Goal: Task Accomplishment & Management: Manage account settings

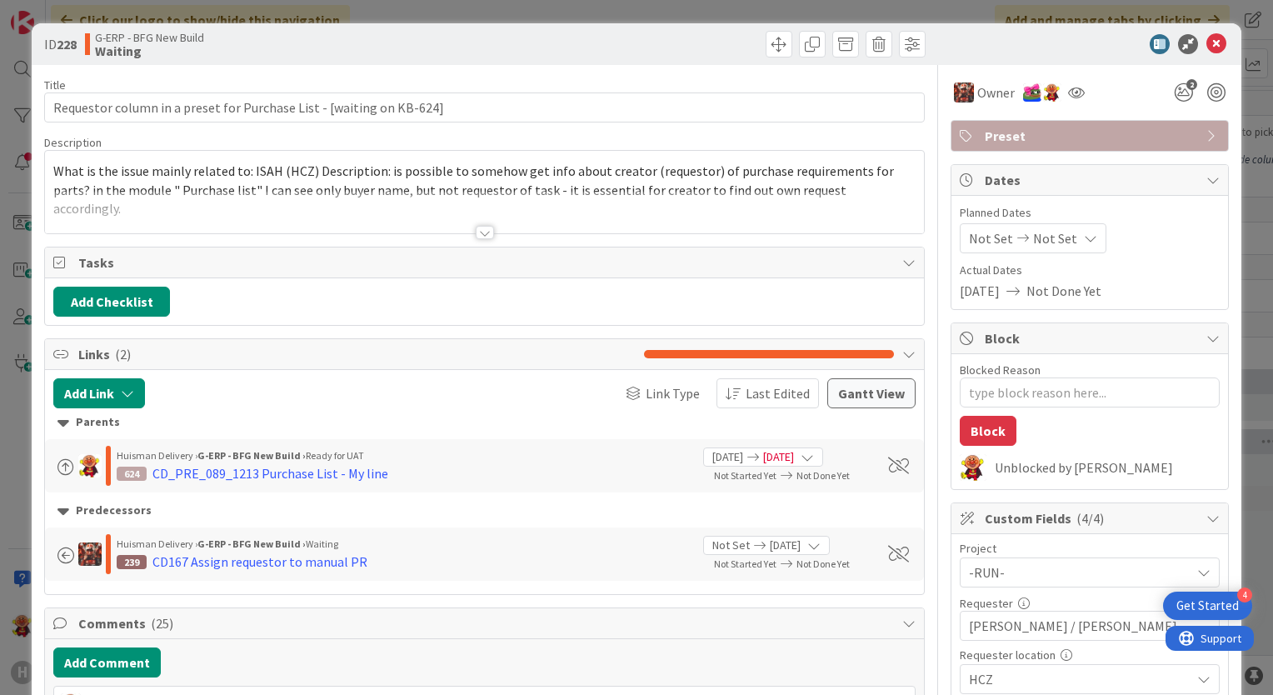
click at [1207, 52] on icon at bounding box center [1217, 44] width 20 height 20
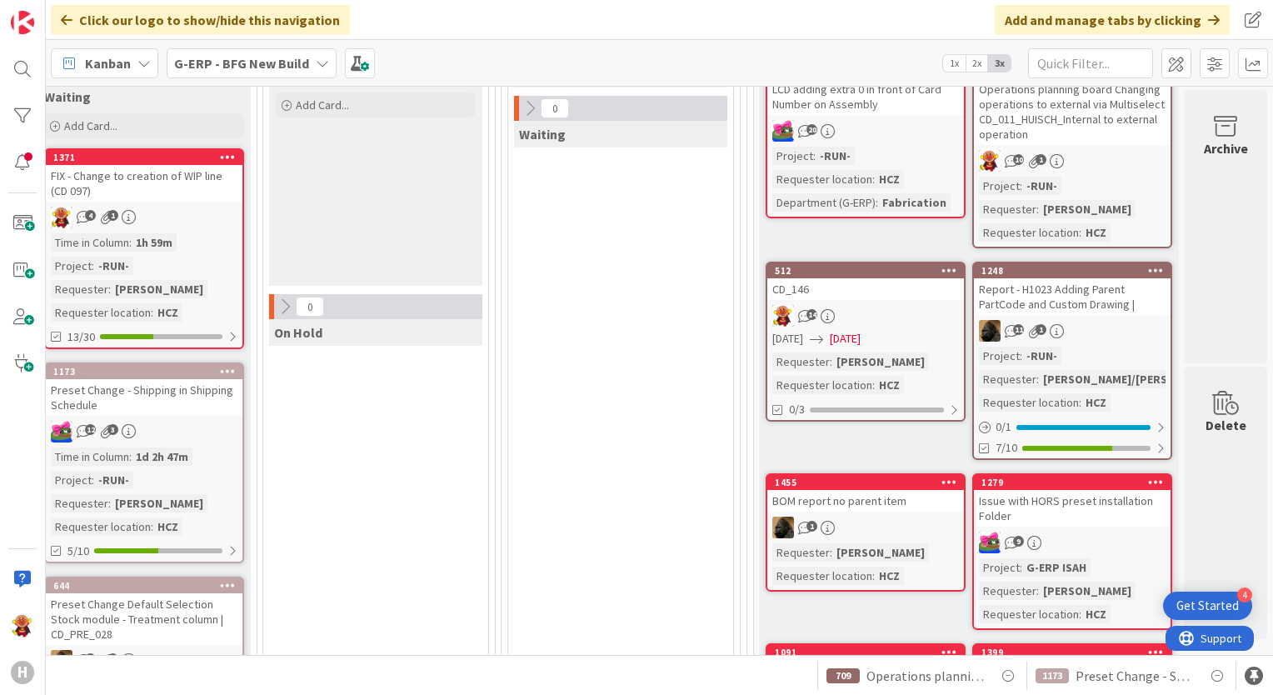
scroll to position [583, 2431]
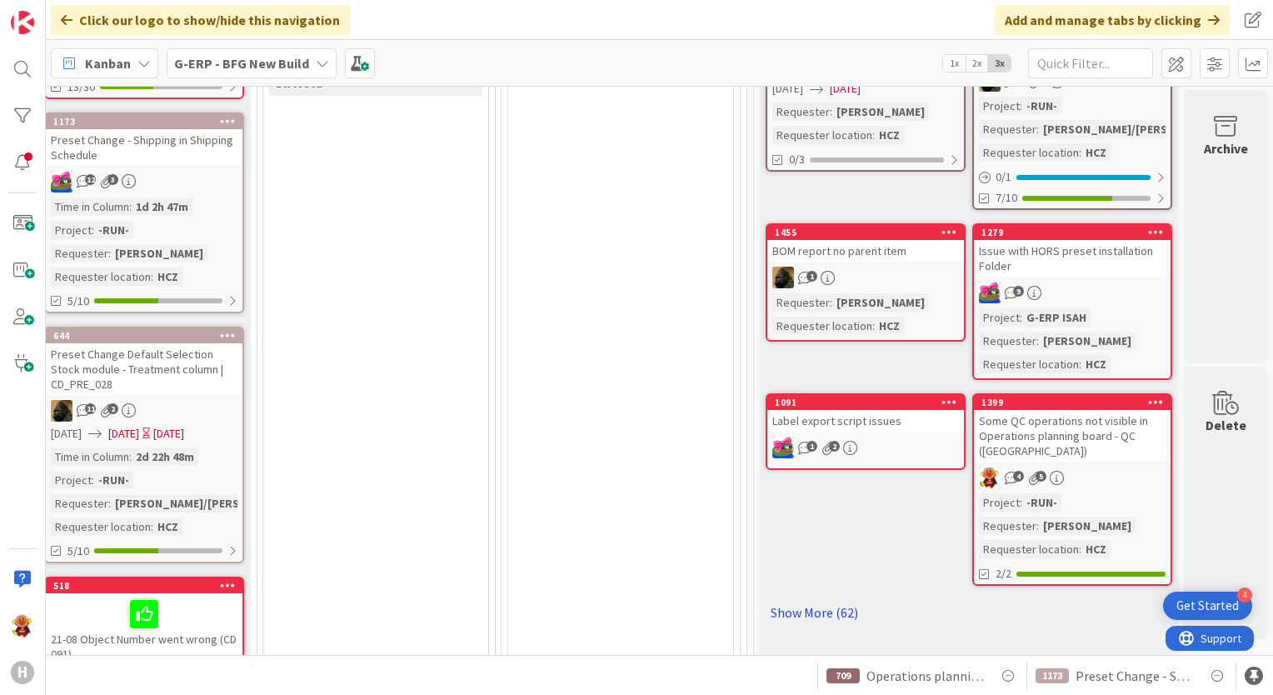
click at [825, 608] on link "Show More (62)" at bounding box center [969, 612] width 407 height 27
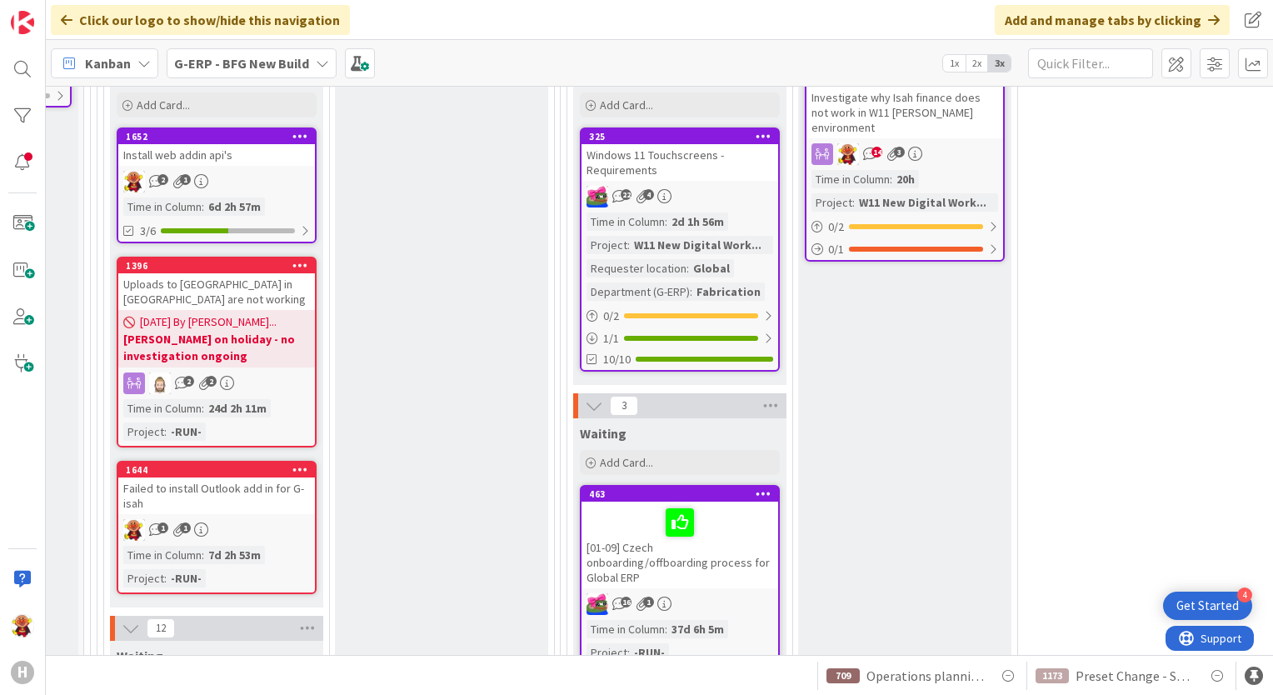
scroll to position [2000, 405]
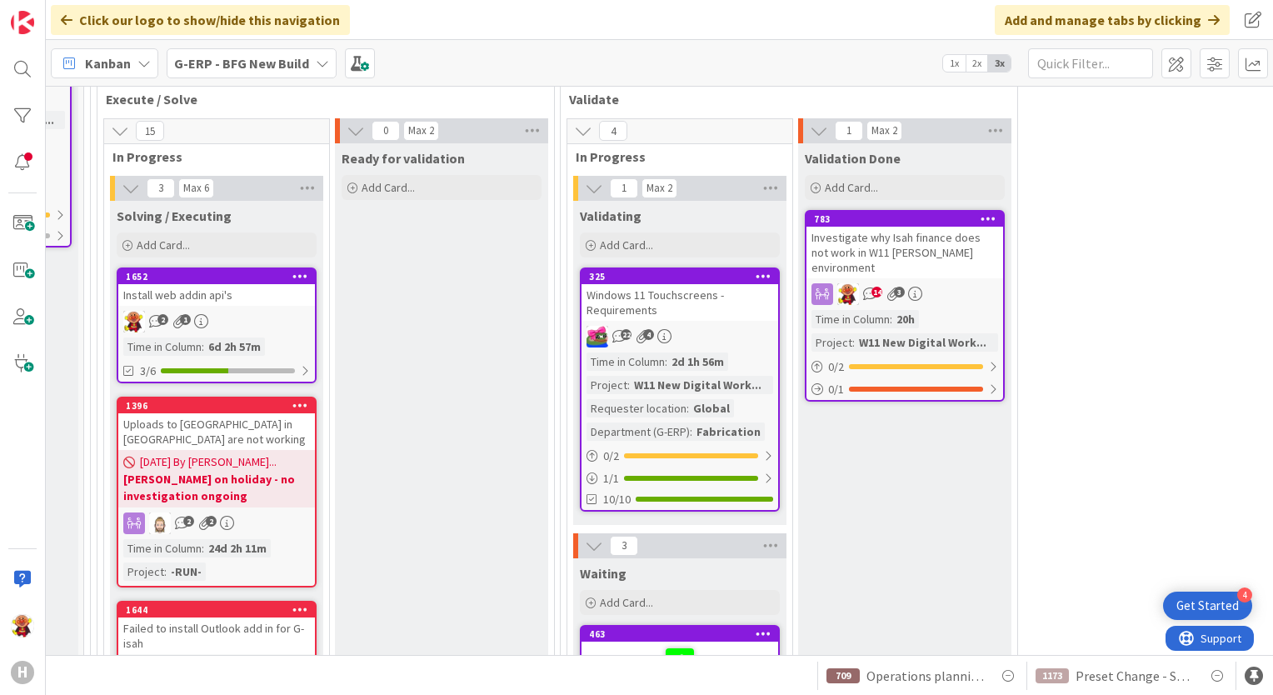
click at [275, 284] on div "Install web addin api's" at bounding box center [216, 295] width 197 height 22
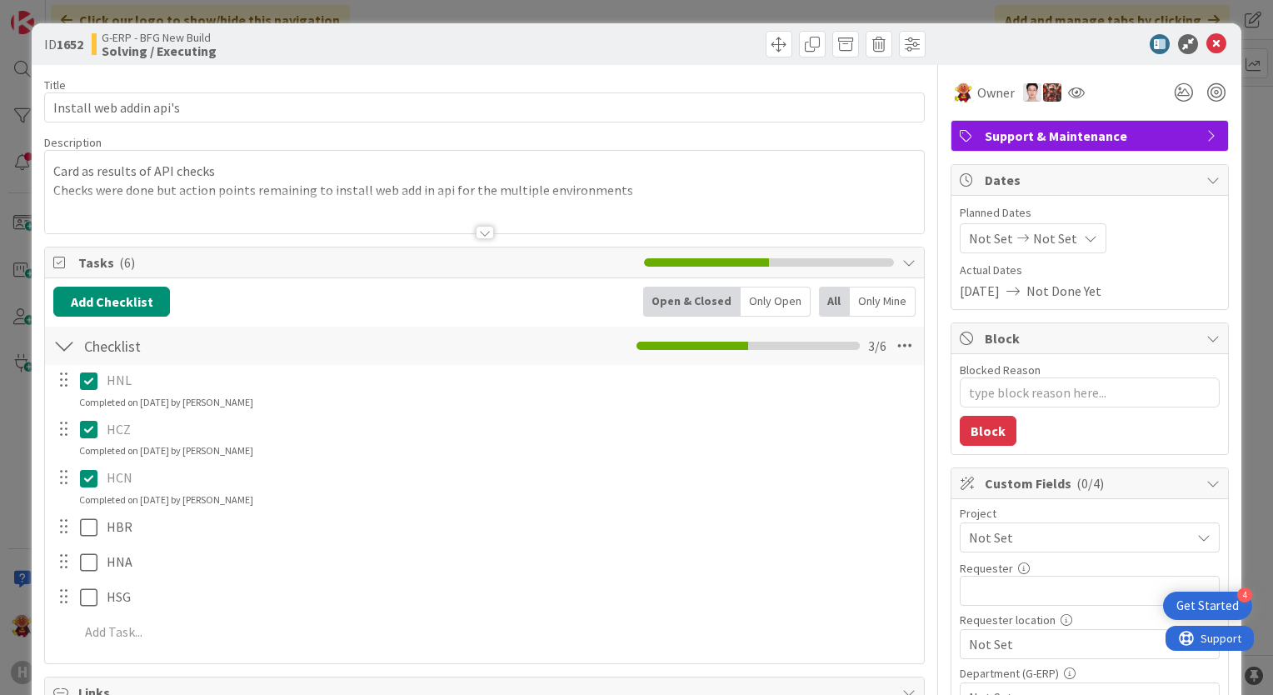
type textarea "x"
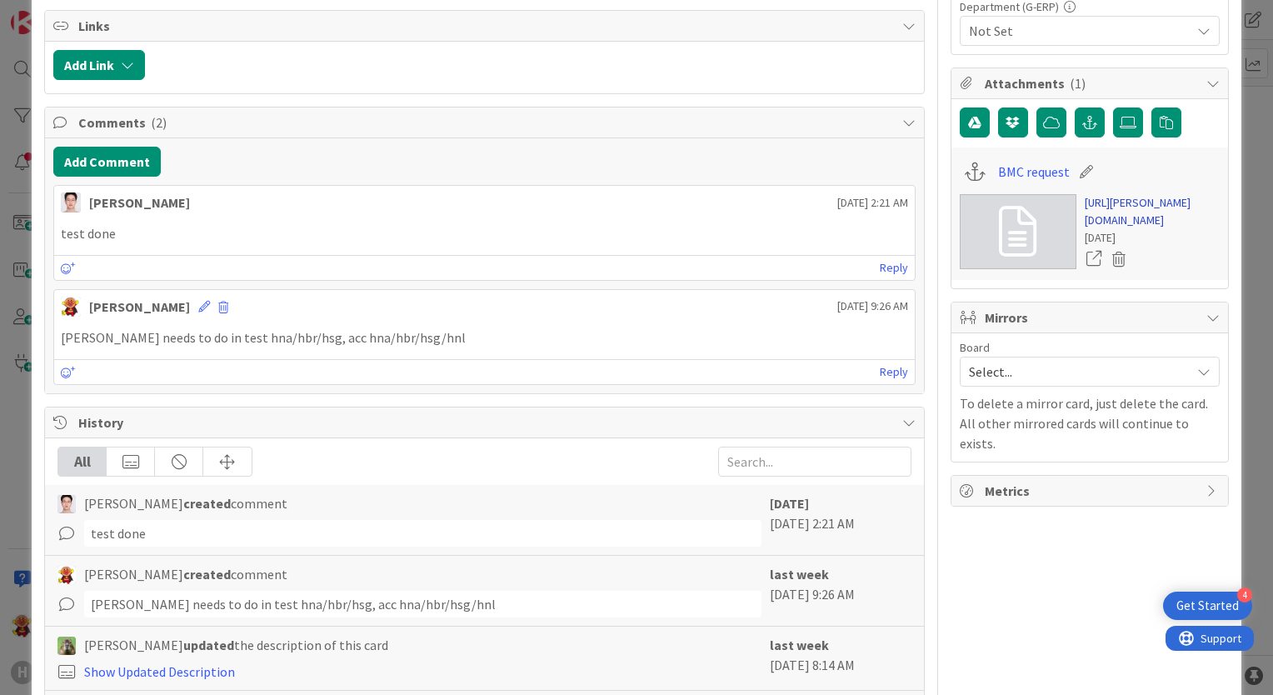
click at [1099, 216] on link "https://huisman-smartit.onbmc.com/smartit/app/#/workorder/IDGHEXFAF704DATAJE7HT…" at bounding box center [1152, 211] width 135 height 35
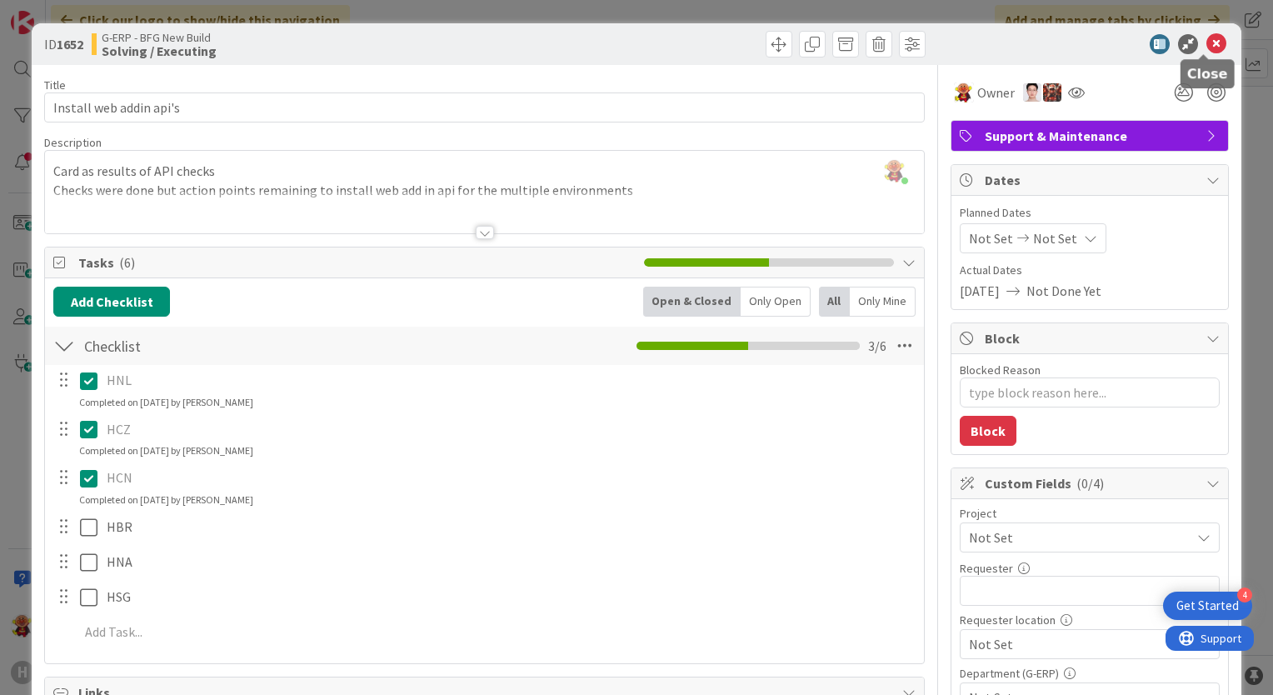
click at [1207, 50] on icon at bounding box center [1217, 44] width 20 height 20
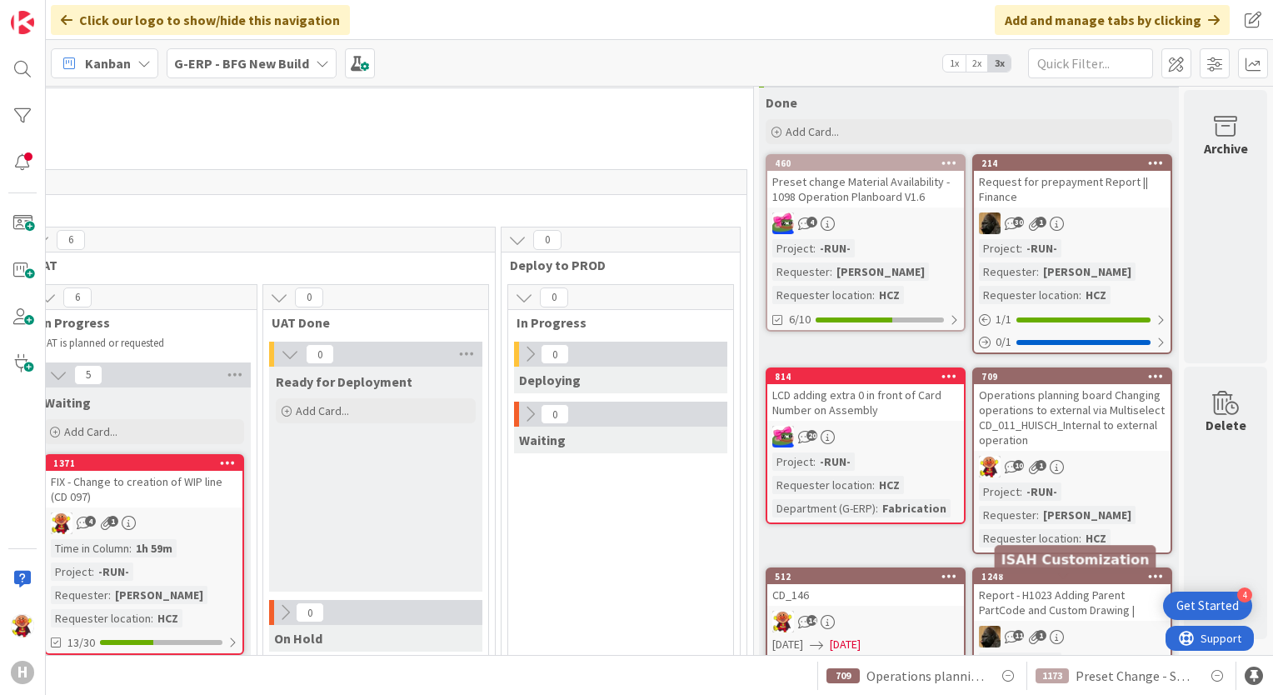
scroll to position [0, 2431]
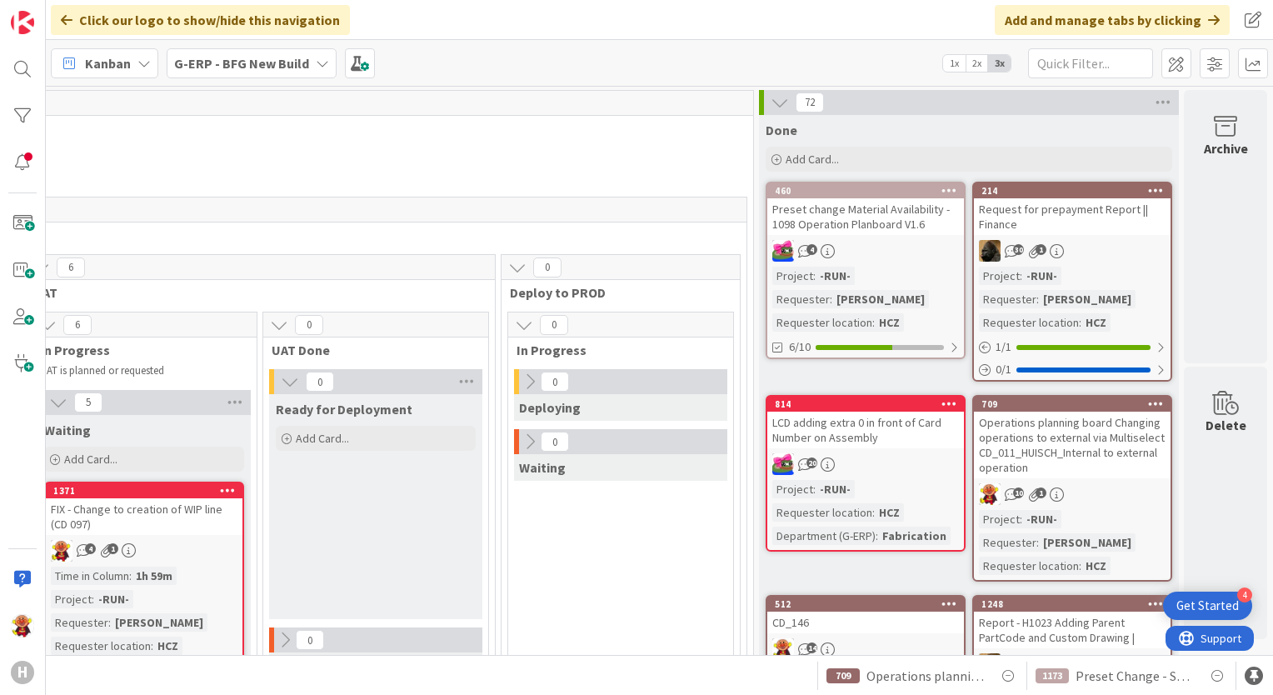
click at [41, 70] on div "H" at bounding box center [23, 347] width 46 height 695
click at [37, 68] on div at bounding box center [22, 68] width 33 height 33
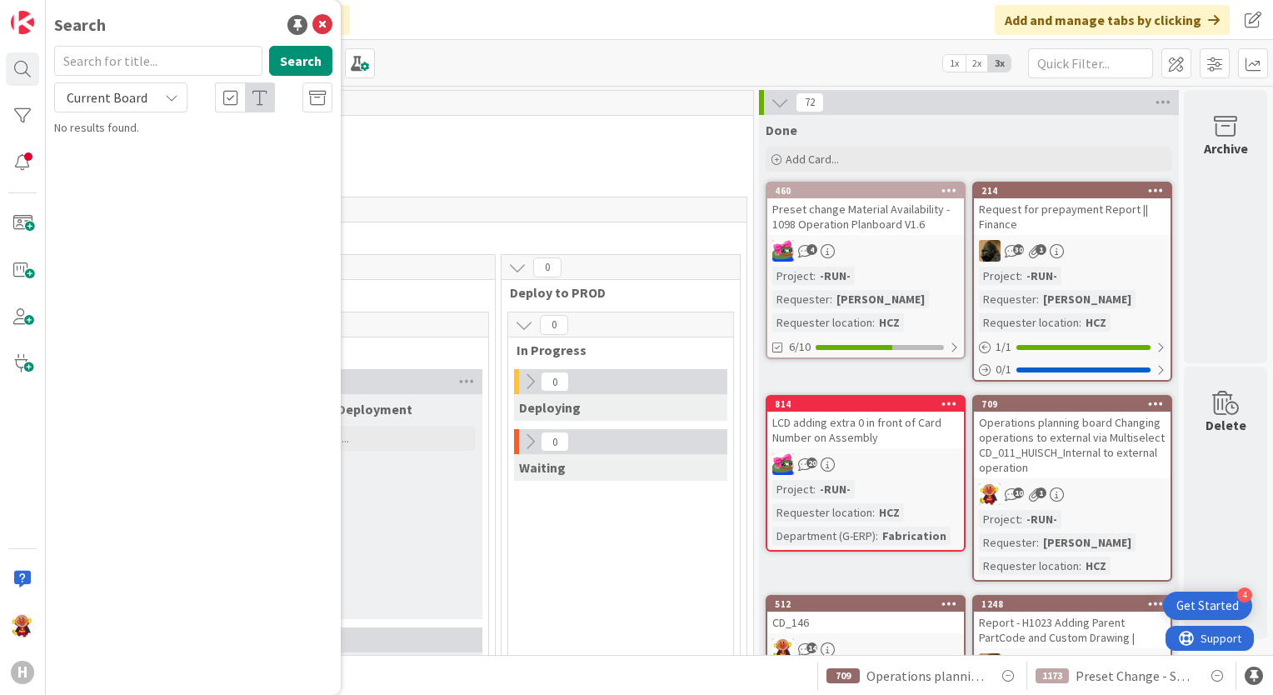
click at [137, 67] on input "text" at bounding box center [158, 61] width 208 height 30
type input "hnl"
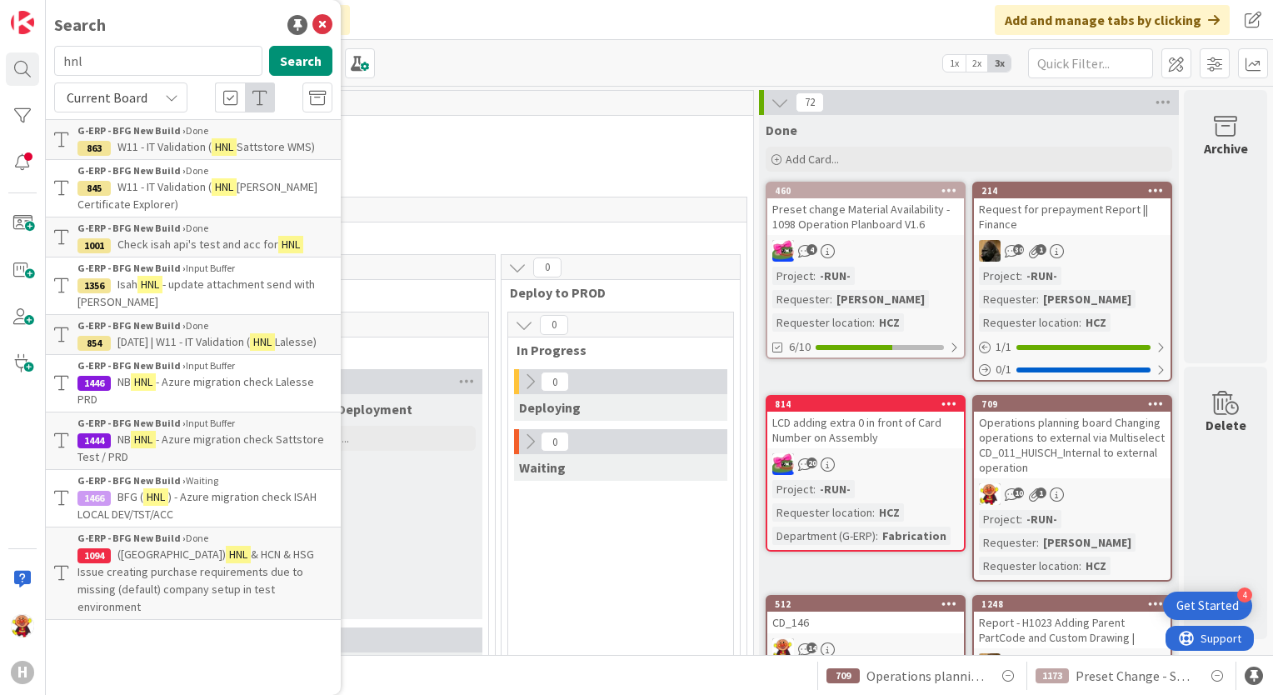
click at [242, 248] on span "Check isah api's test and acc for" at bounding box center [197, 244] width 161 height 15
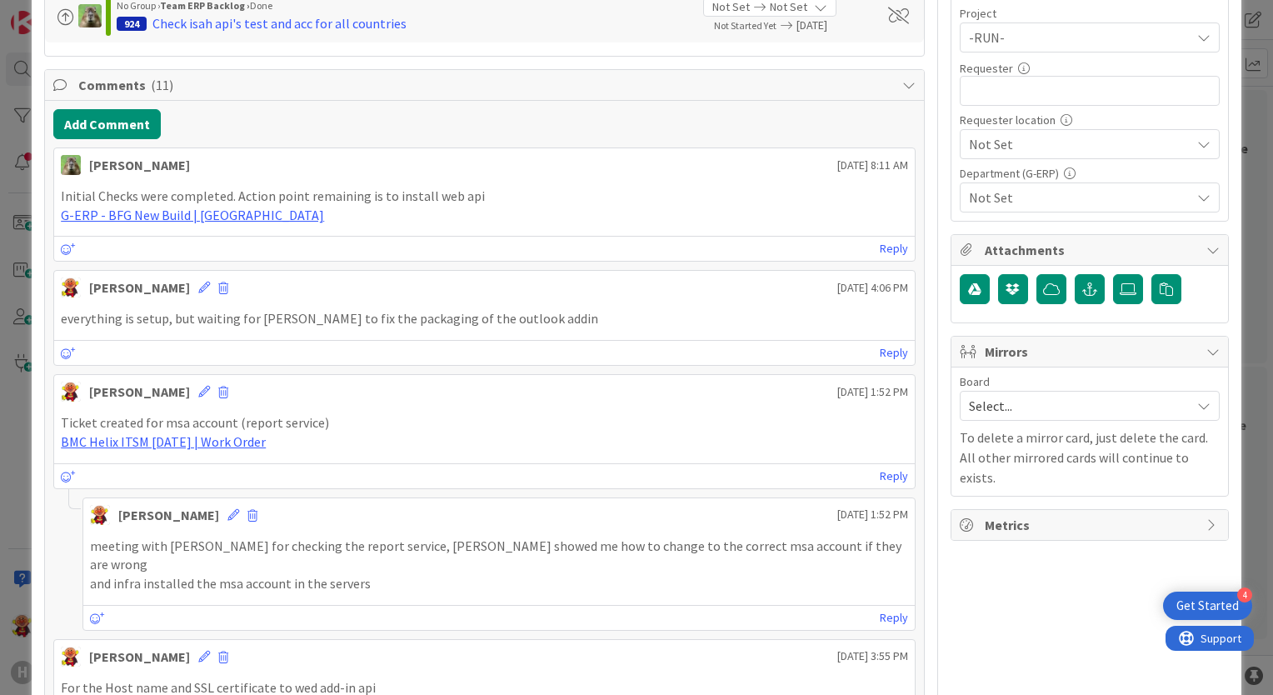
scroll to position [583, 0]
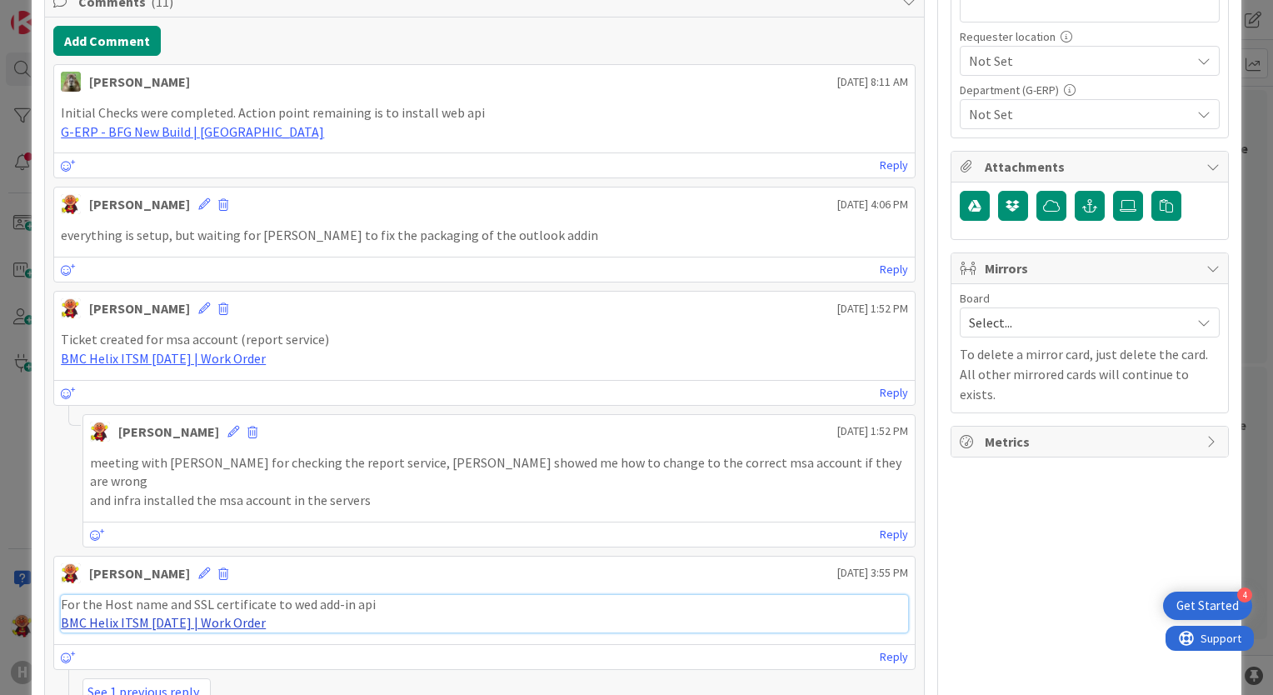
click at [227, 614] on link "BMC Helix ITSM 23.3.02 | Work Order" at bounding box center [163, 622] width 205 height 17
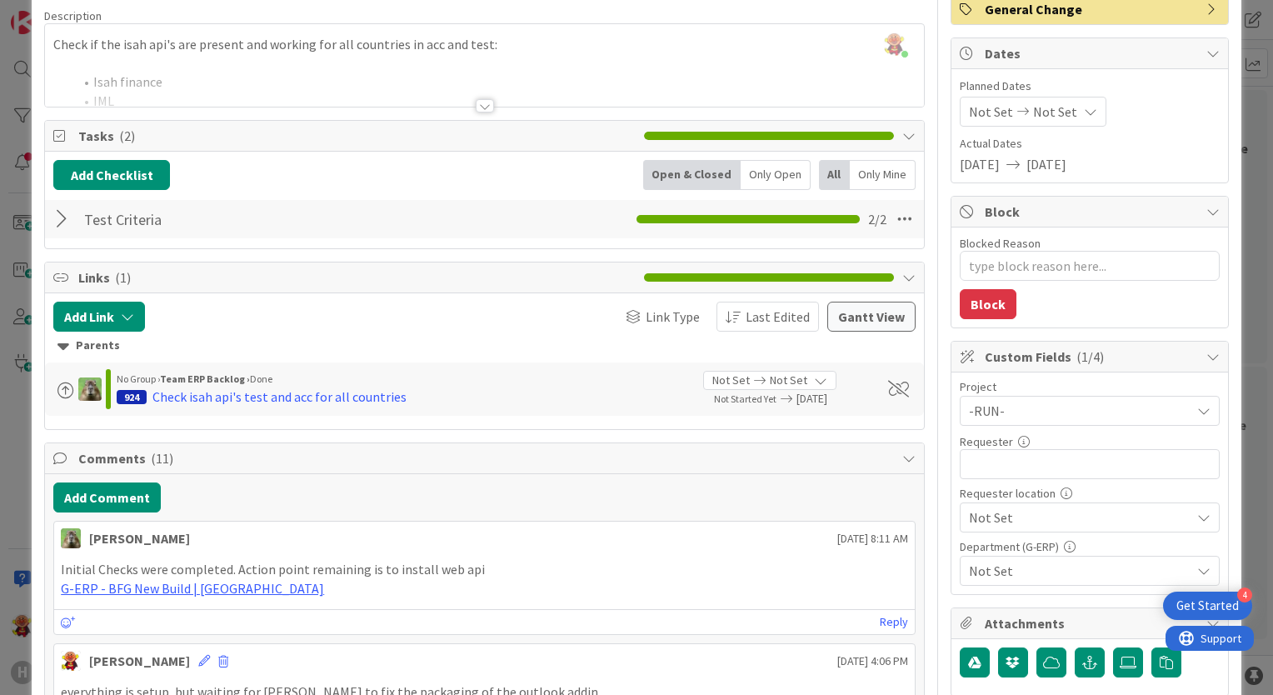
scroll to position [0, 0]
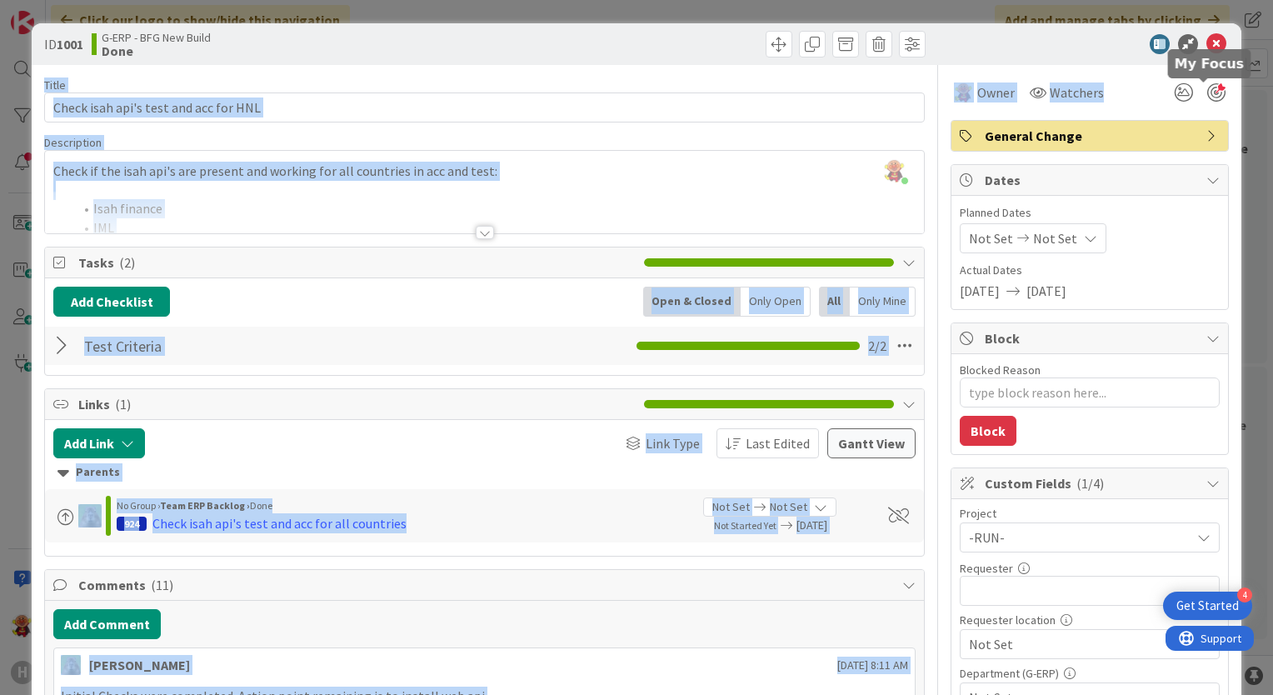
drag, startPoint x: 1203, startPoint y: 42, endPoint x: 1211, endPoint y: 88, distance: 47.3
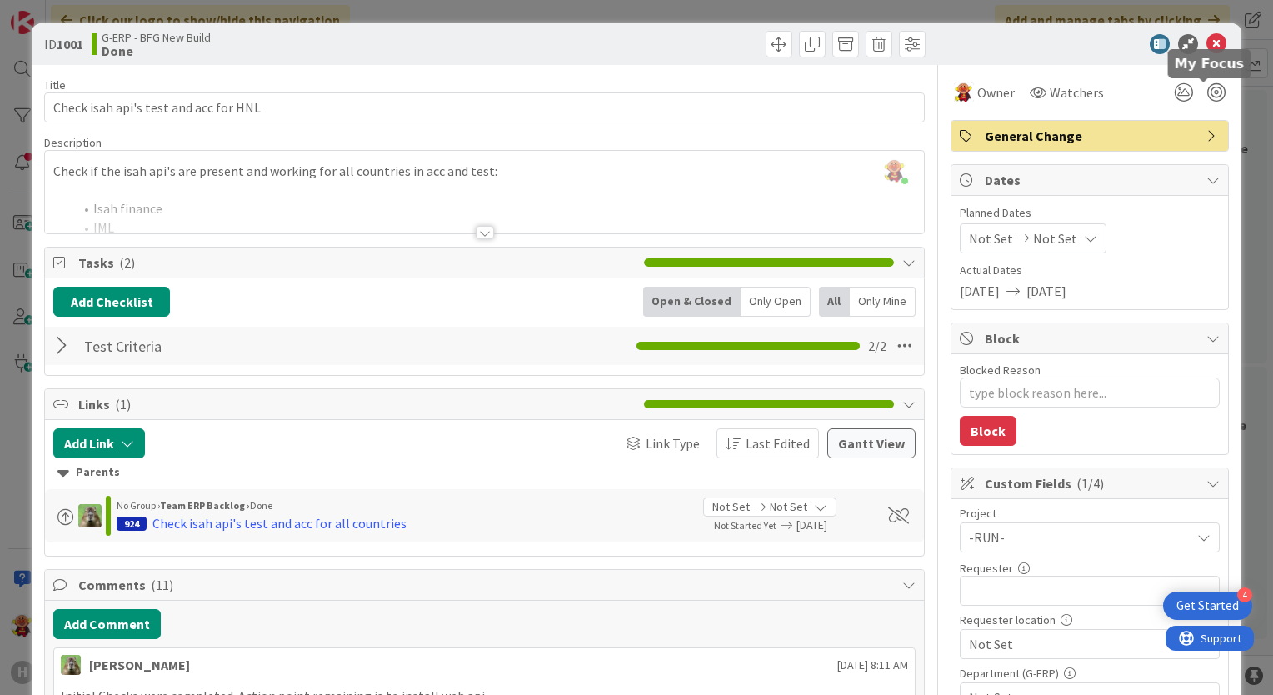
drag, startPoint x: 1211, startPoint y: 88, endPoint x: 1080, endPoint y: 52, distance: 135.9
click at [1080, 52] on div at bounding box center [1081, 44] width 295 height 20
click at [1207, 52] on icon at bounding box center [1217, 44] width 20 height 20
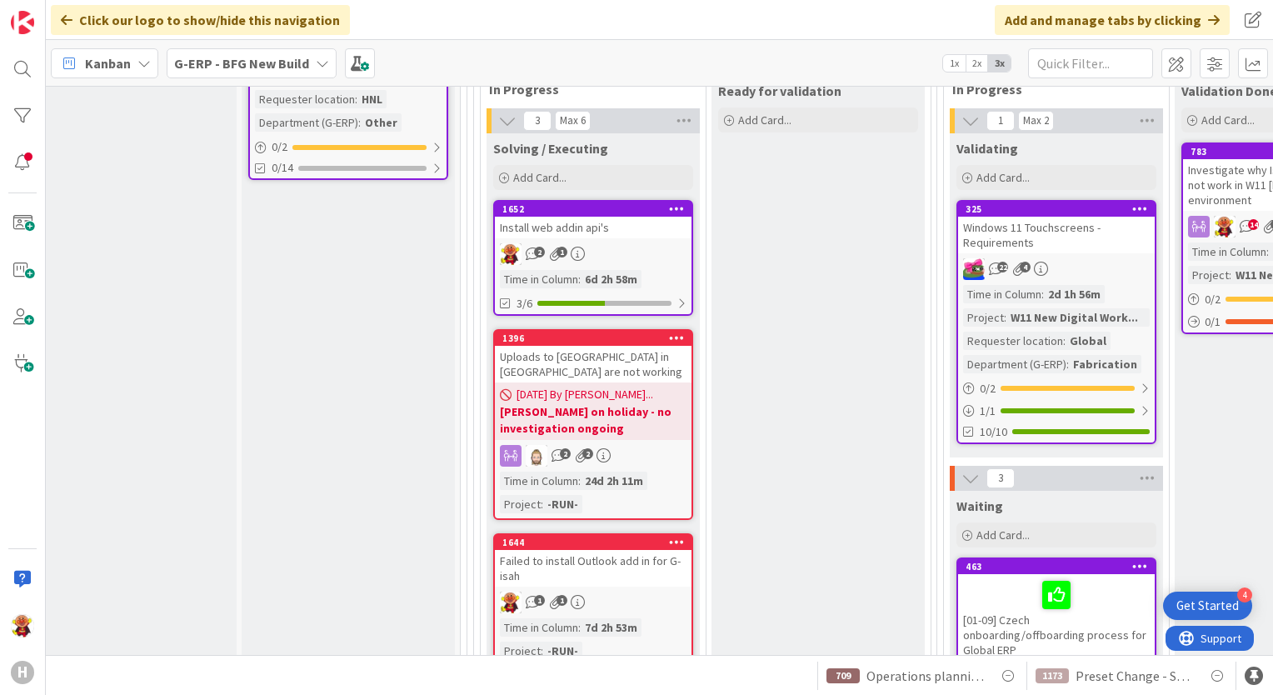
scroll to position [2083, 28]
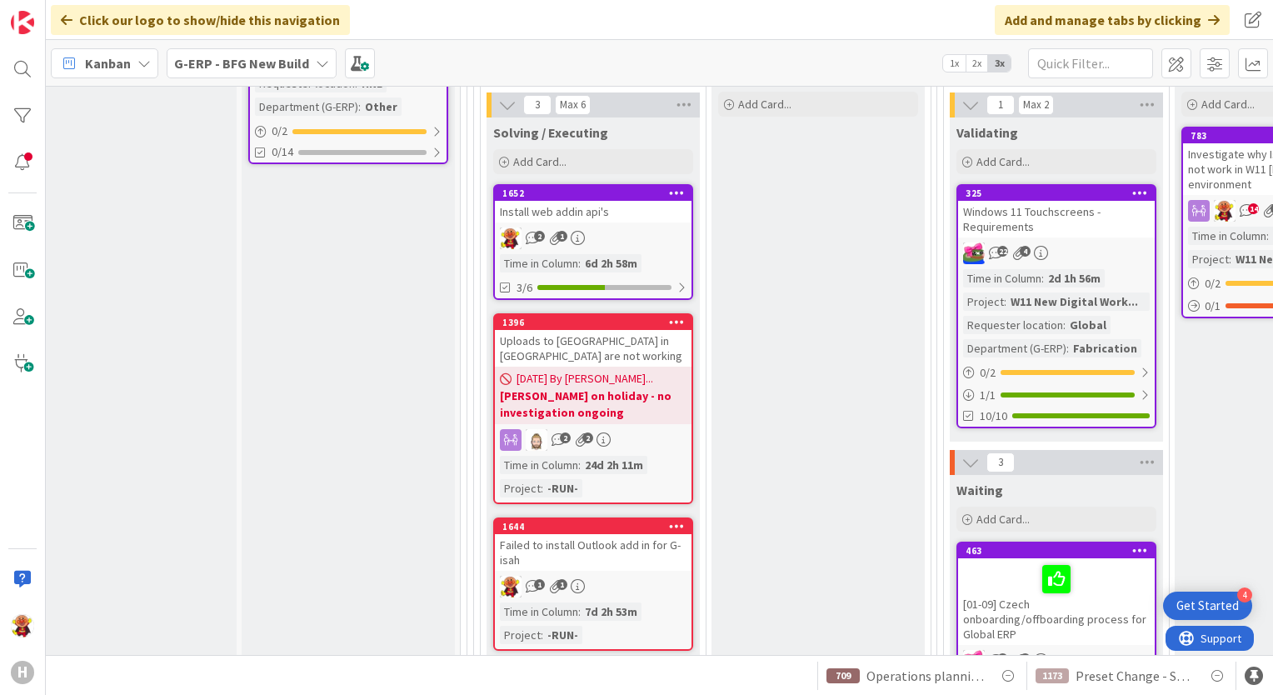
click at [657, 234] on div "2 1" at bounding box center [593, 238] width 197 height 22
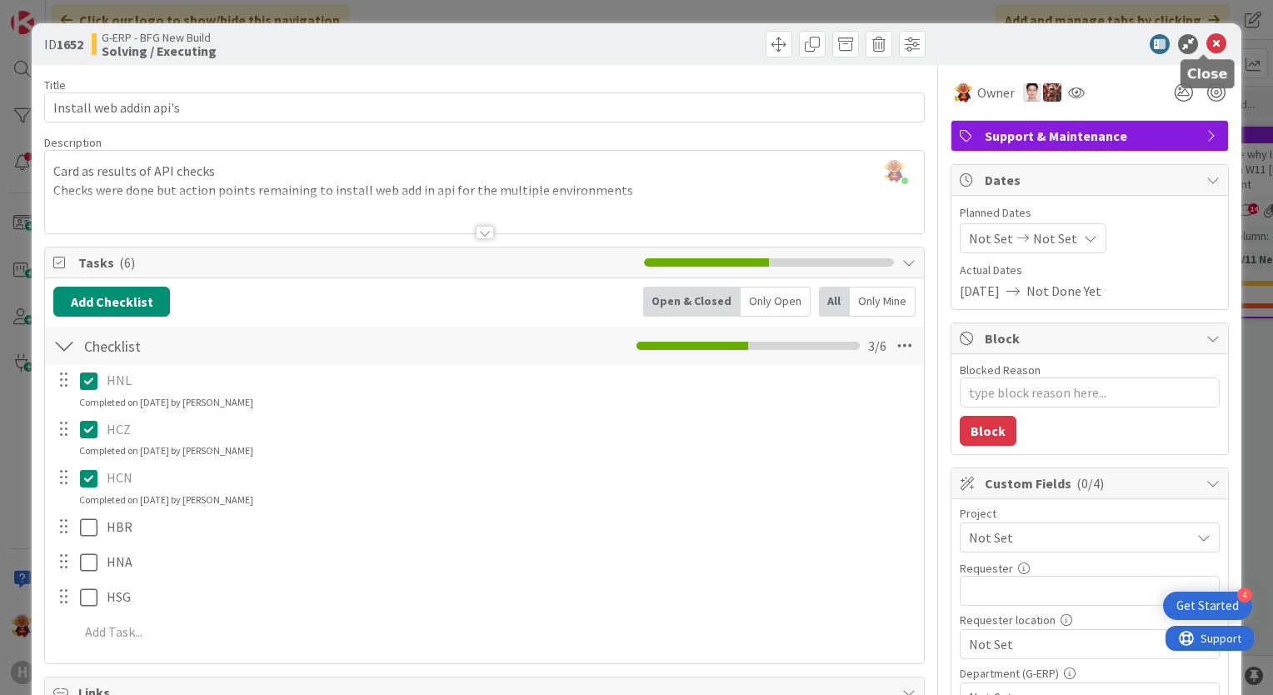
click at [1207, 47] on icon at bounding box center [1217, 44] width 20 height 20
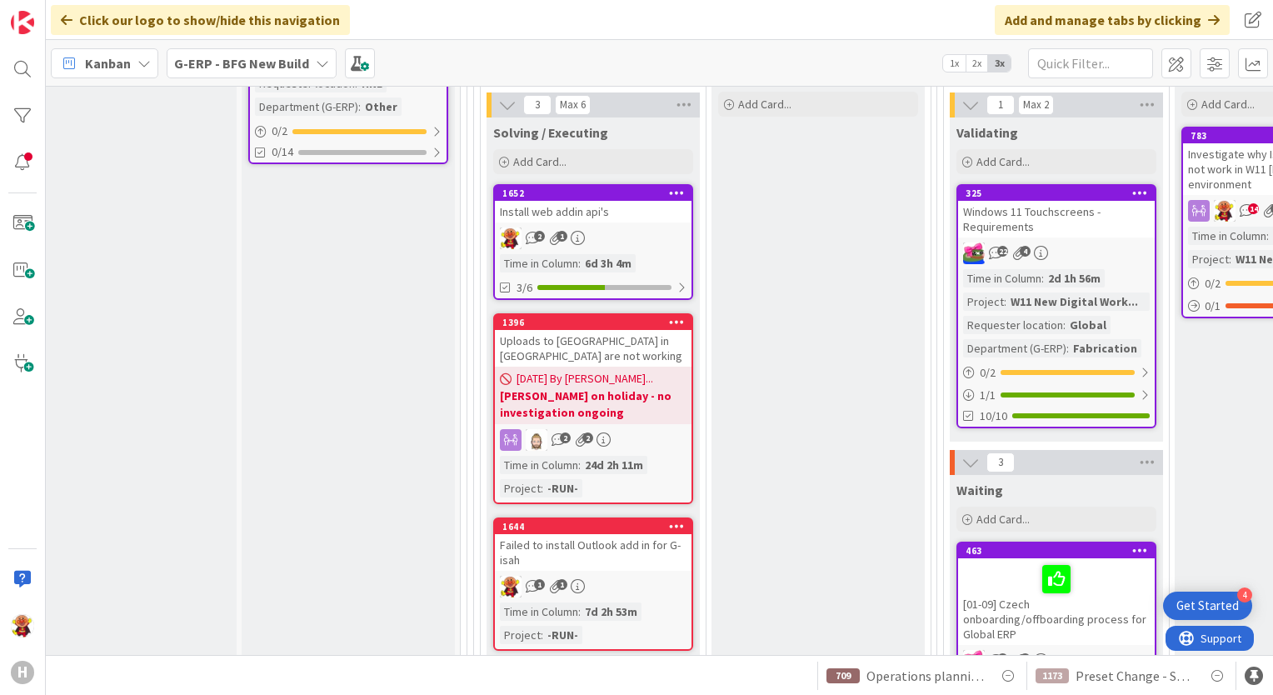
click at [661, 556] on div "Failed to install Outlook add in for G-isah" at bounding box center [593, 552] width 197 height 37
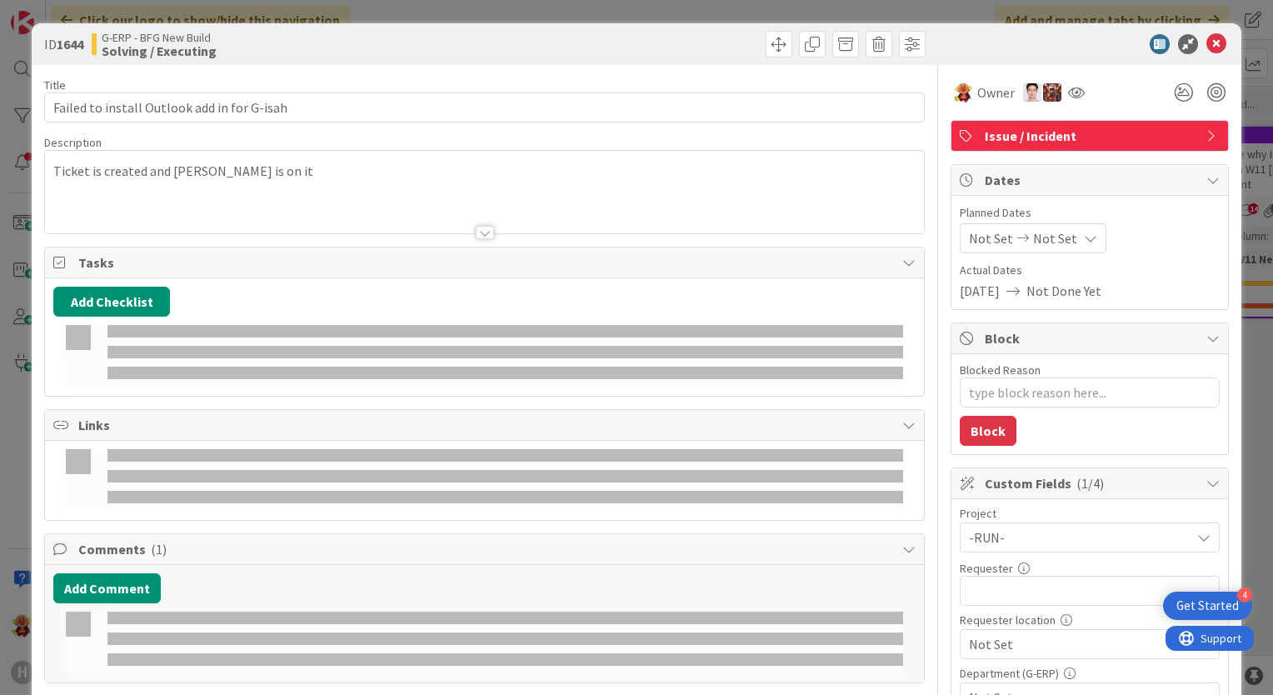
type textarea "x"
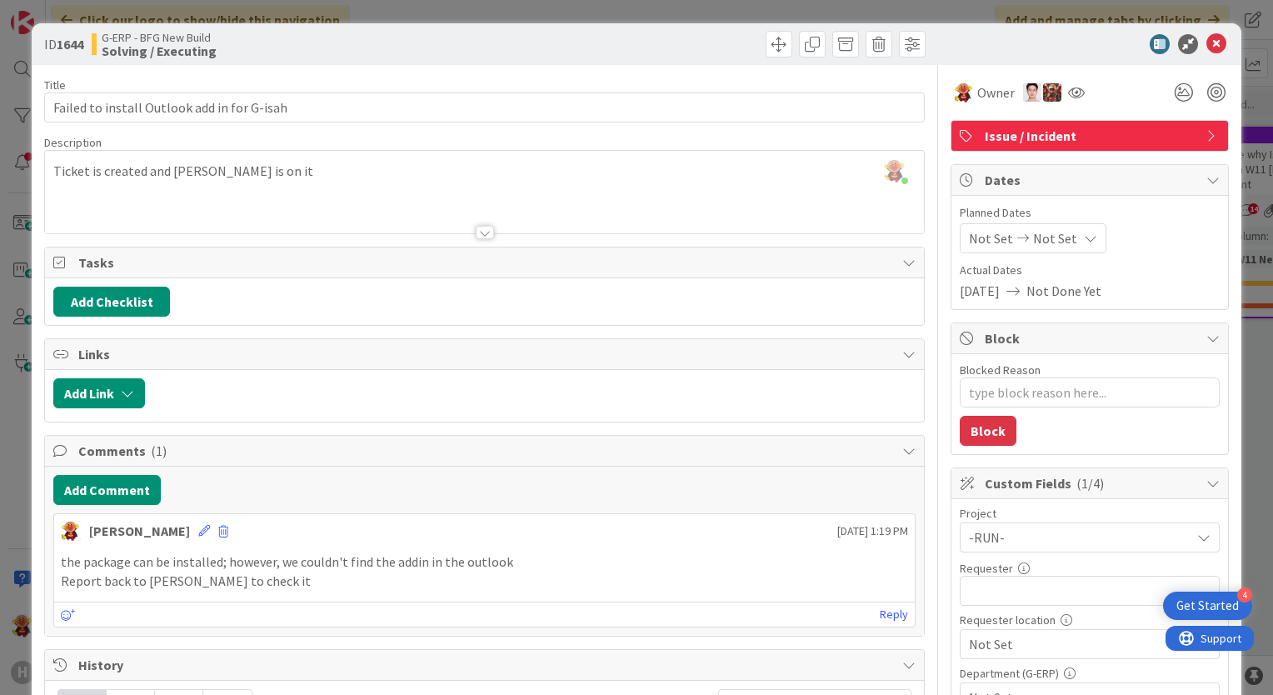
click at [132, 505] on div "Add Comment Lareina Cheng August 14 2025 1:19 PM the package can be installed; …" at bounding box center [484, 551] width 879 height 169
click at [133, 475] on button "Add Comment" at bounding box center [106, 490] width 107 height 30
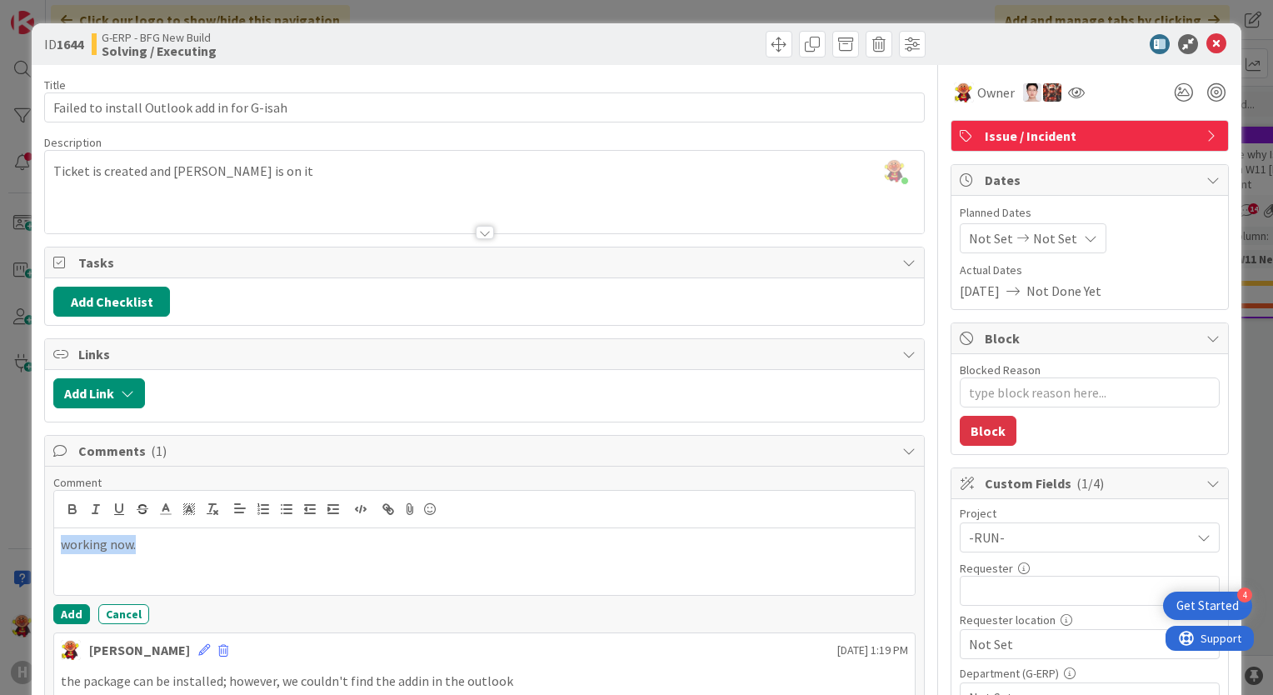
drag, startPoint x: 257, startPoint y: 545, endPoint x: -3, endPoint y: 512, distance: 262.1
click at [0, 512] on html "4 Get Started H Click our logo to show/hide this navigation Add and manage tabs…" at bounding box center [636, 347] width 1273 height 695
drag, startPoint x: 103, startPoint y: 542, endPoint x: 48, endPoint y: 535, distance: 55.4
click at [50, 538] on div "Comment outlook can be installed and add in the apps Add Cancel Lareina Cheng A…" at bounding box center [484, 611] width 879 height 288
drag, startPoint x: 226, startPoint y: 544, endPoint x: 344, endPoint y: 542, distance: 118.4
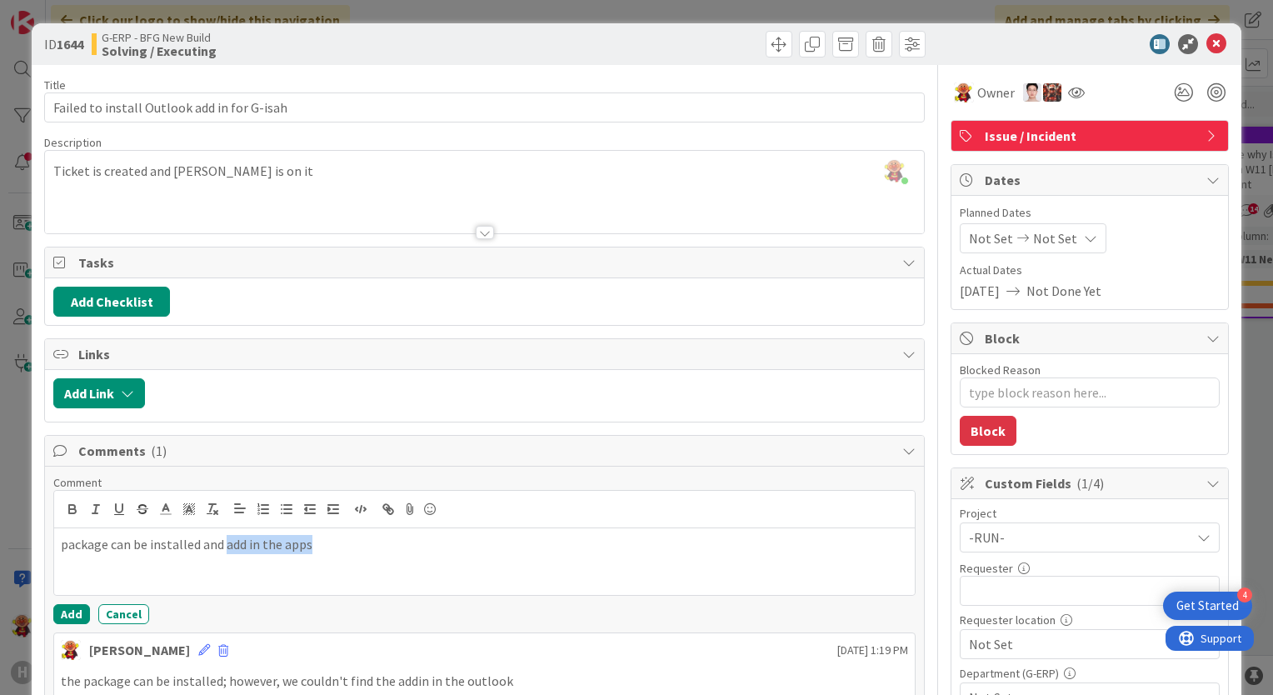
click at [344, 542] on p "package can be installed and add in the apps" at bounding box center [484, 544] width 847 height 19
click at [340, 542] on p "package can be installed and add in the apps" at bounding box center [484, 544] width 847 height 19
click at [57, 618] on button "Add" at bounding box center [71, 614] width 37 height 20
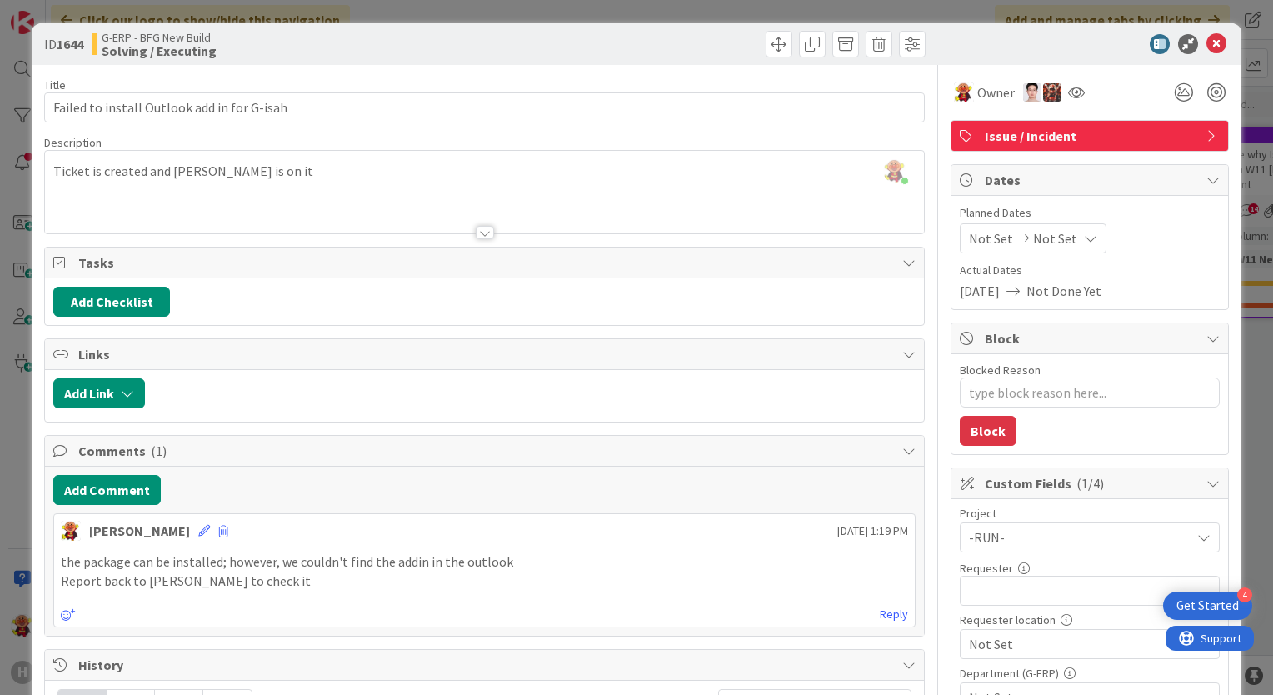
type textarea "x"
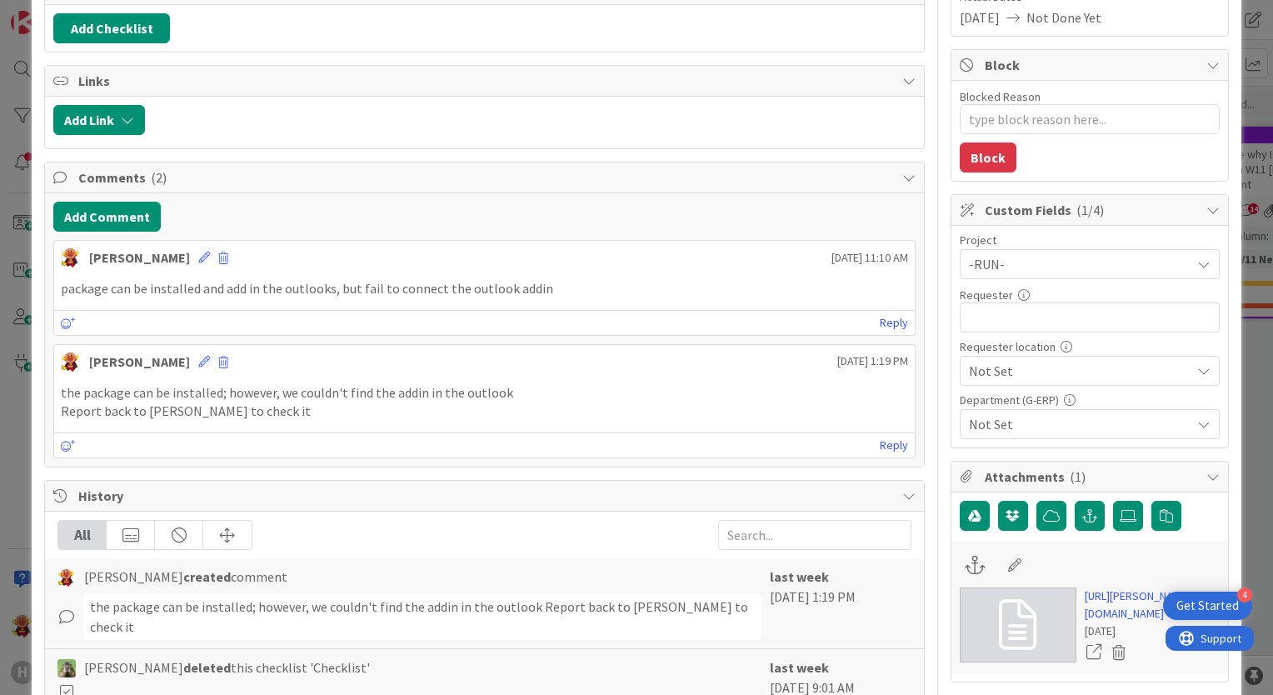
scroll to position [627, 0]
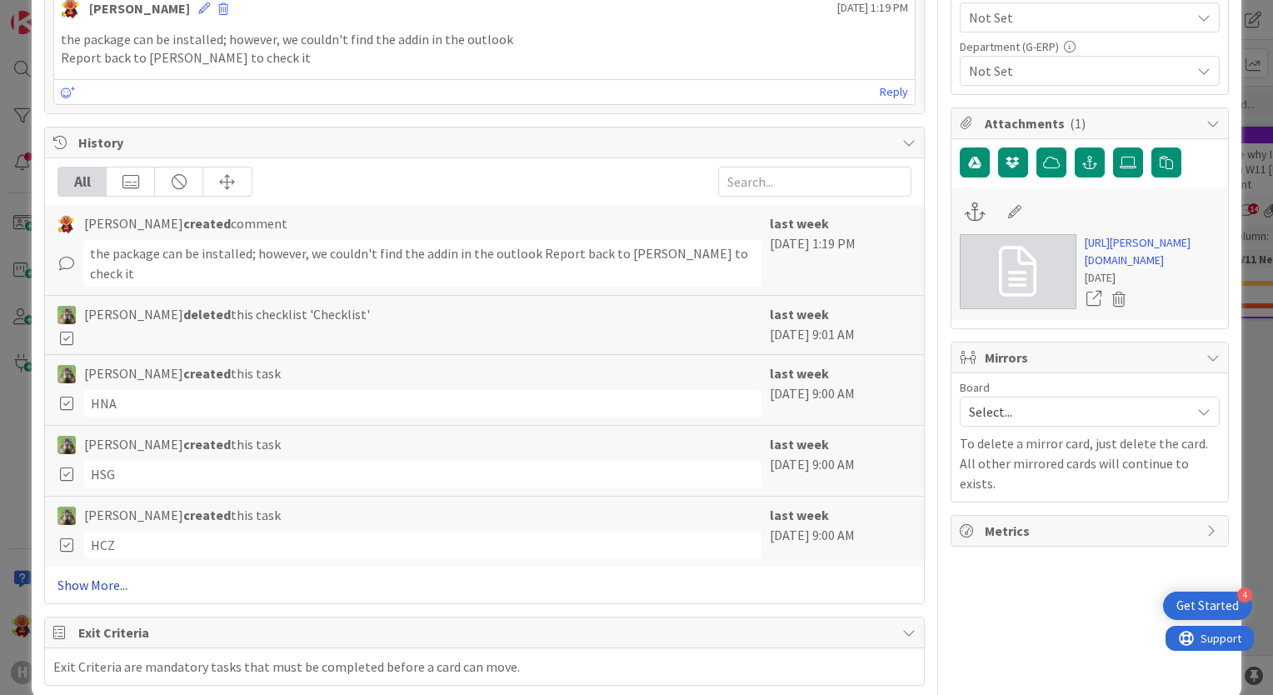
click at [92, 575] on link "Show More..." at bounding box center [484, 585] width 854 height 20
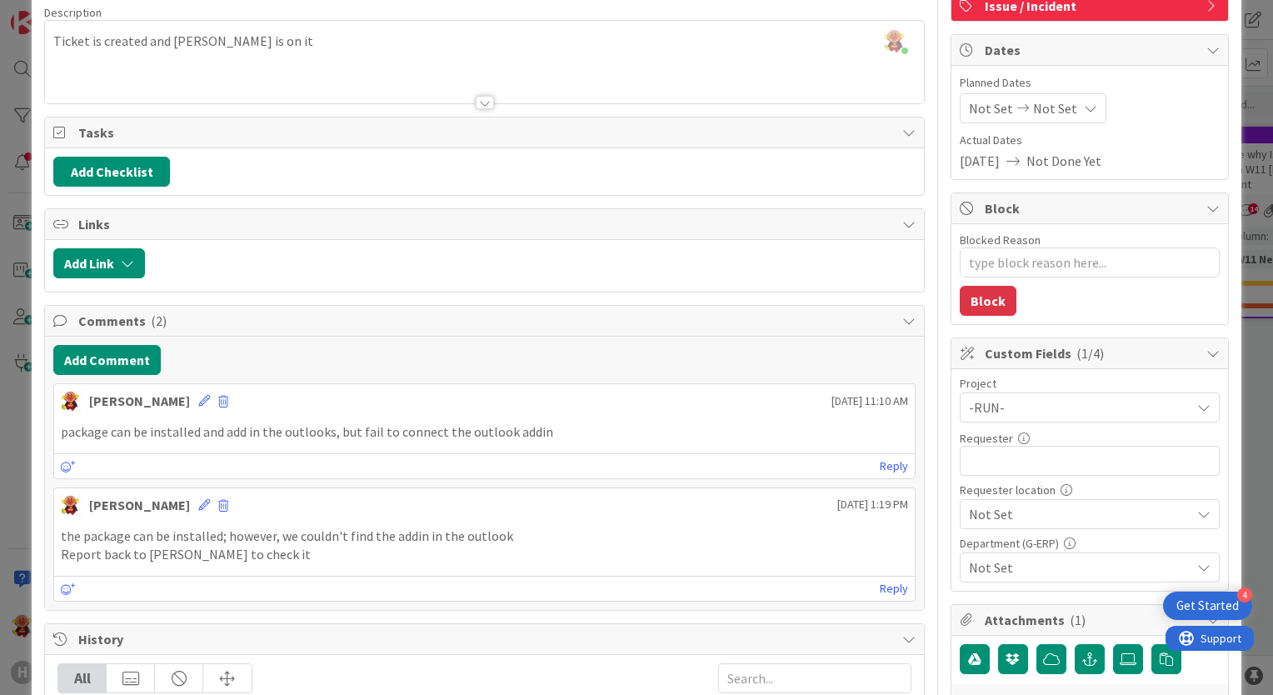
scroll to position [0, 0]
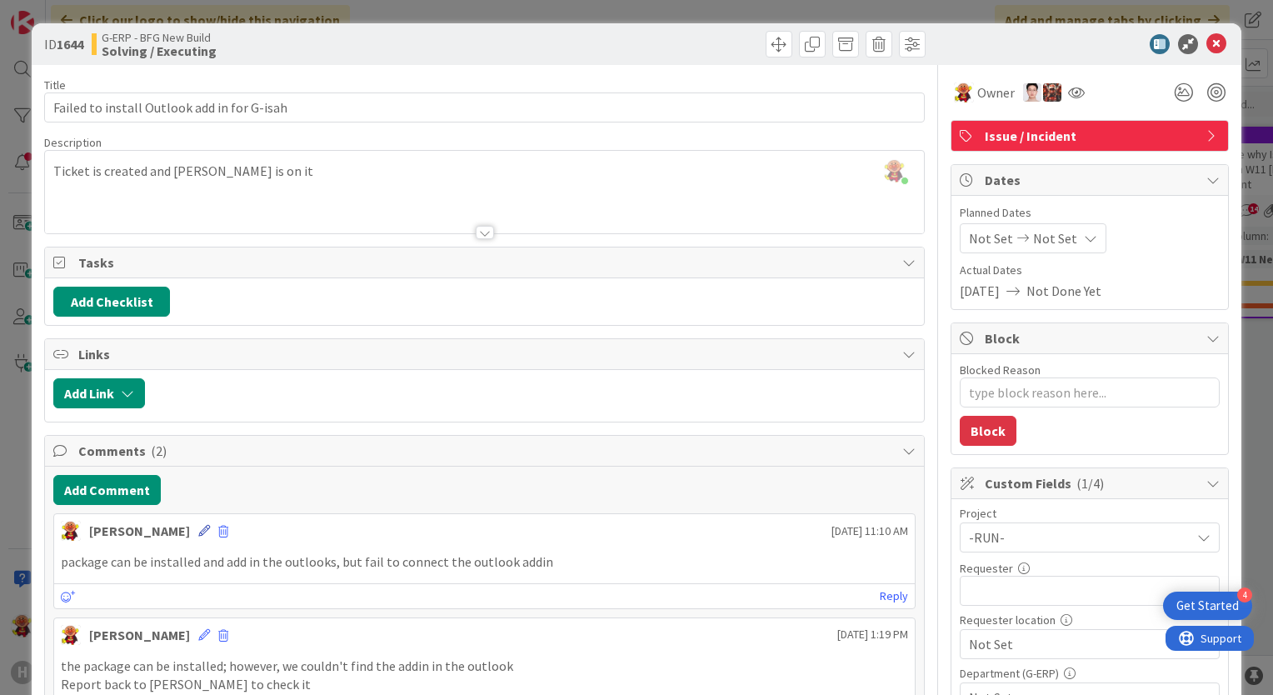
click at [198, 527] on icon at bounding box center [204, 531] width 12 height 12
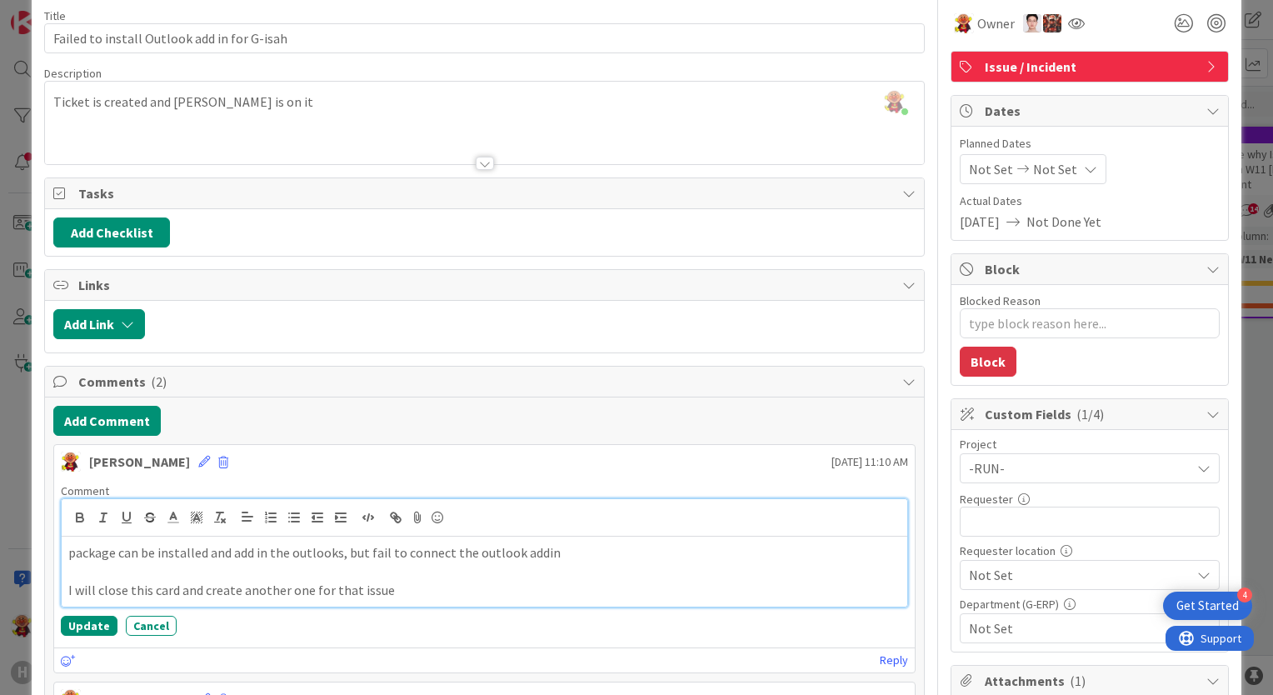
scroll to position [167, 0]
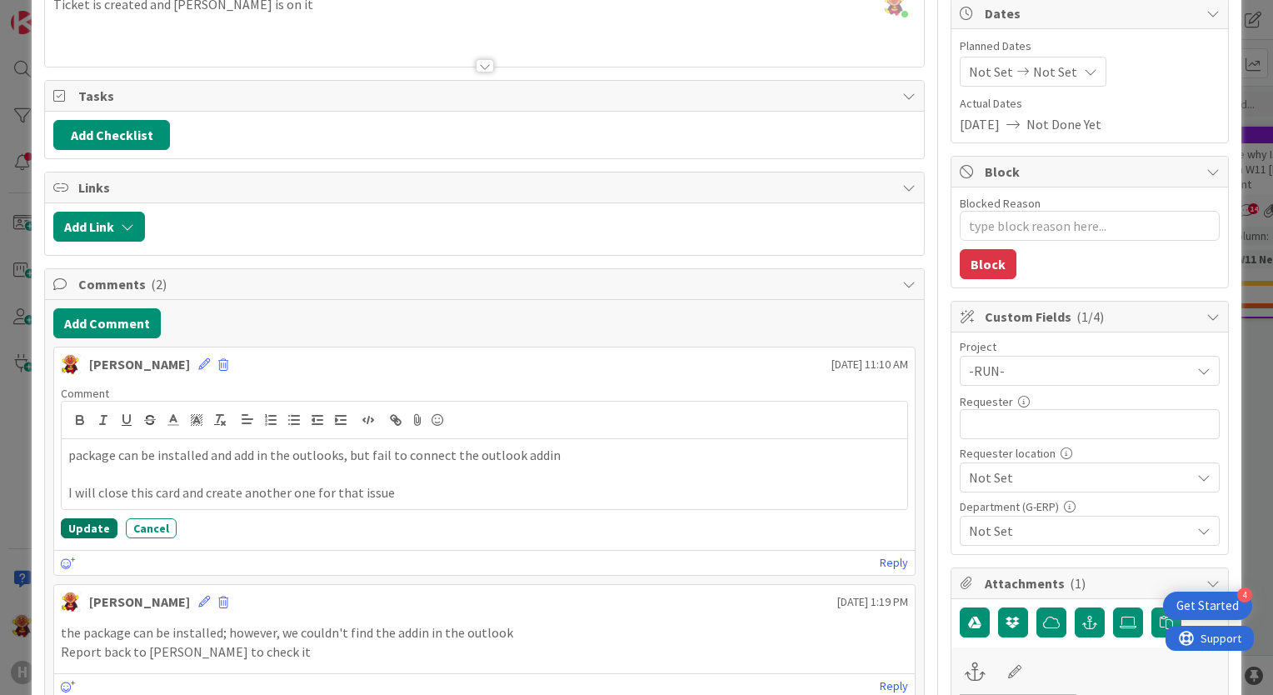
click at [84, 529] on button "Update" at bounding box center [89, 528] width 57 height 20
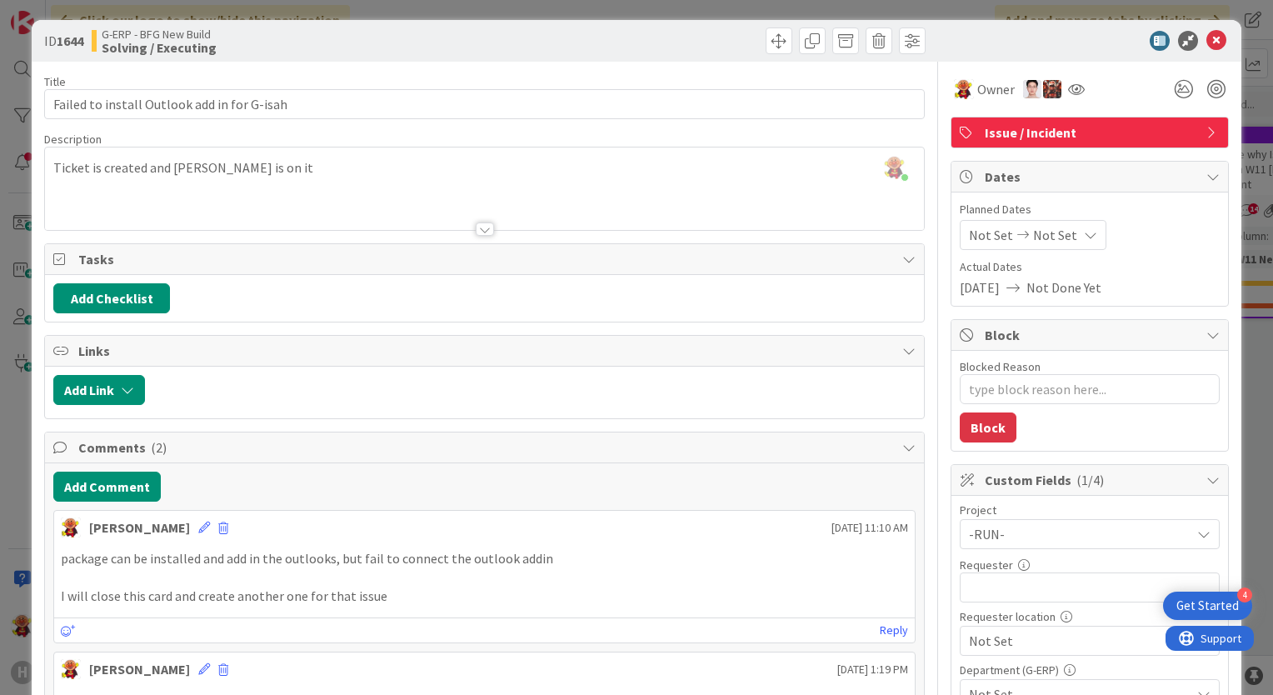
scroll to position [0, 0]
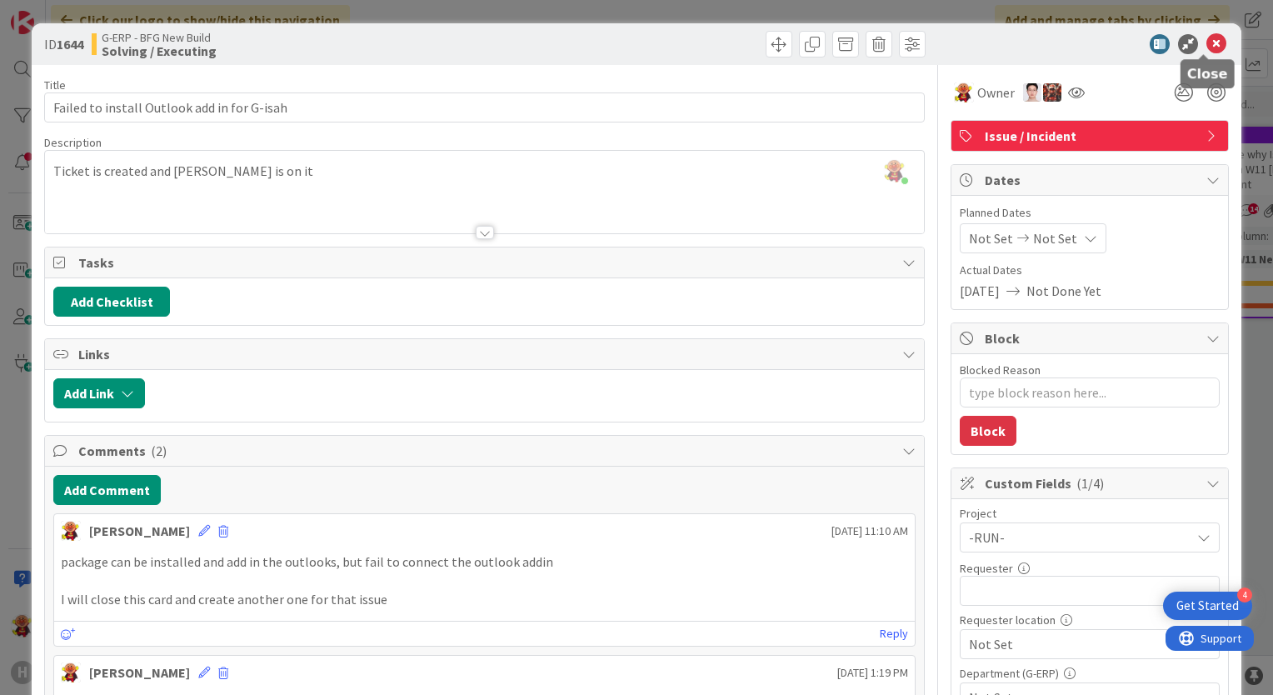
click at [1207, 45] on icon at bounding box center [1217, 44] width 20 height 20
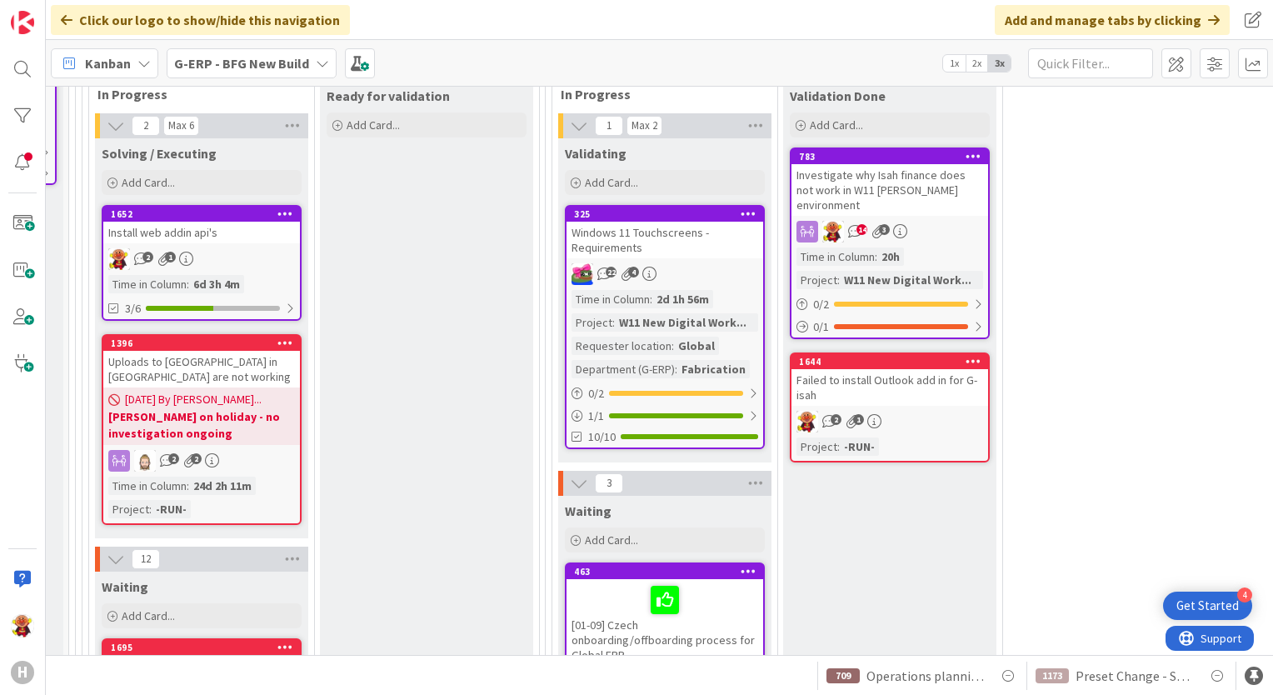
scroll to position [2017, 420]
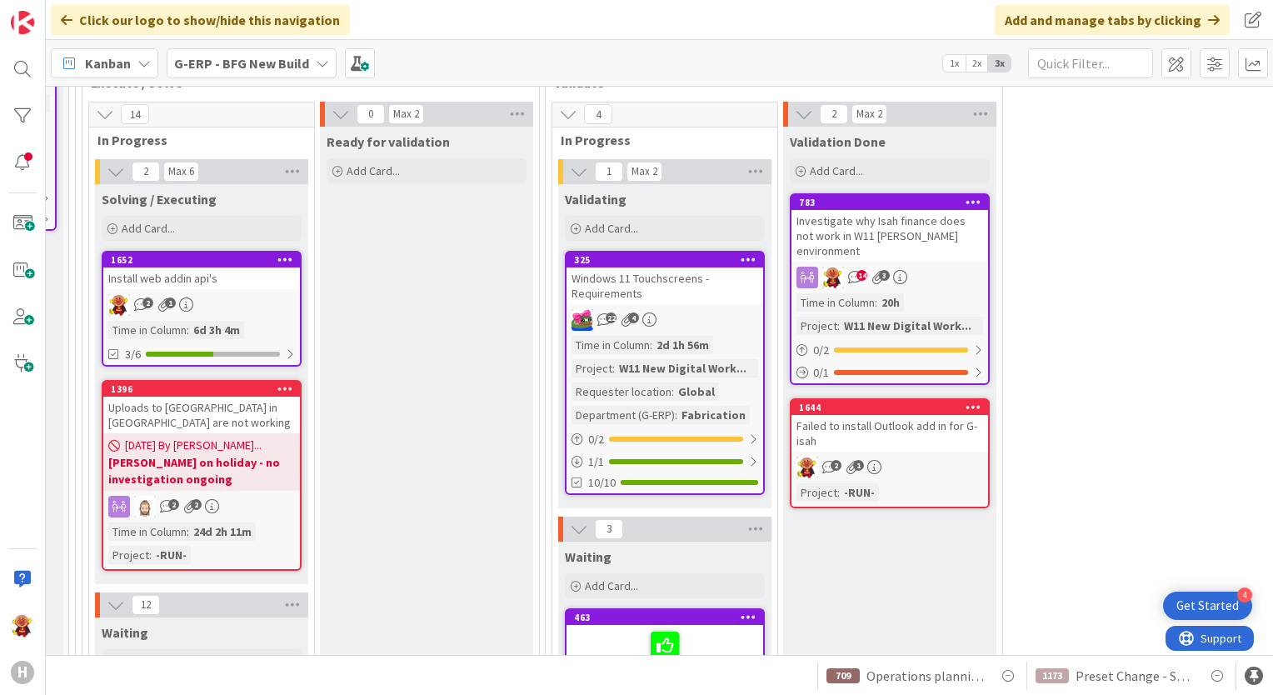
click at [275, 65] on b "G-ERP - BFG New Build" at bounding box center [241, 63] width 135 height 17
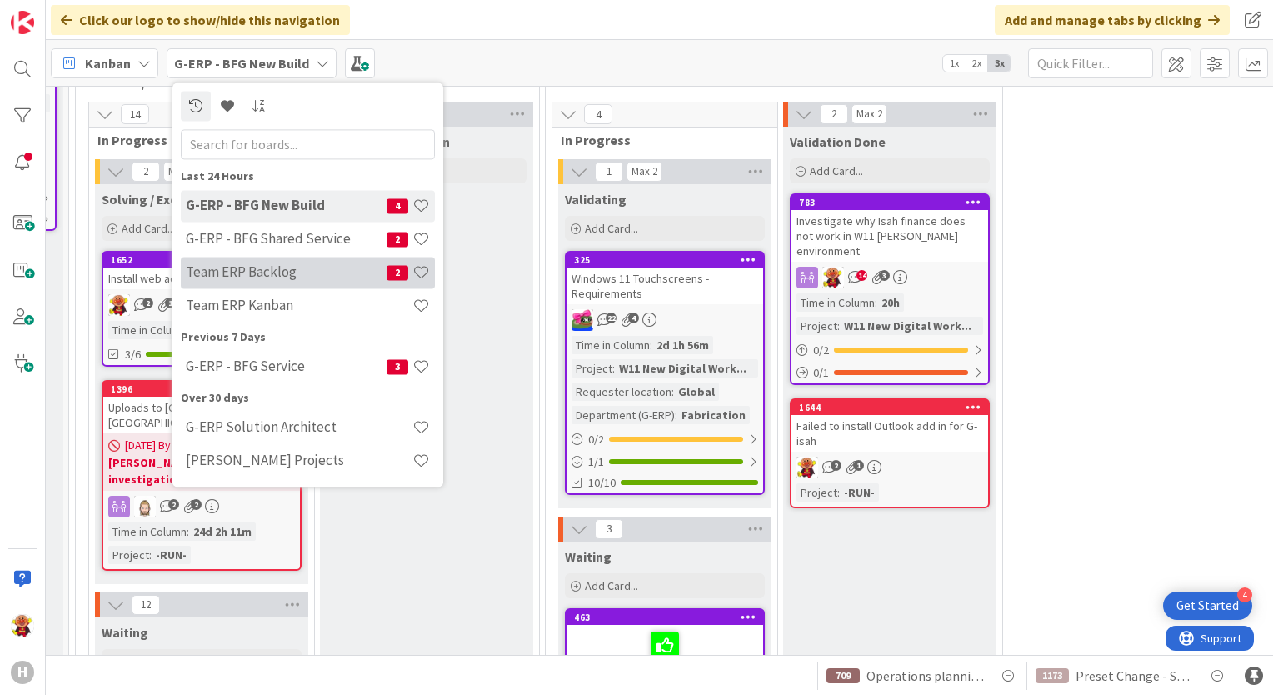
click at [323, 267] on h4 "Team ERP Backlog" at bounding box center [286, 272] width 201 height 17
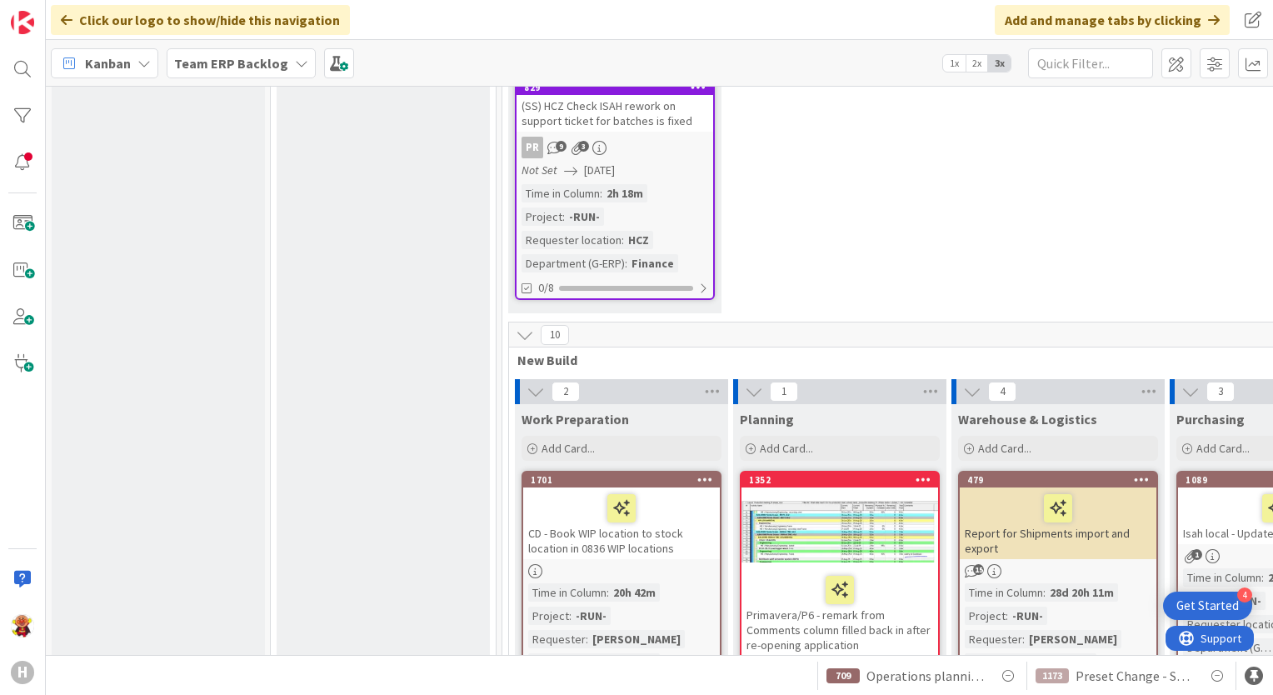
scroll to position [5333, 0]
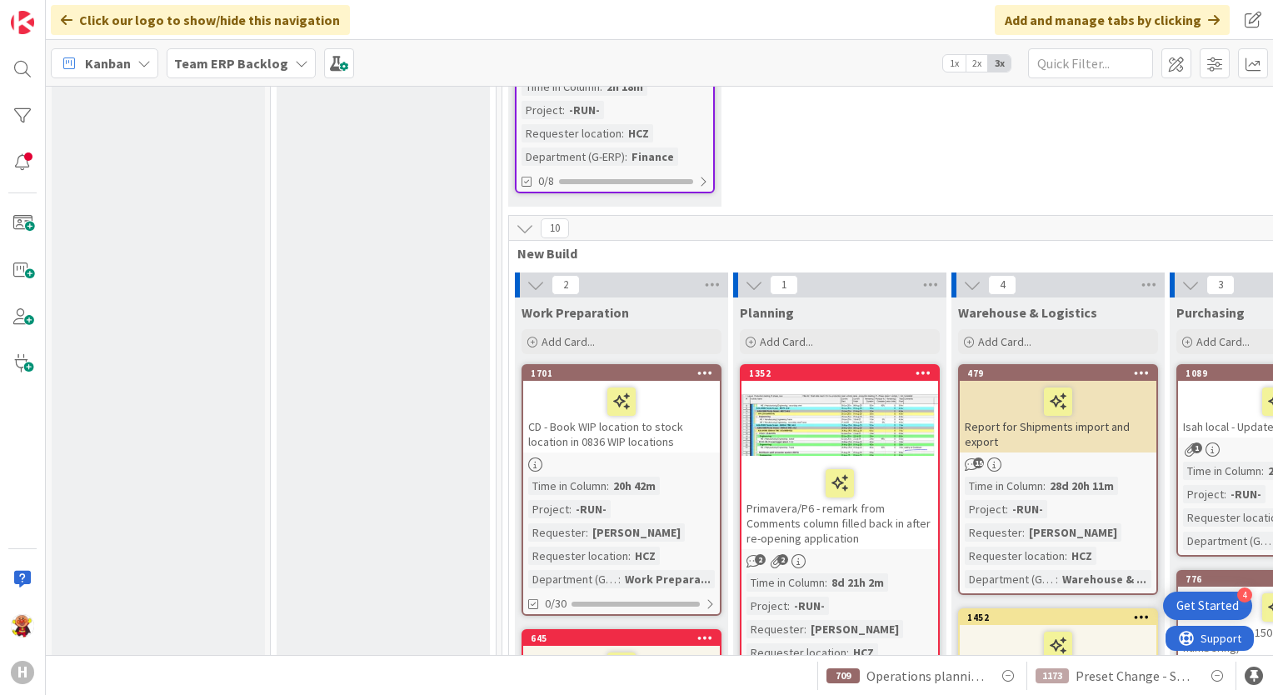
click at [457, 644] on div "5 INFO This column contains information cards that should not be moved across t…" at bounding box center [659, 370] width 1227 height 569
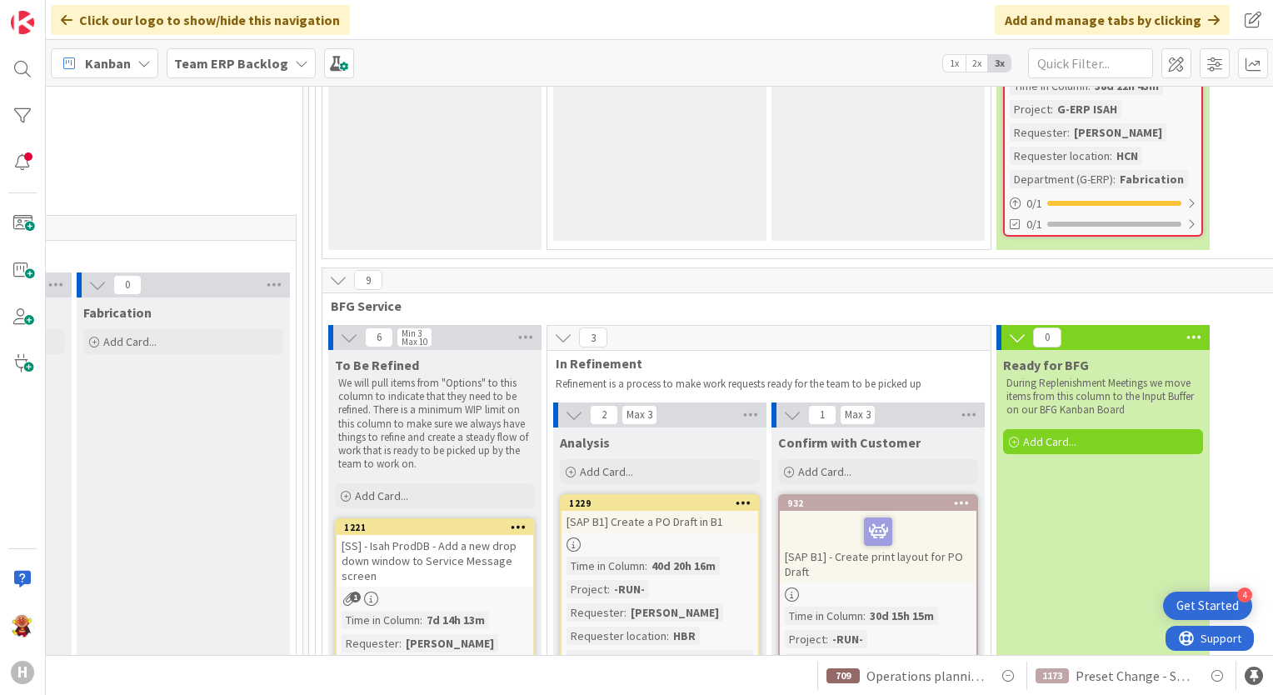
scroll to position [5333, 1527]
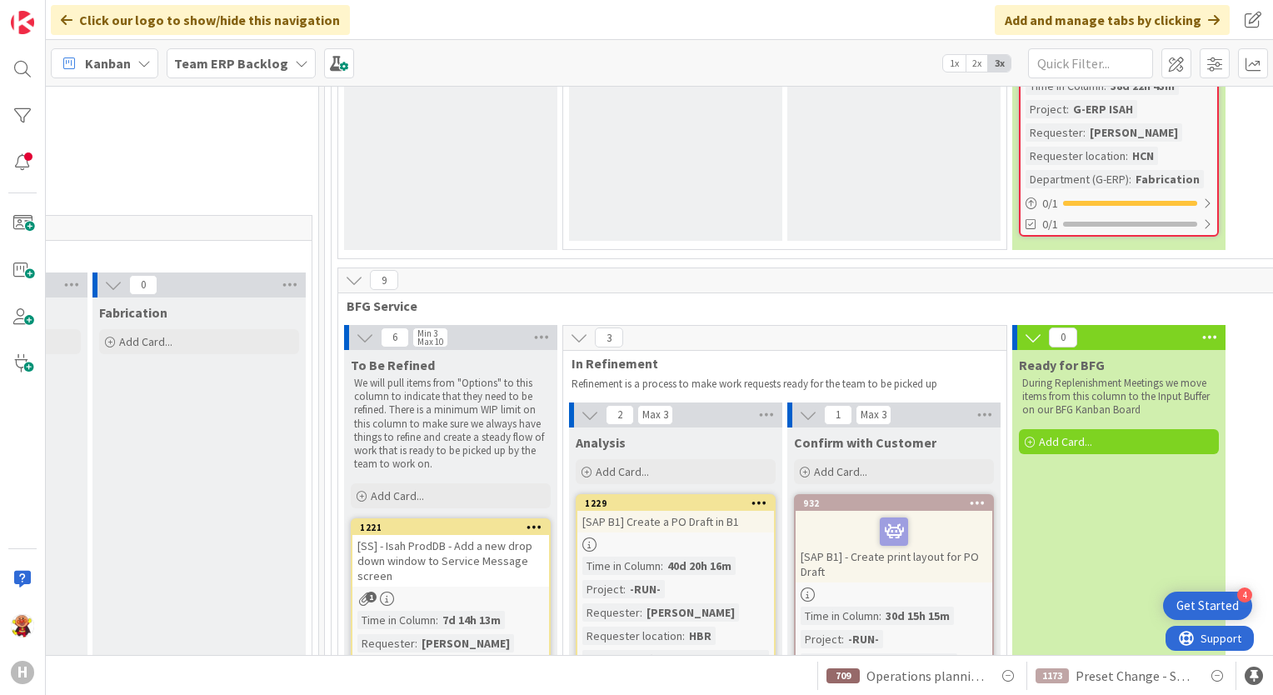
drag, startPoint x: 453, startPoint y: 655, endPoint x: 1050, endPoint y: 684, distance: 597.3
click at [1050, 684] on div "Click our logo to show/hide this navigation Add and manage tabs by clicking Kan…" at bounding box center [659, 347] width 1227 height 695
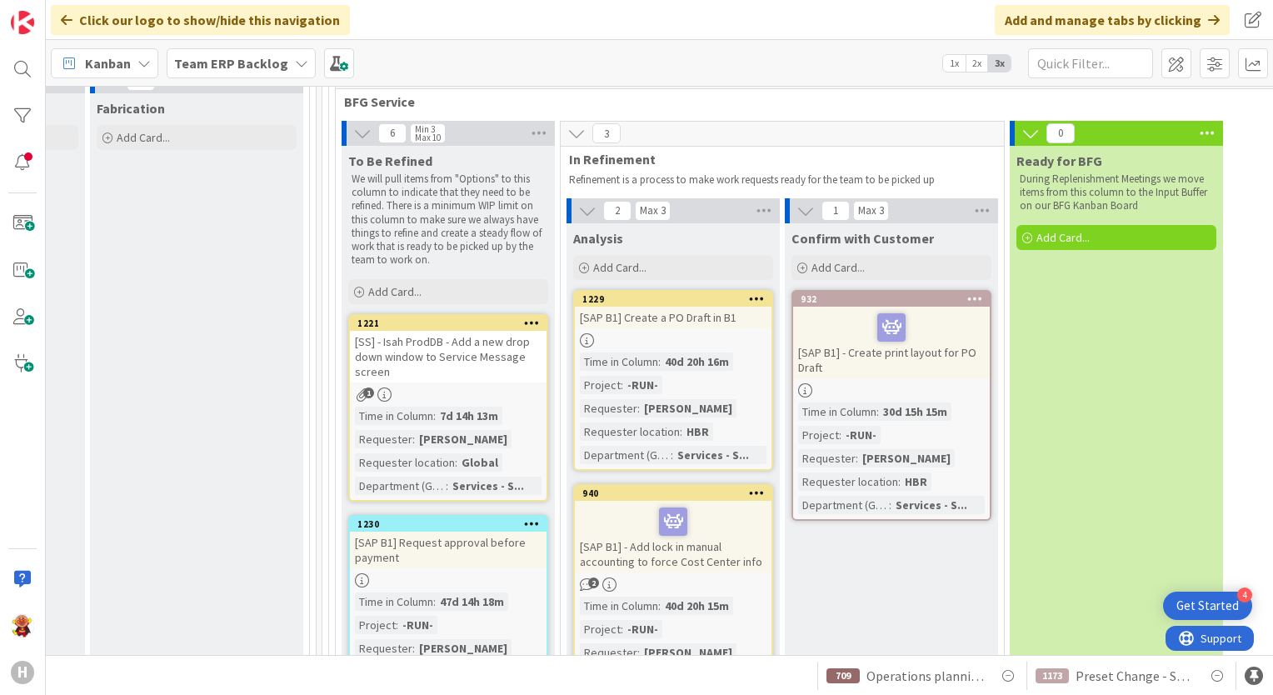
scroll to position [5500, 1517]
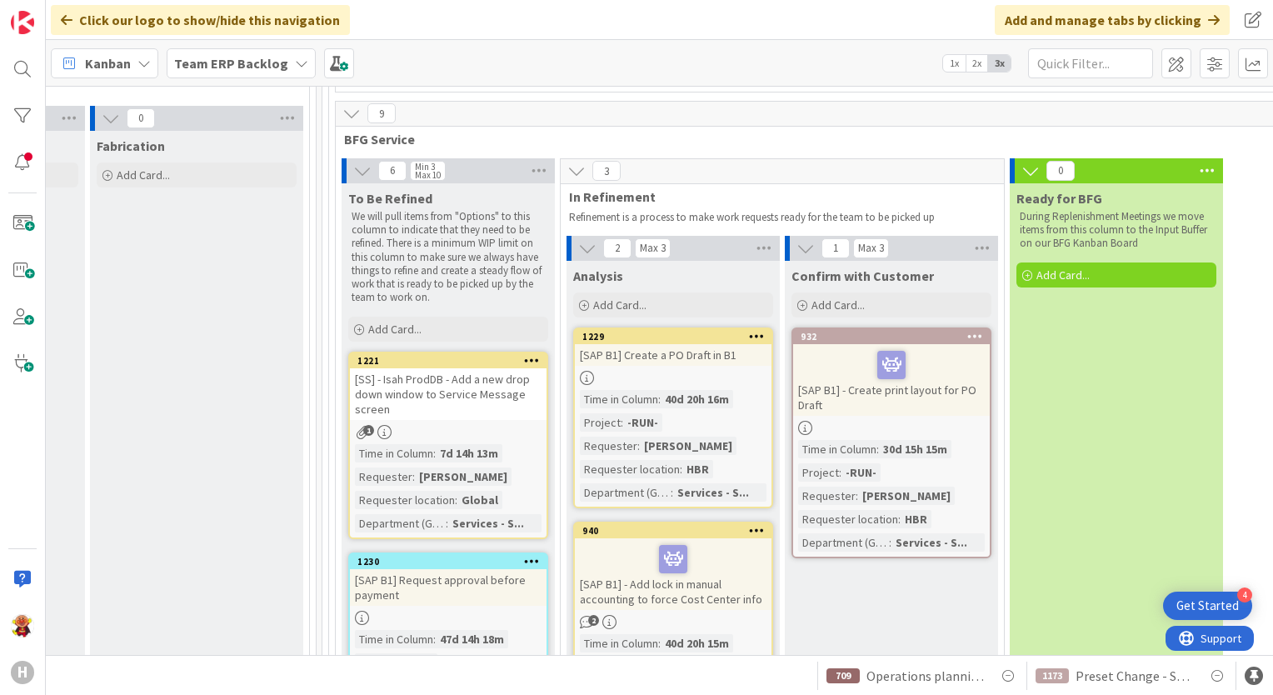
click at [1043, 267] on span "Add Card..." at bounding box center [1063, 274] width 53 height 15
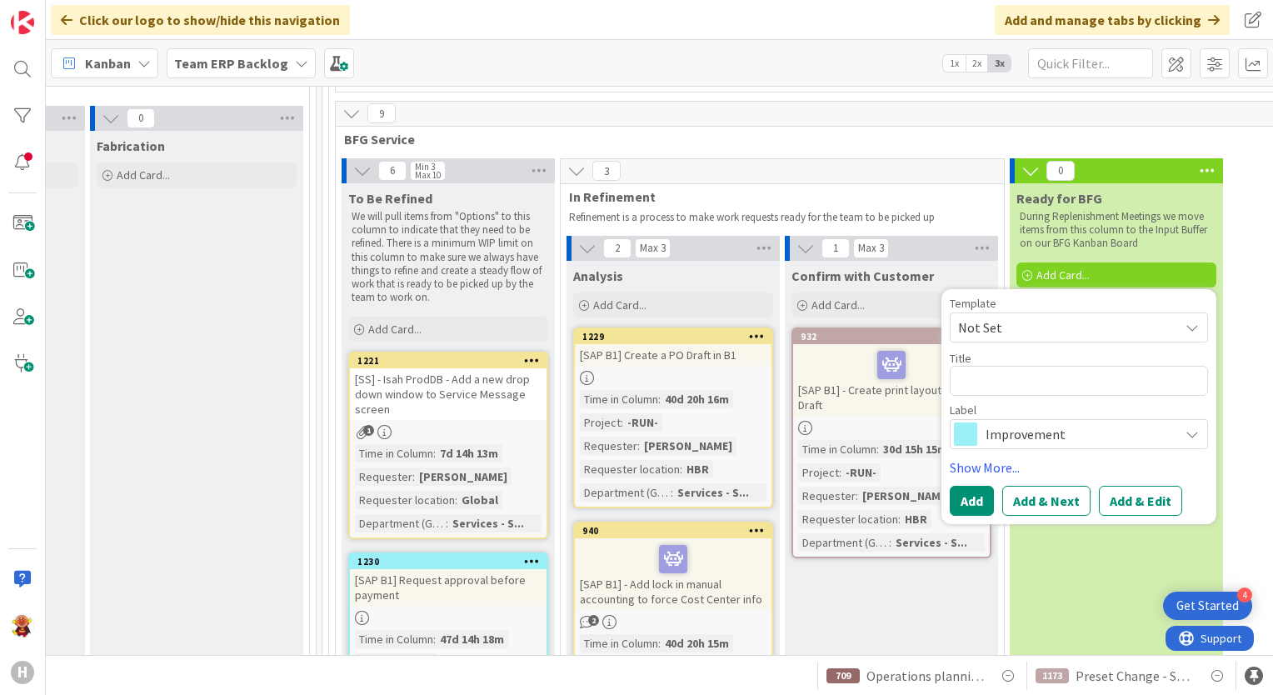
click at [1022, 422] on span "Improvement" at bounding box center [1078, 433] width 185 height 23
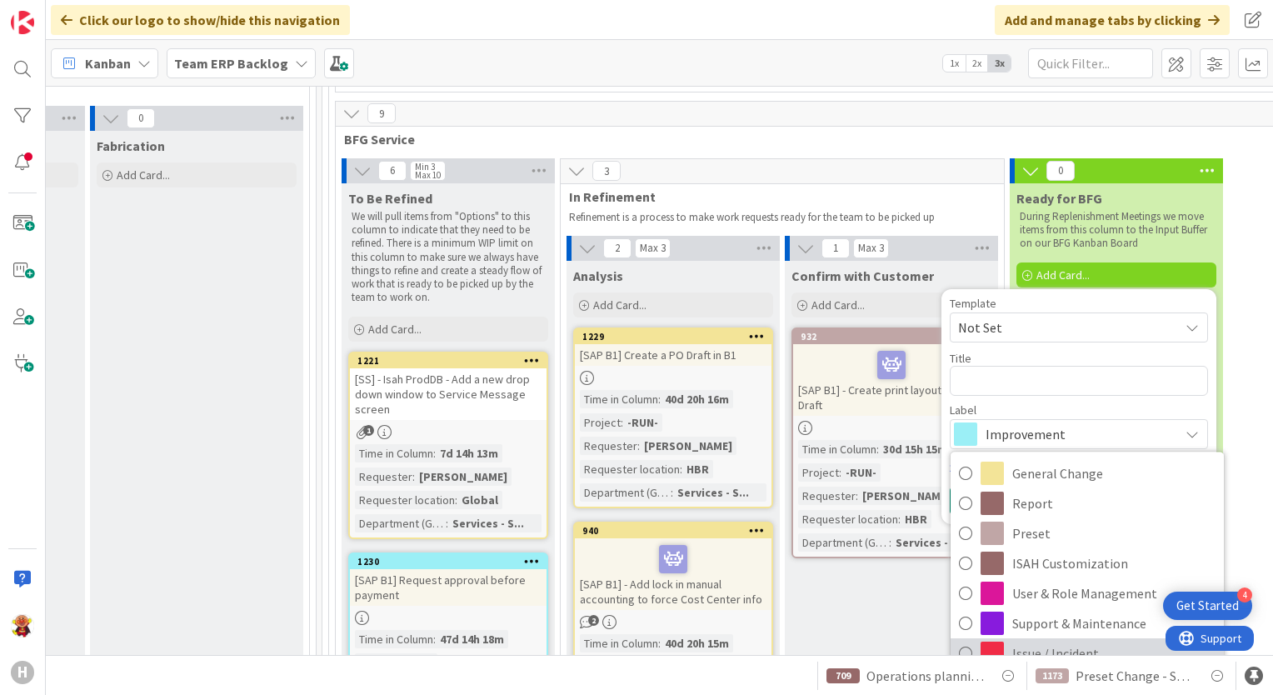
click at [1027, 641] on span "Issue / Incident" at bounding box center [1113, 653] width 203 height 25
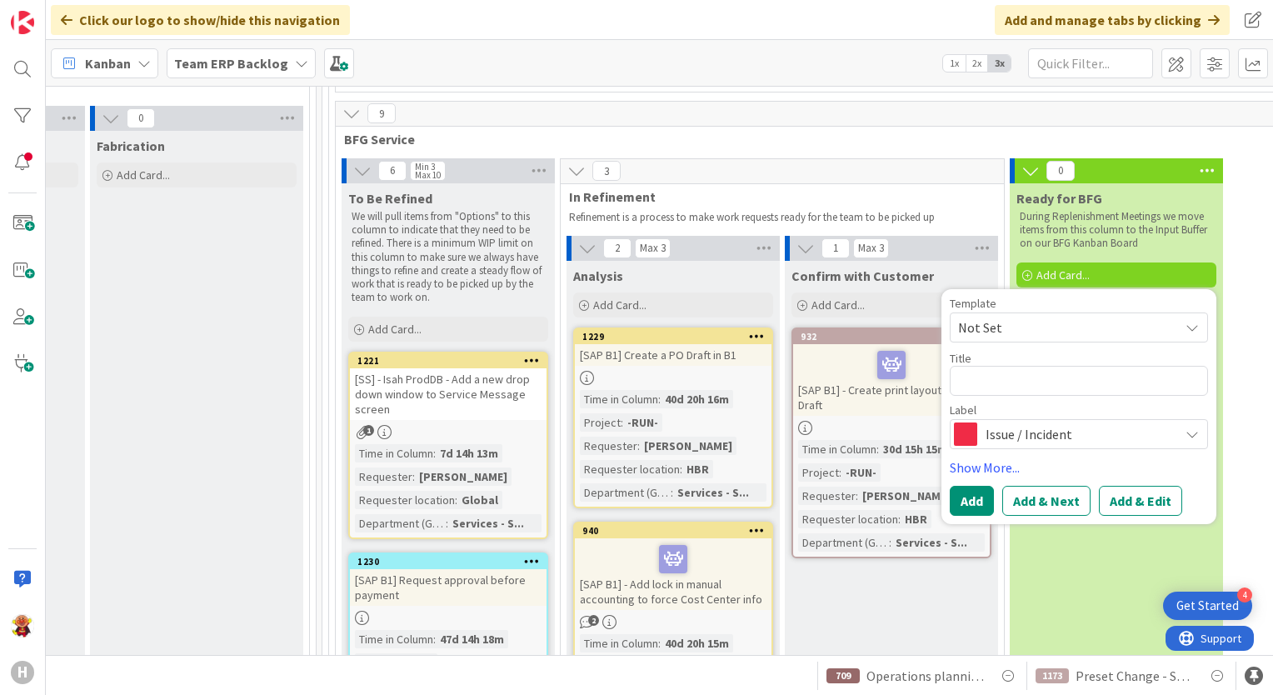
click at [1017, 351] on div "Title 0 / 128" at bounding box center [1079, 358] width 258 height 15
click at [1017, 366] on textarea at bounding box center [1079, 381] width 258 height 30
type textarea "x"
type textarea "F"
type textarea "x"
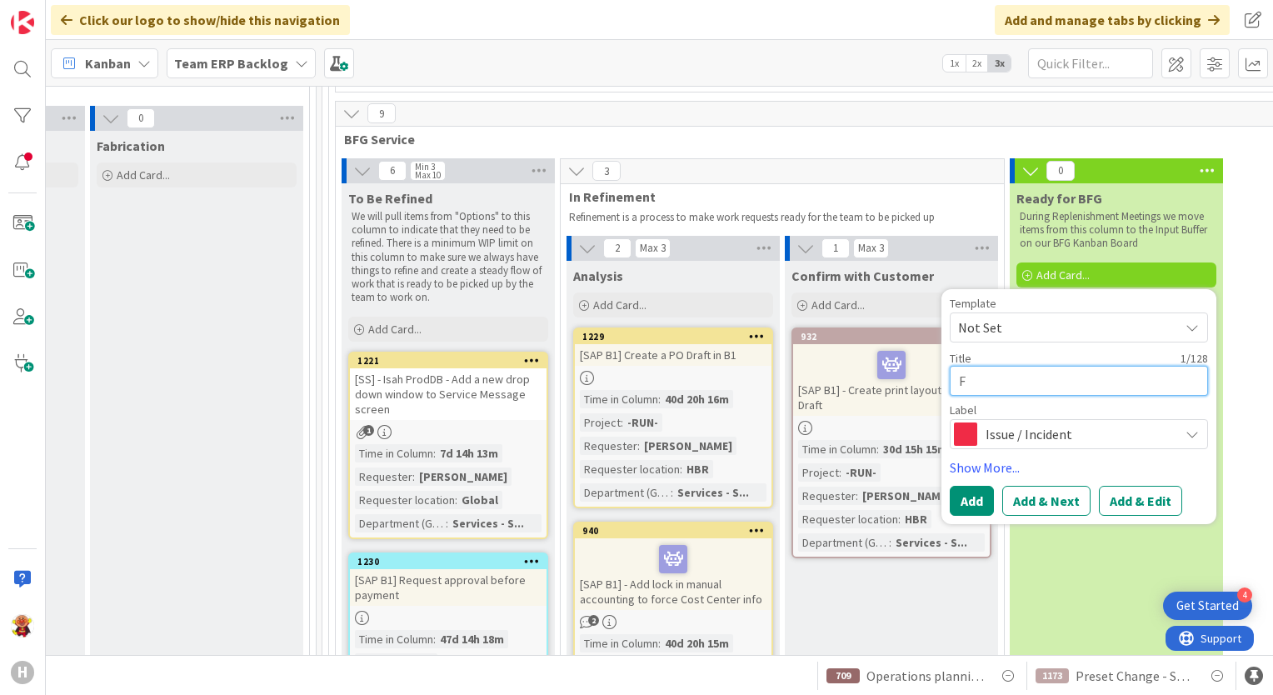
type textarea "Fa"
type textarea "x"
type textarea "Fai"
type textarea "x"
type textarea "Fail"
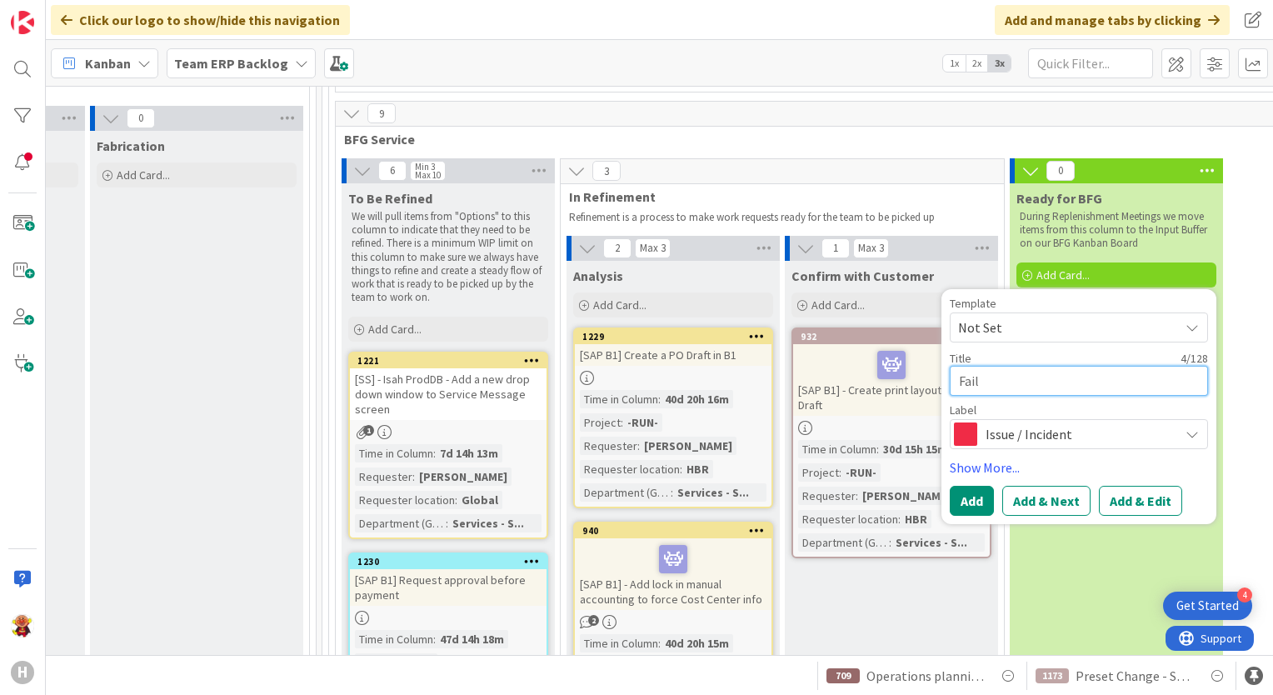
type textarea "x"
type textarea "Fail"
type textarea "x"
type textarea "Fail"
type textarea "x"
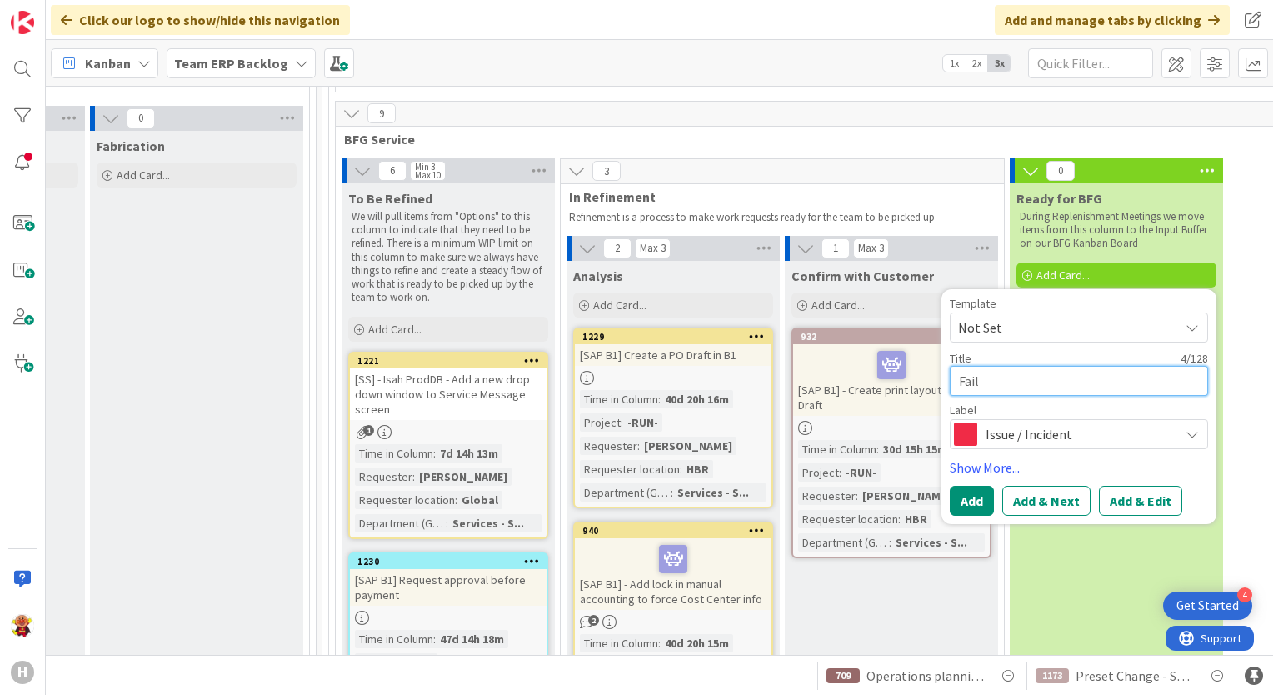
type textarea "Faile"
type textarea "x"
type textarea "Failed"
type textarea "x"
type textarea "Failed"
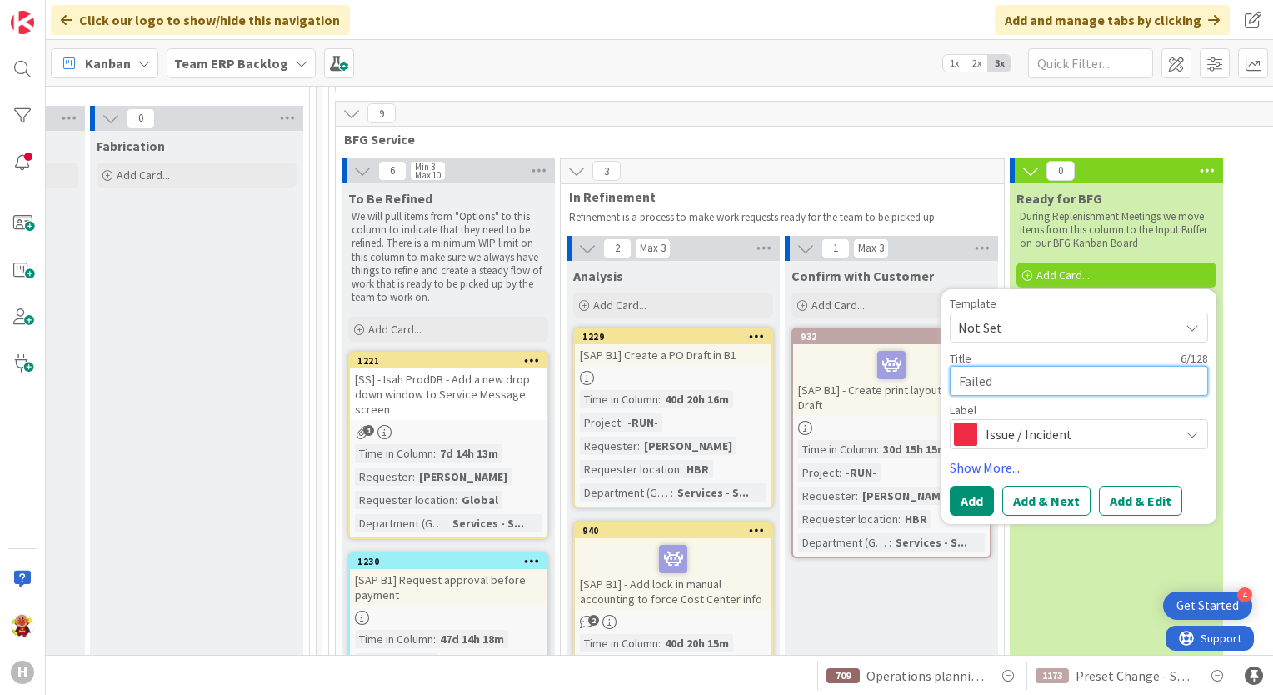
type textarea "x"
type textarea "Failed t"
type textarea "x"
type textarea "Failed to"
type textarea "x"
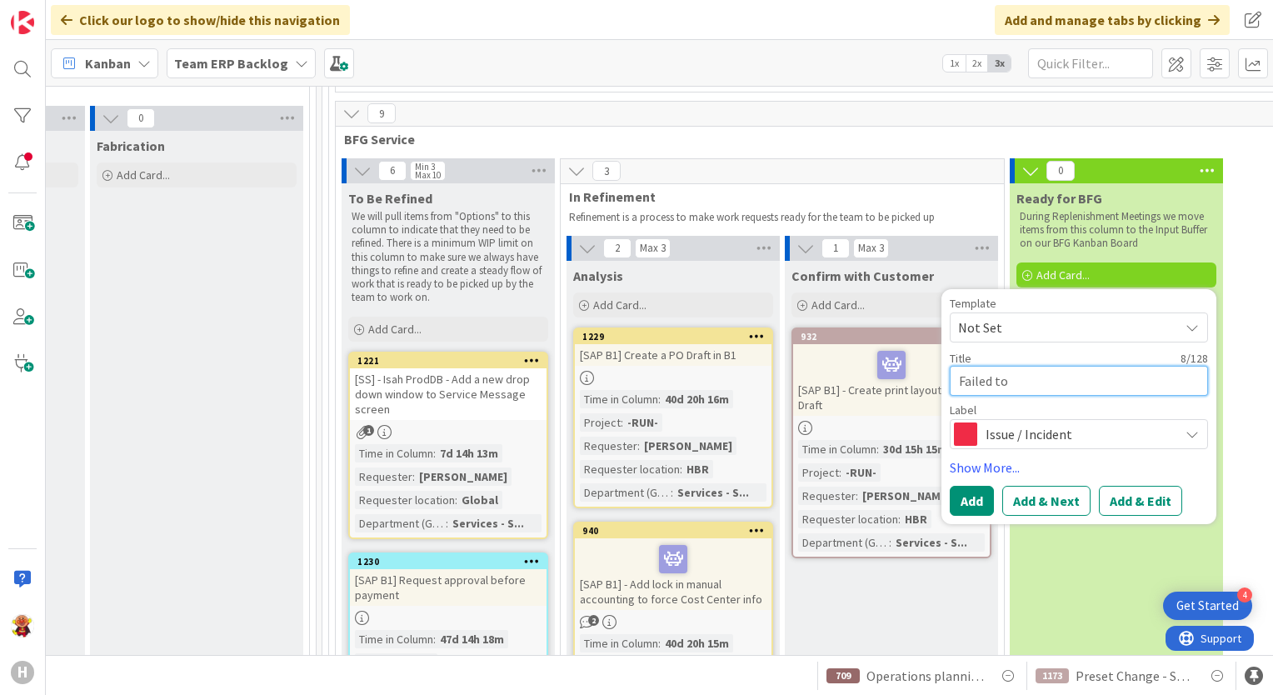
type textarea "Failed to"
type textarea "x"
type textarea "Failed to c"
type textarea "x"
type textarea "Failed to co"
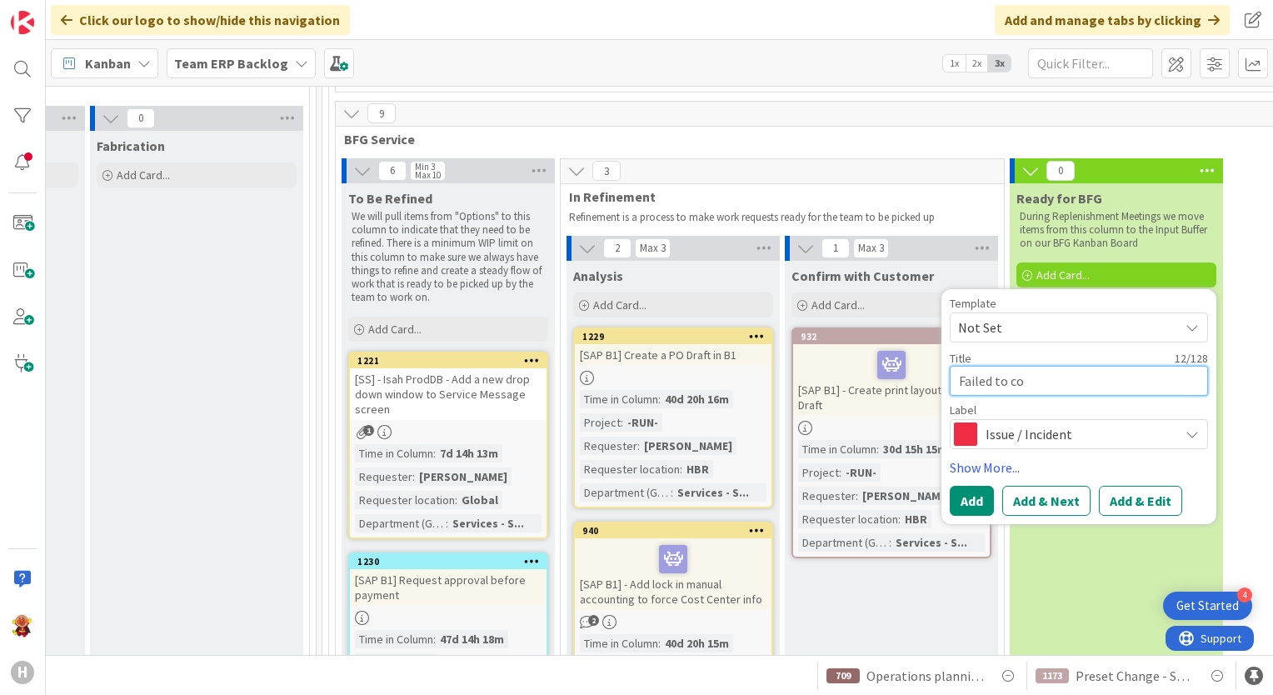
type textarea "x"
type textarea "Failed to con"
type textarea "x"
type textarea "Failed to conn"
type textarea "x"
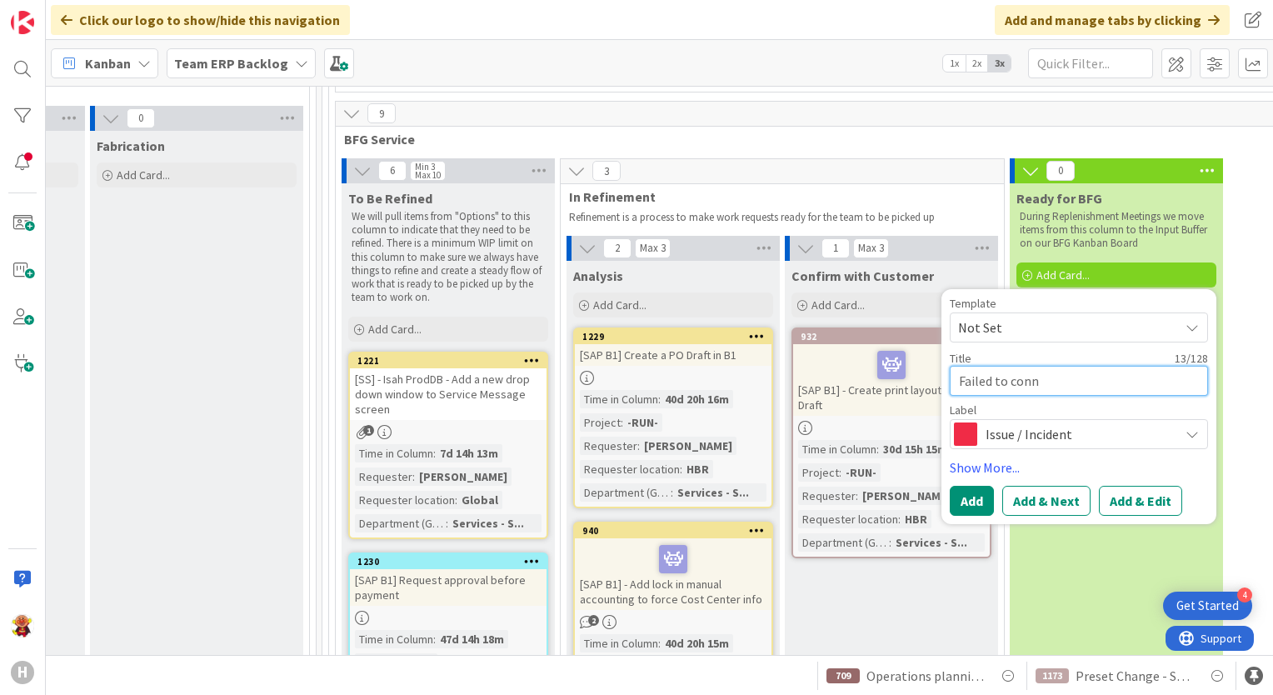
type textarea "Failed to conne"
type textarea "x"
type textarea "Failed to connec"
type textarea "x"
type textarea "Failed to connect"
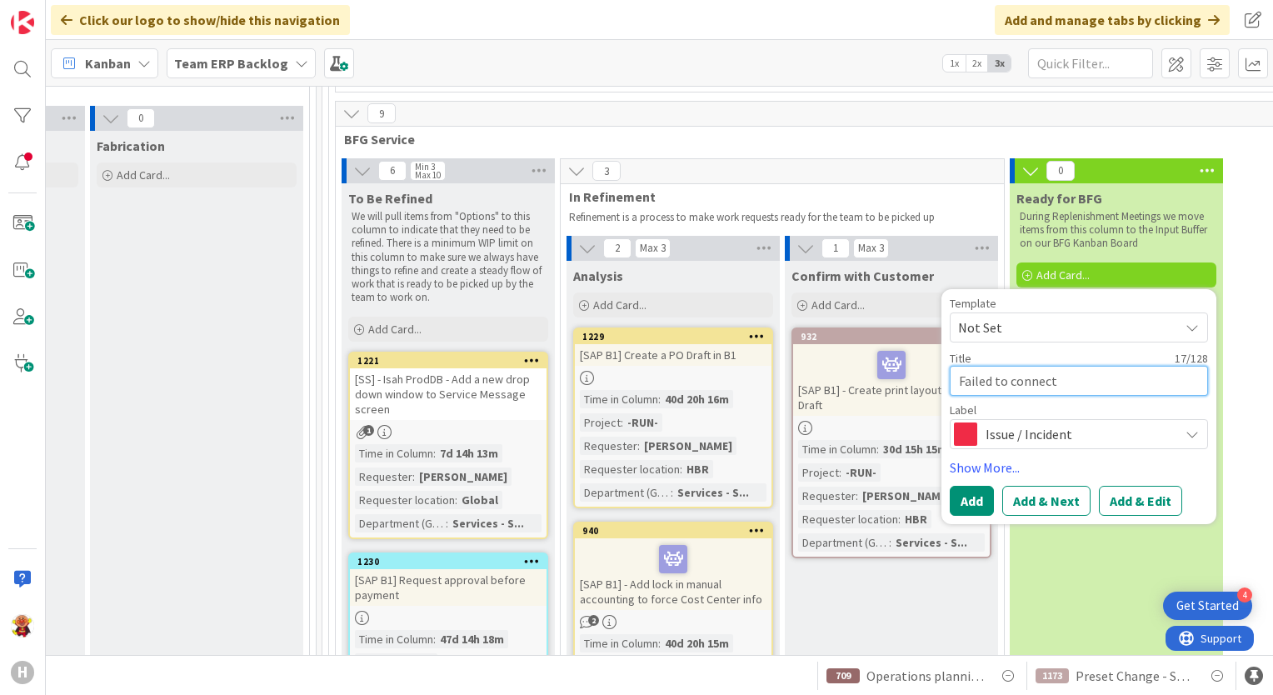
type textarea "x"
type textarea "Failed to connect"
type textarea "x"
type textarea "Failed to connect t"
type textarea "x"
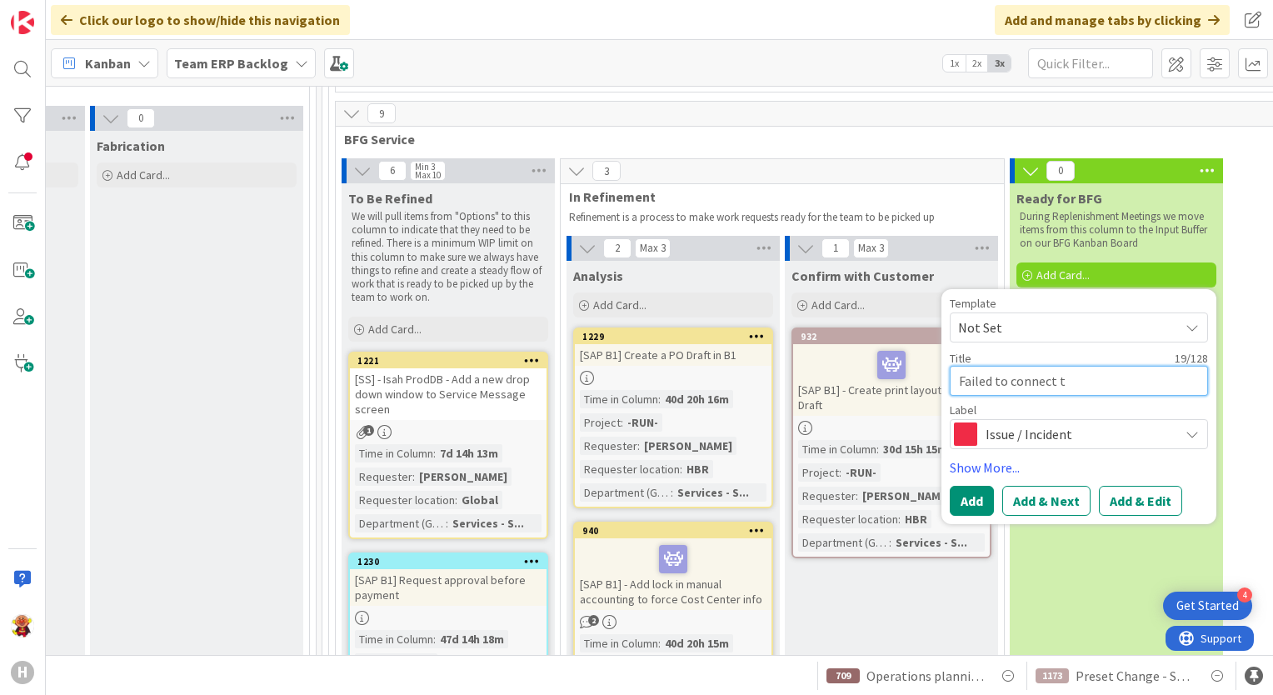
type textarea "Failed to connect th"
type textarea "x"
type textarea "Failed to connect the"
type textarea "x"
type textarea "Failed to connect the"
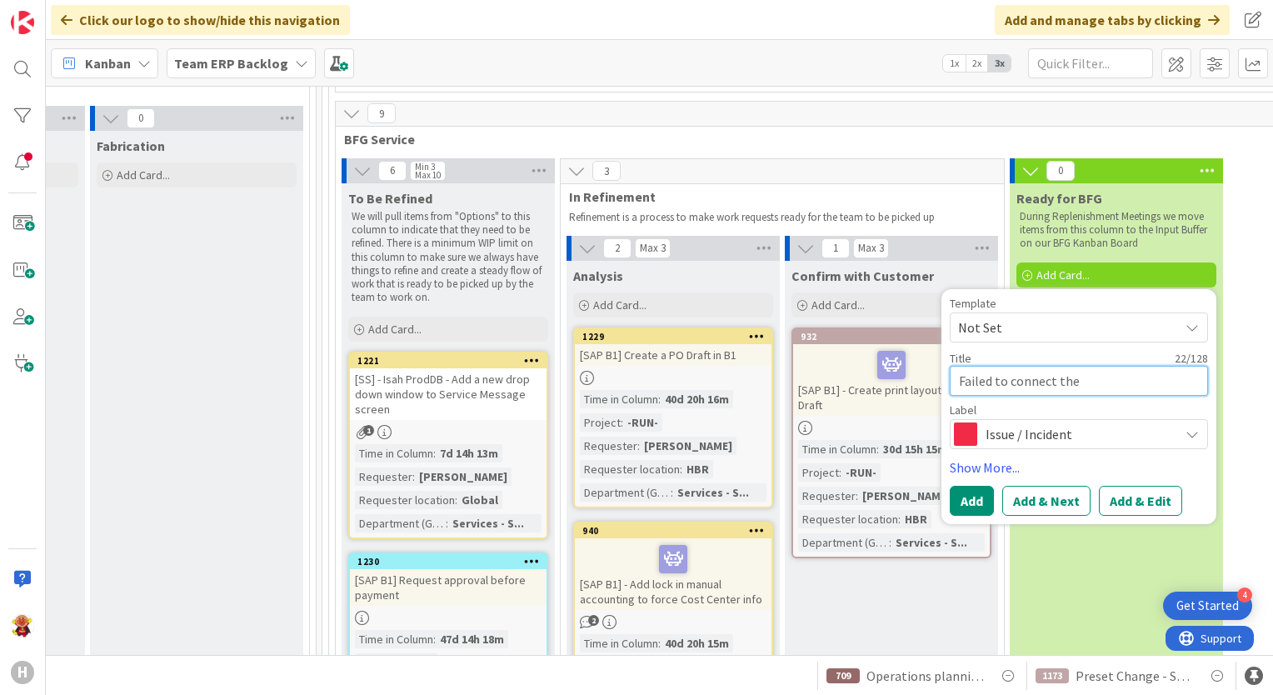
type textarea "x"
type textarea "Failed to connect the o"
type textarea "x"
type textarea "Failed to connect the ou"
type textarea "x"
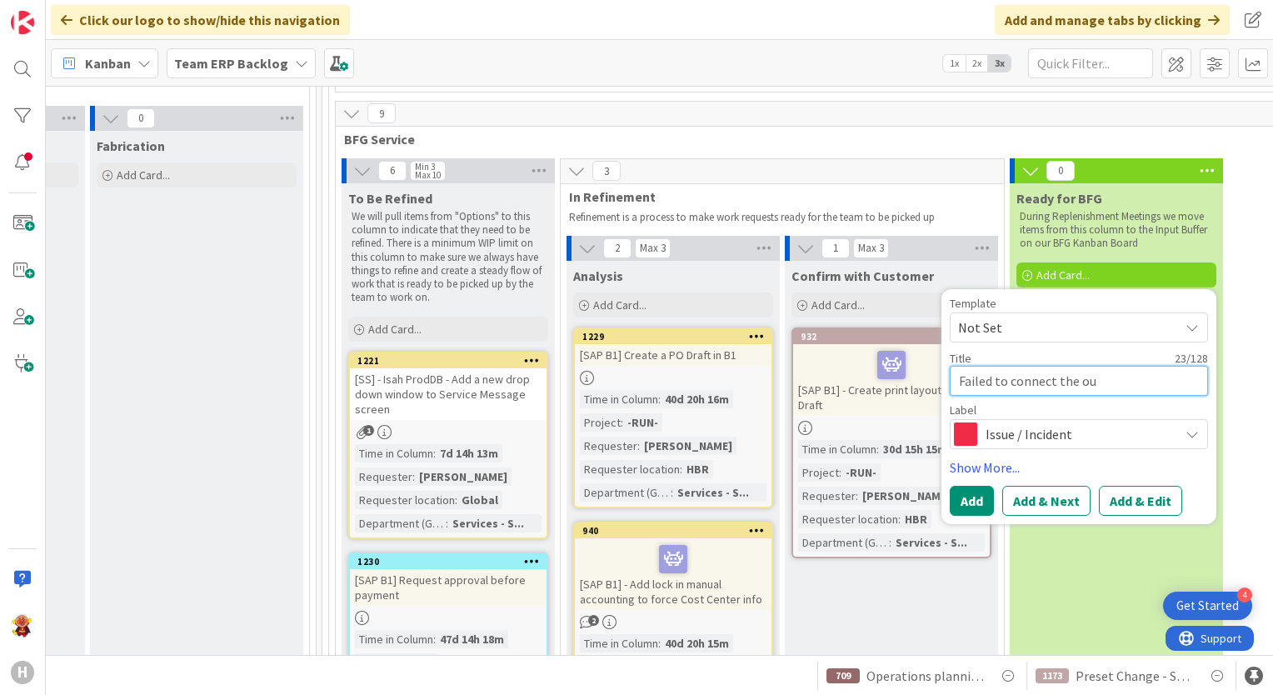
type textarea "Failed to connect the out"
type textarea "x"
type textarea "Failed to connect the outl"
type textarea "x"
type textarea "Failed to connect the outlo"
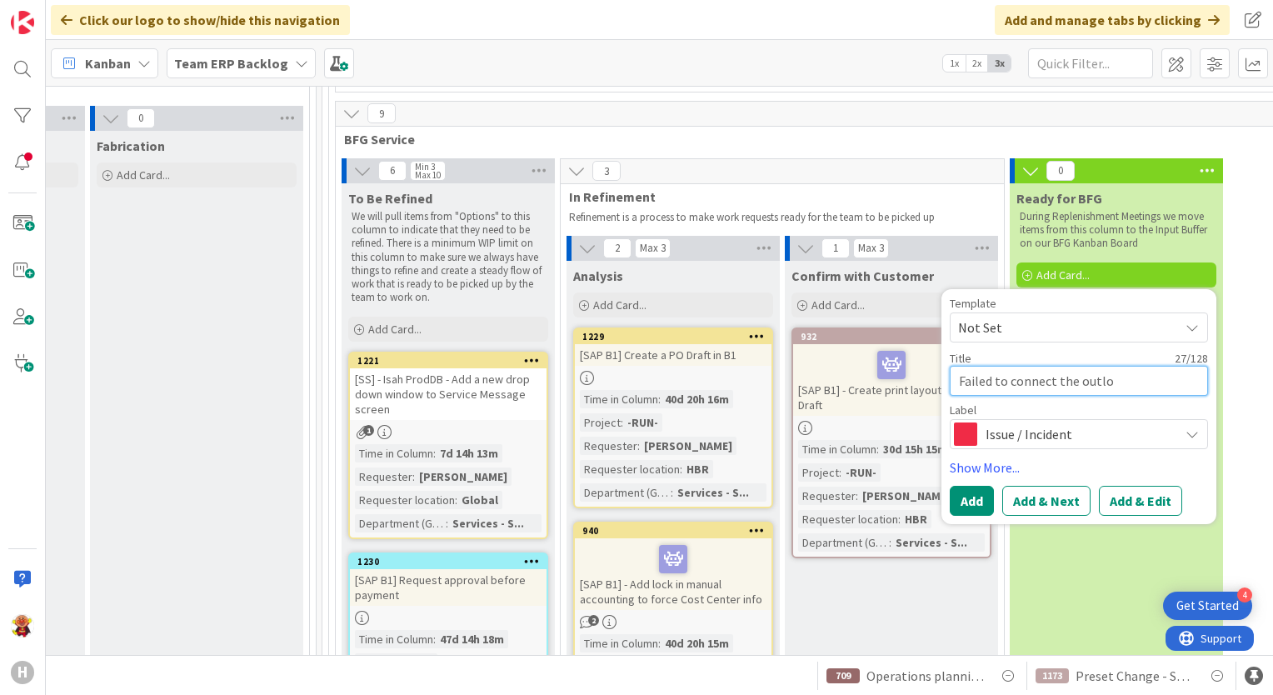
type textarea "x"
type textarea "Failed to connect the outloo"
type textarea "x"
type textarea "Failed to connect the outlook"
type textarea "x"
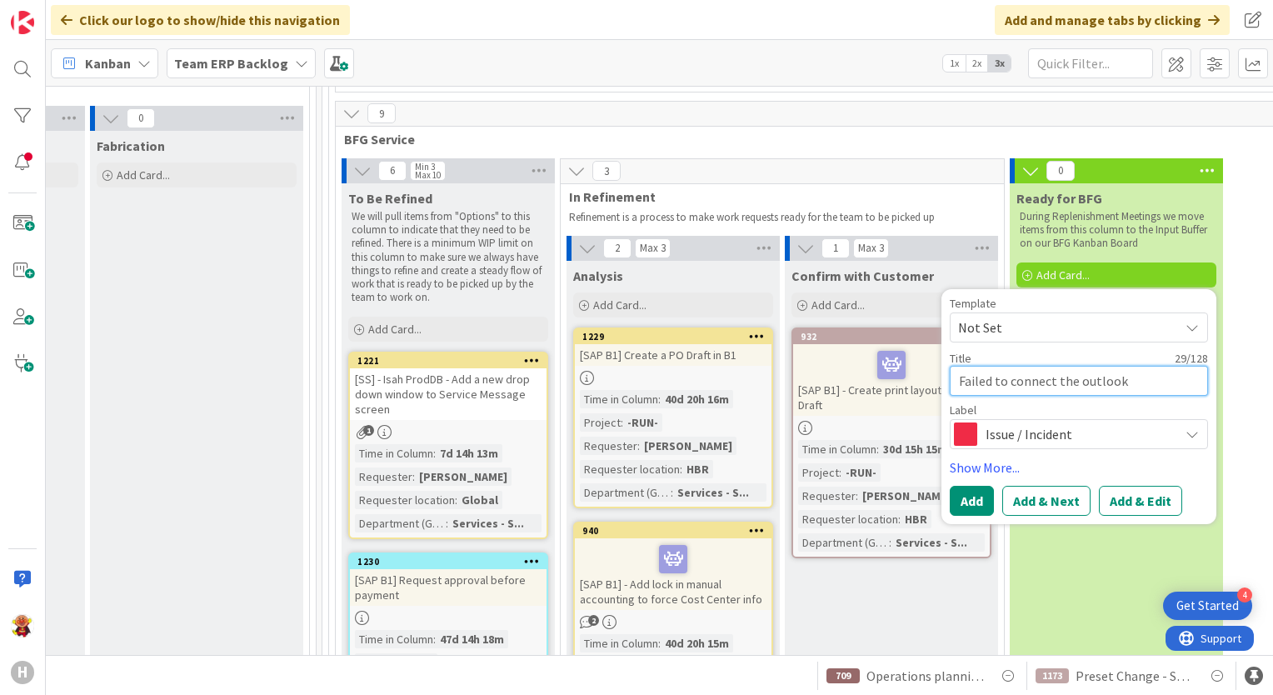
type textarea "Failed to connect the outlook"
type textarea "x"
type textarea "Failed to connect the outlook w"
type textarea "x"
type textarea "Failed to connect the outlook we"
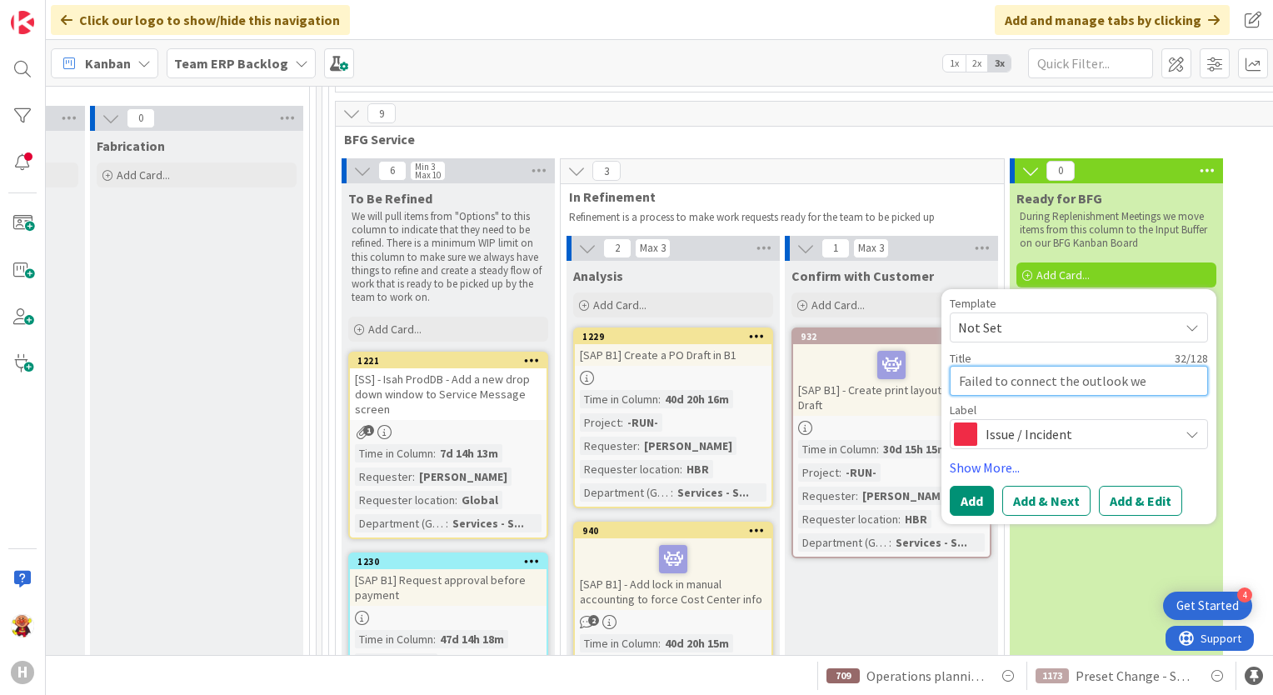
type textarea "x"
type textarea "Failed to connect the outlook wen"
type textarea "x"
type textarea "Failed to connect the outlook we"
type textarea "x"
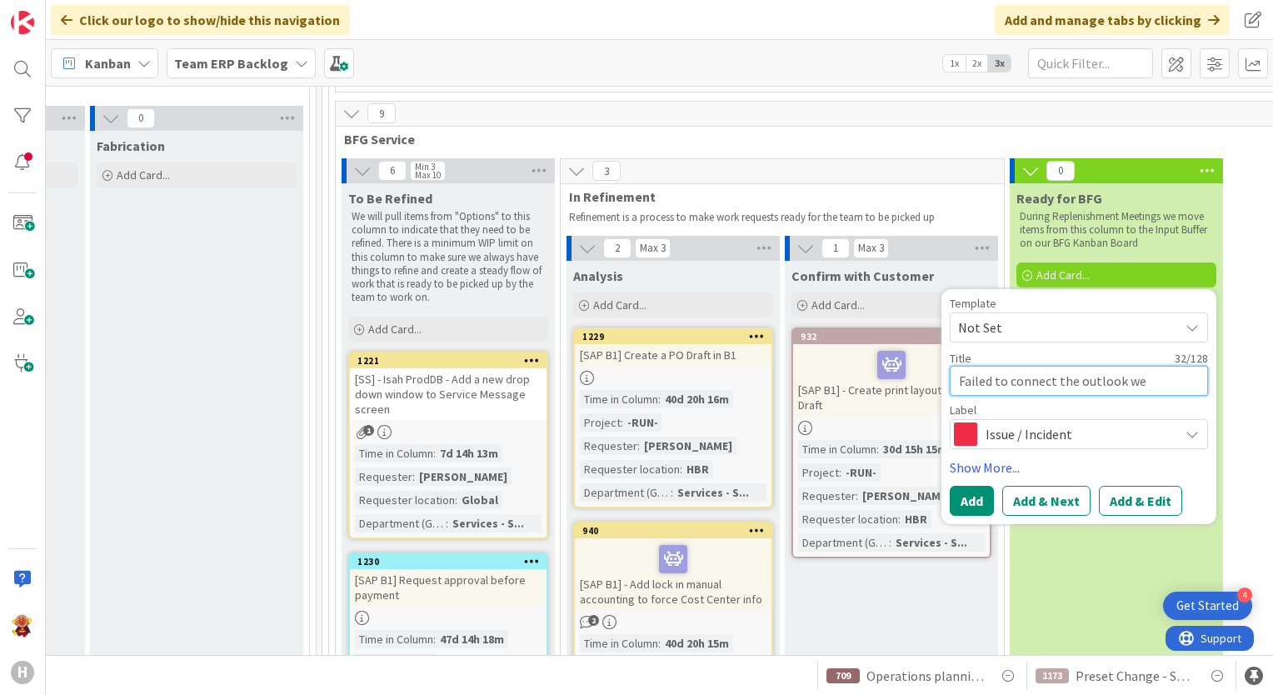
type textarea "Failed to connect the outlook web"
type textarea "x"
type textarea "Failed to connect the outlook web"
type textarea "x"
type textarea "Failed to connect the outlook web a"
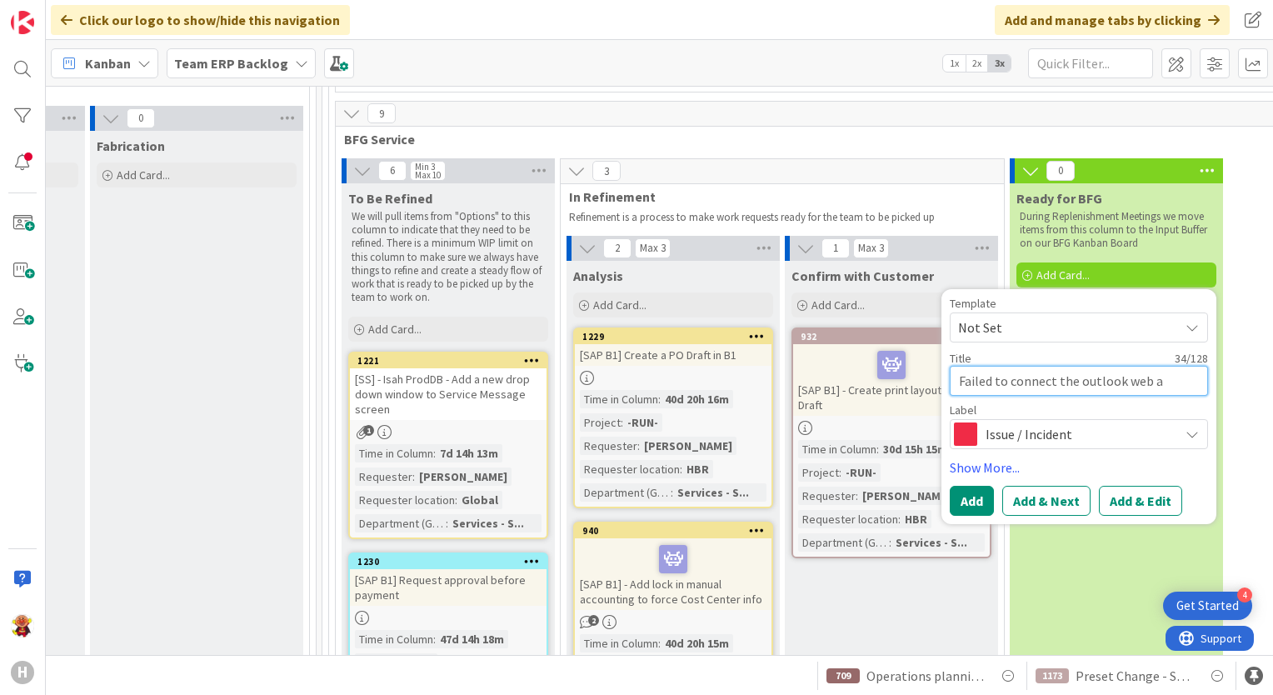
type textarea "x"
type textarea "Failed to connect the outlook web ad"
type textarea "x"
type textarea "Failed to connect the outlook web add"
type textarea "x"
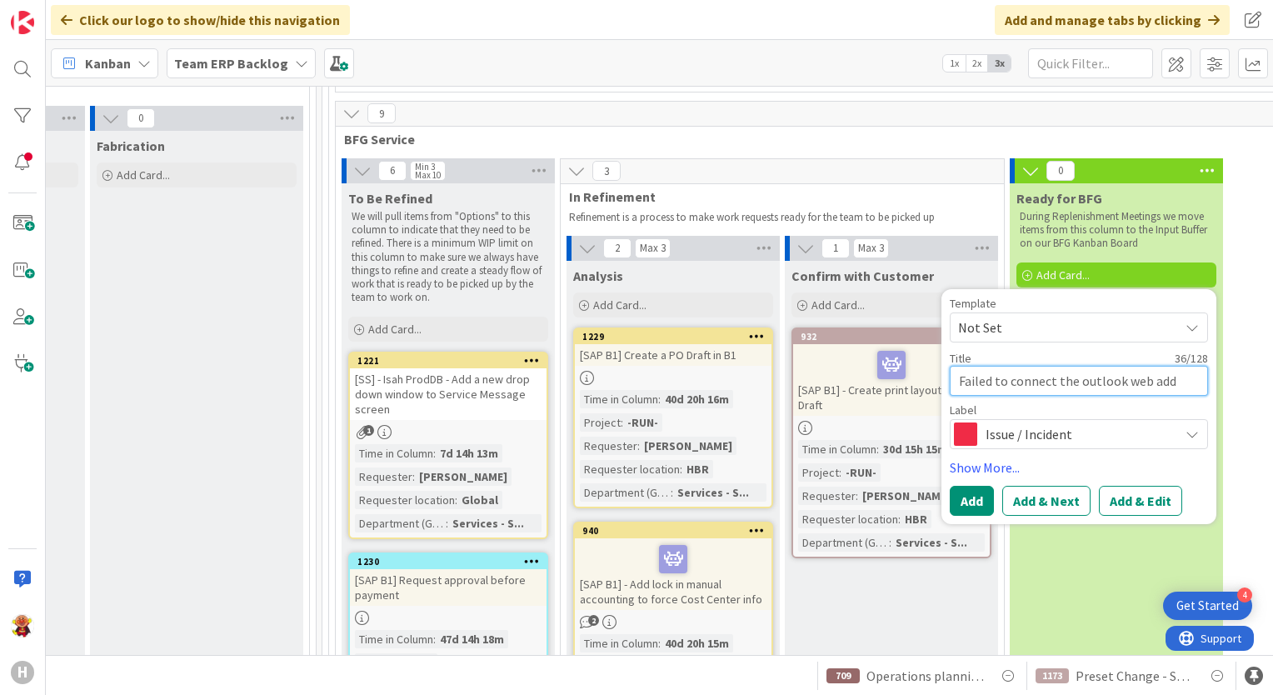
type textarea "Failed to connect the outlook web addi"
type textarea "x"
type textarea "Failed to connect the outlook web addin"
type textarea "x"
type textarea "Failed to connect the outlook web addin"
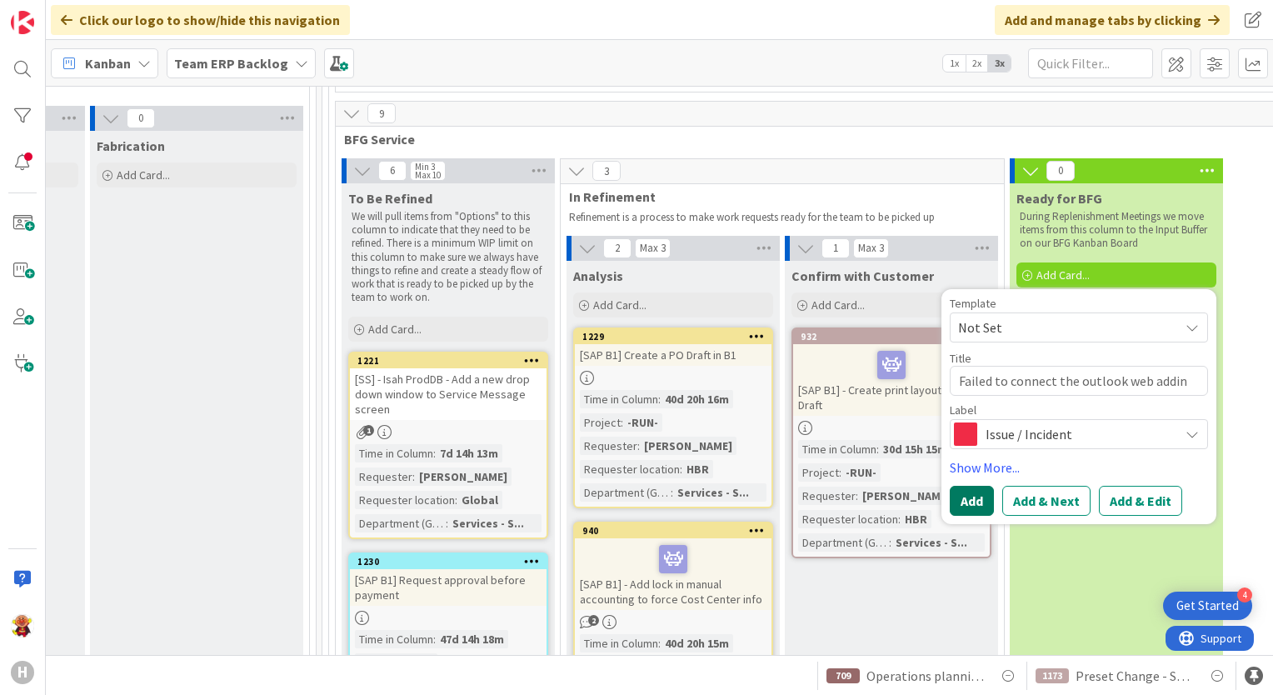
click at [978, 486] on button "Add" at bounding box center [972, 501] width 44 height 30
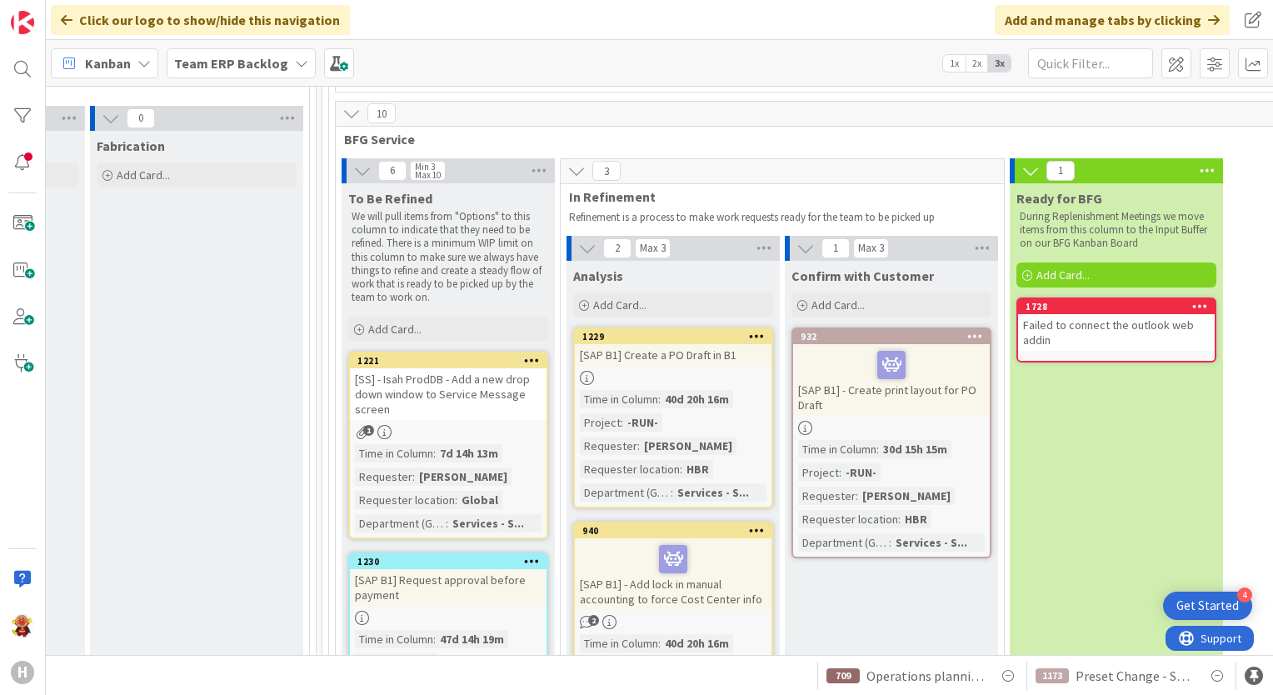
click at [1092, 305] on link "1728 Failed to connect the outlook web addin" at bounding box center [1117, 329] width 200 height 65
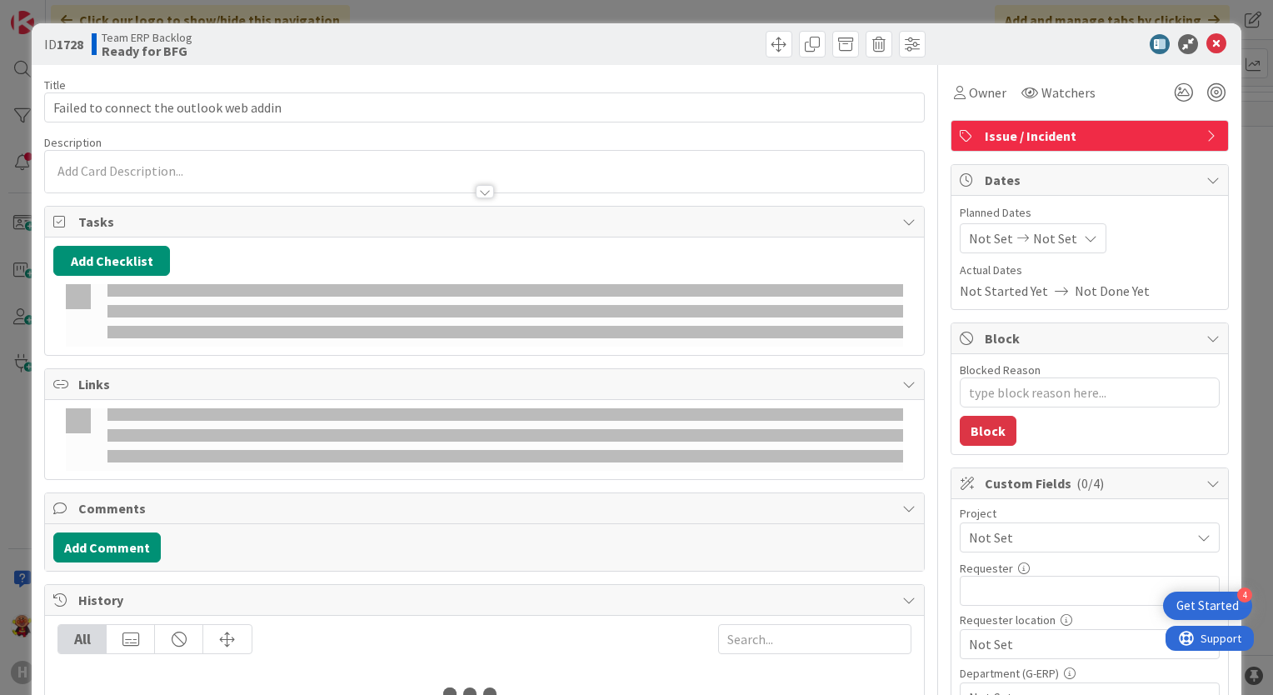
type textarea "x"
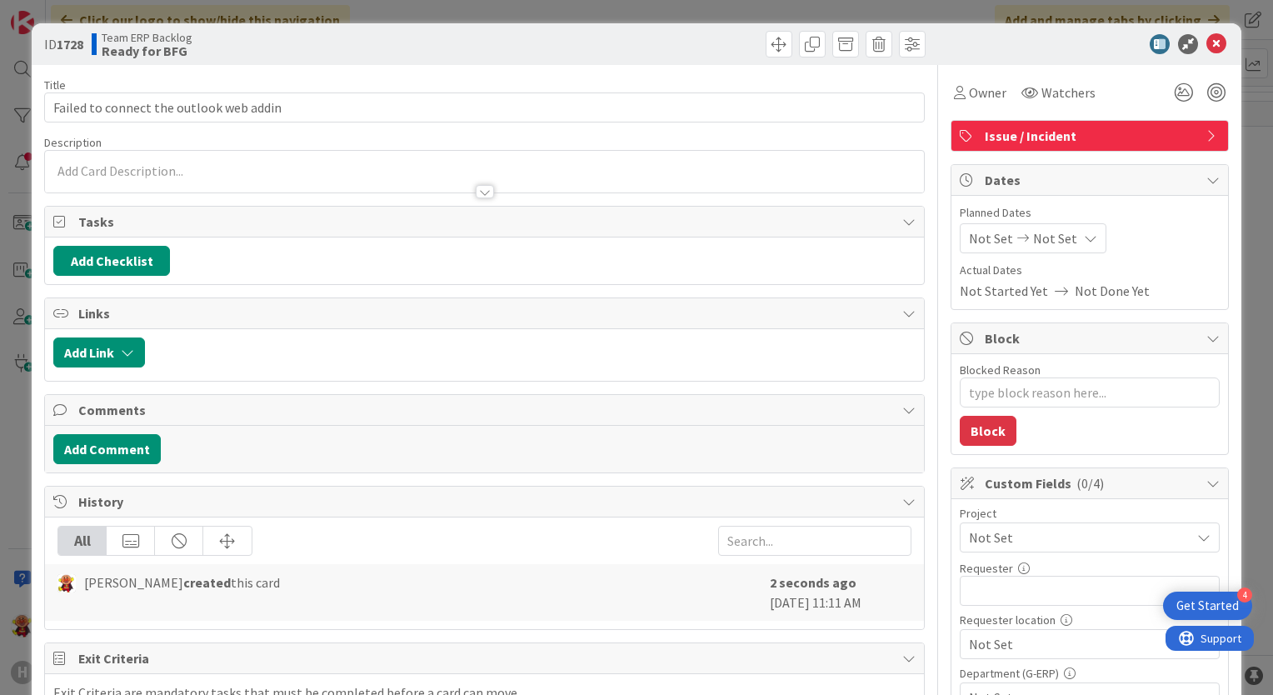
click at [92, 175] on div at bounding box center [484, 183] width 879 height 17
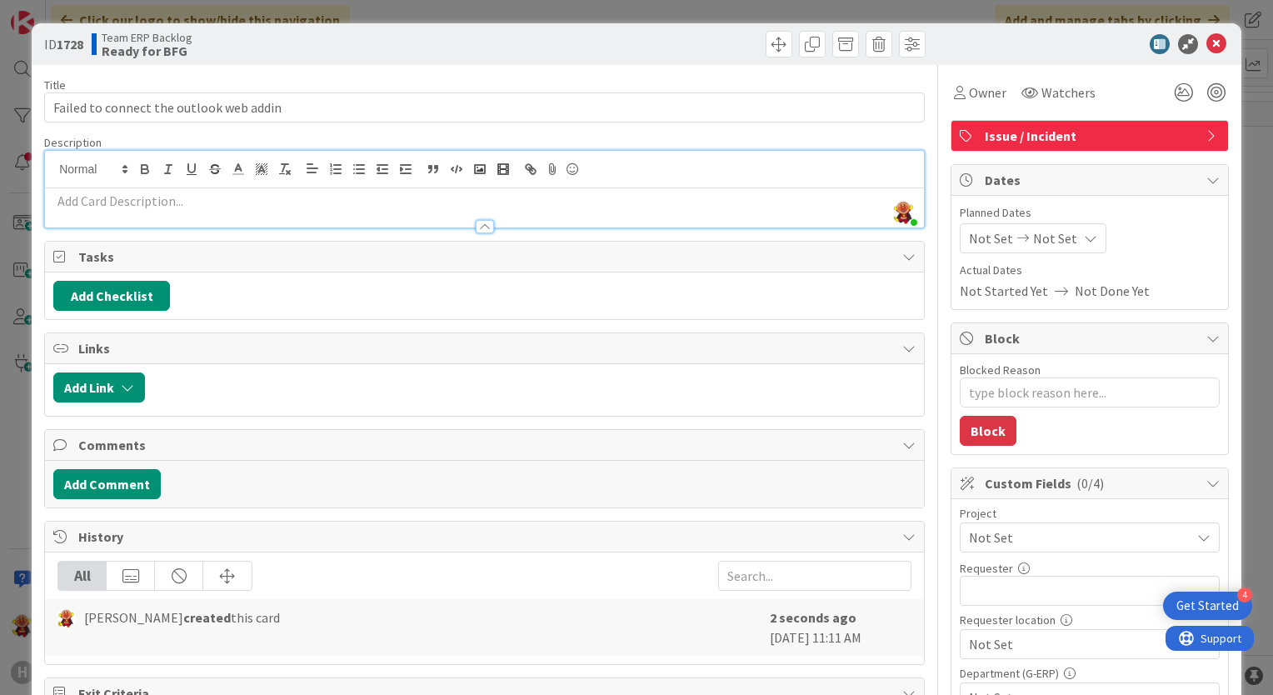
drag, startPoint x: 138, startPoint y: 194, endPoint x: 136, endPoint y: 208, distance: 14.4
click at [138, 198] on p at bounding box center [484, 201] width 862 height 19
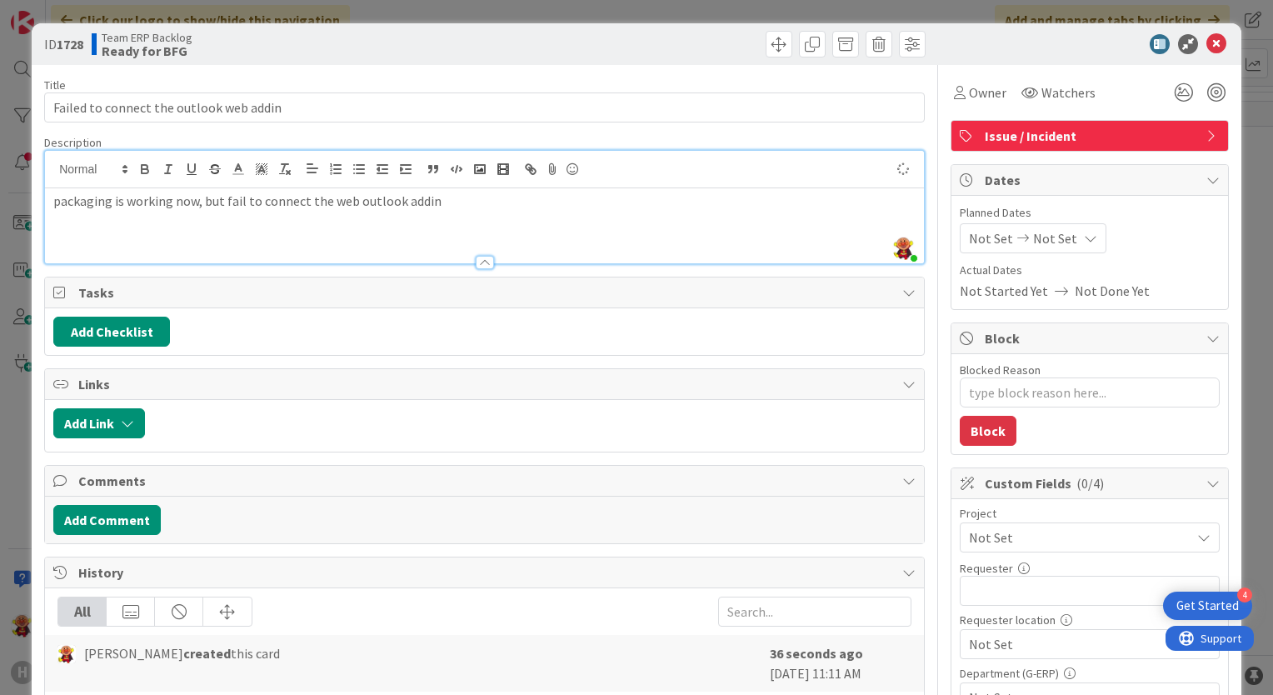
type textarea "x"
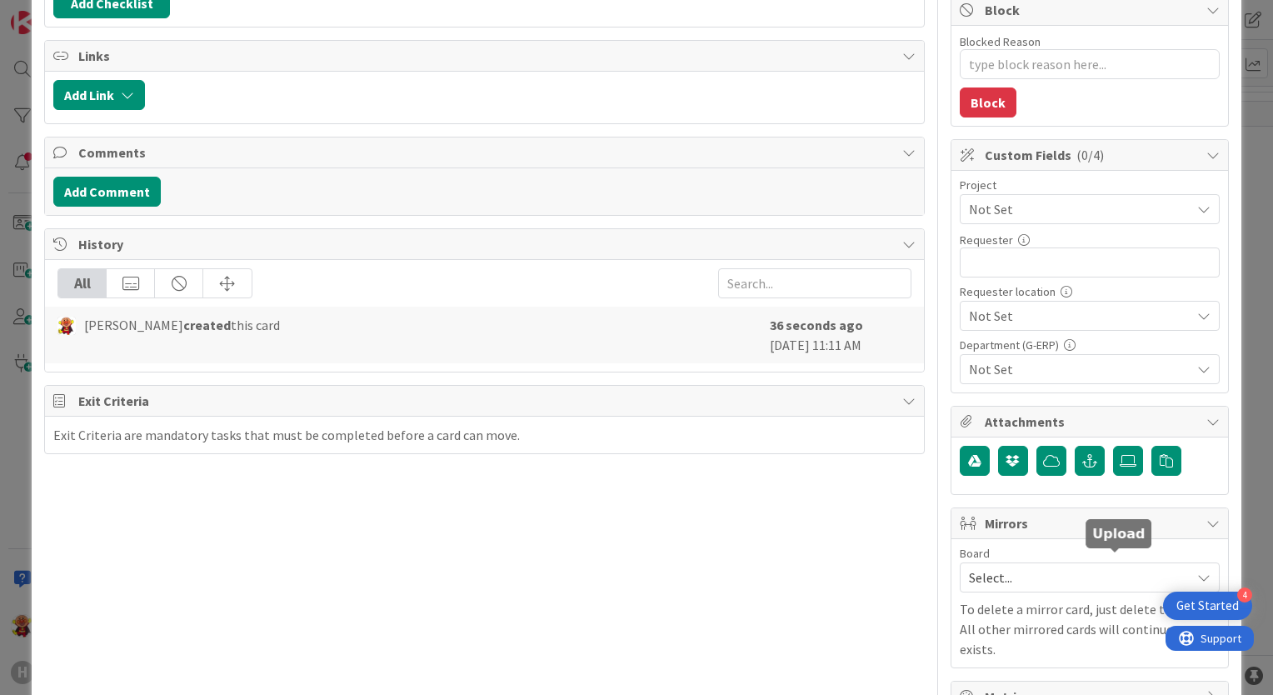
scroll to position [333, 0]
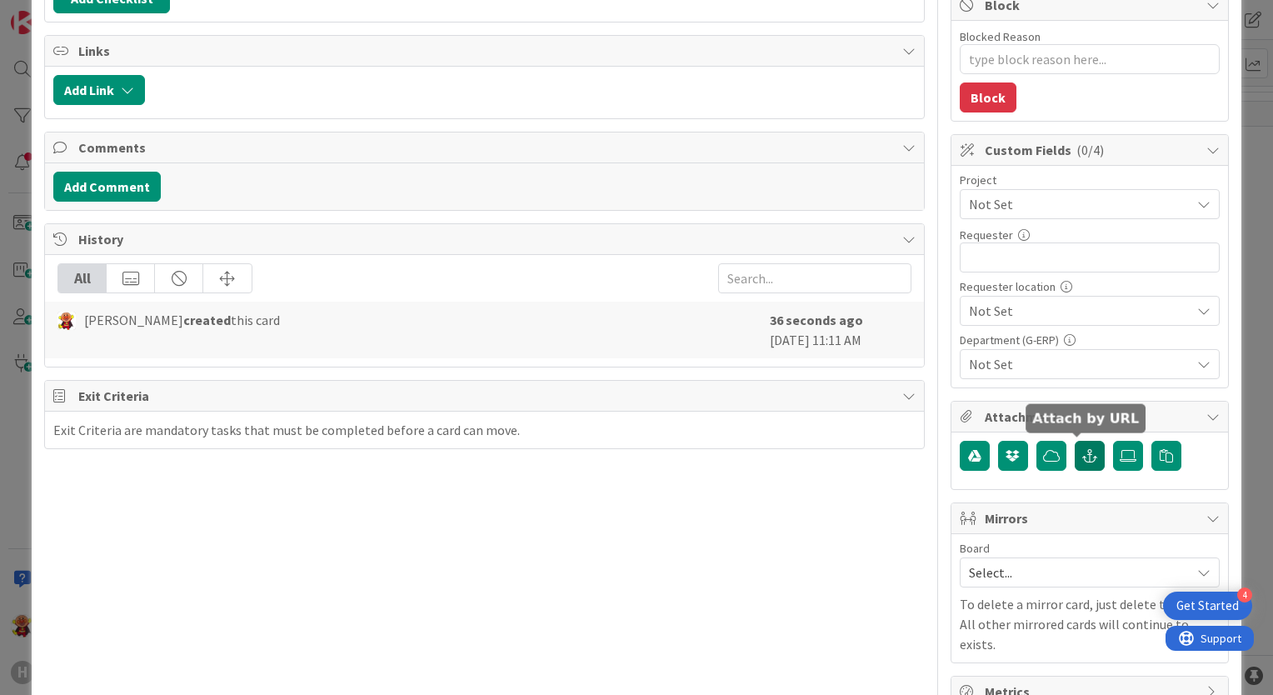
click at [1082, 457] on icon "button" at bounding box center [1089, 455] width 15 height 13
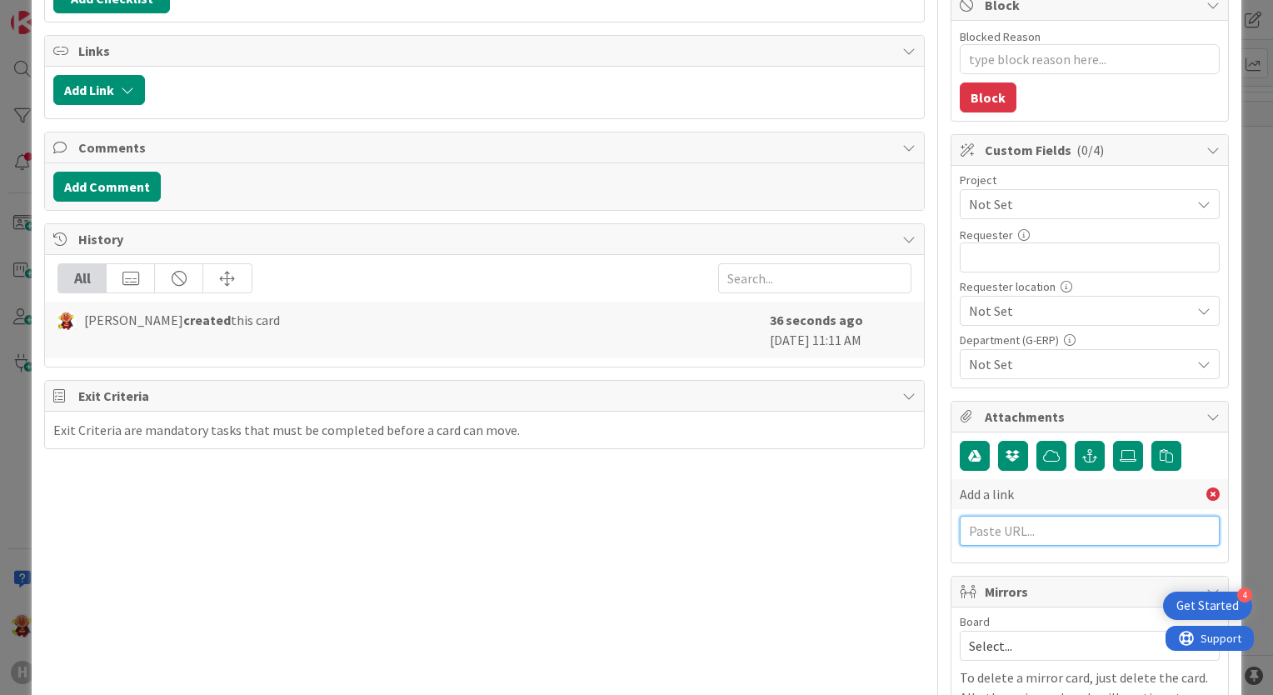
click at [1057, 518] on input "text" at bounding box center [1090, 531] width 260 height 30
paste input "[URL][PERSON_NAME][DOMAIN_NAME]"
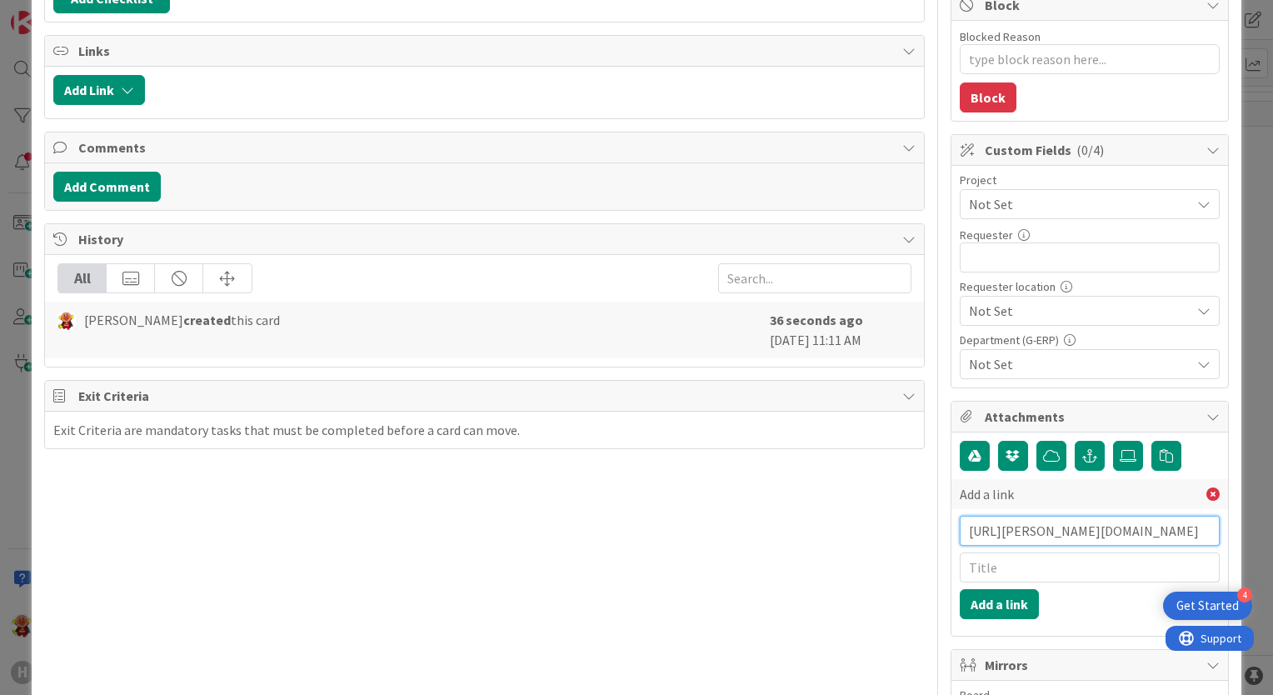
scroll to position [0, 317]
type input "[URL][PERSON_NAME][DOMAIN_NAME]"
click at [994, 605] on button "Add a link" at bounding box center [999, 604] width 79 height 30
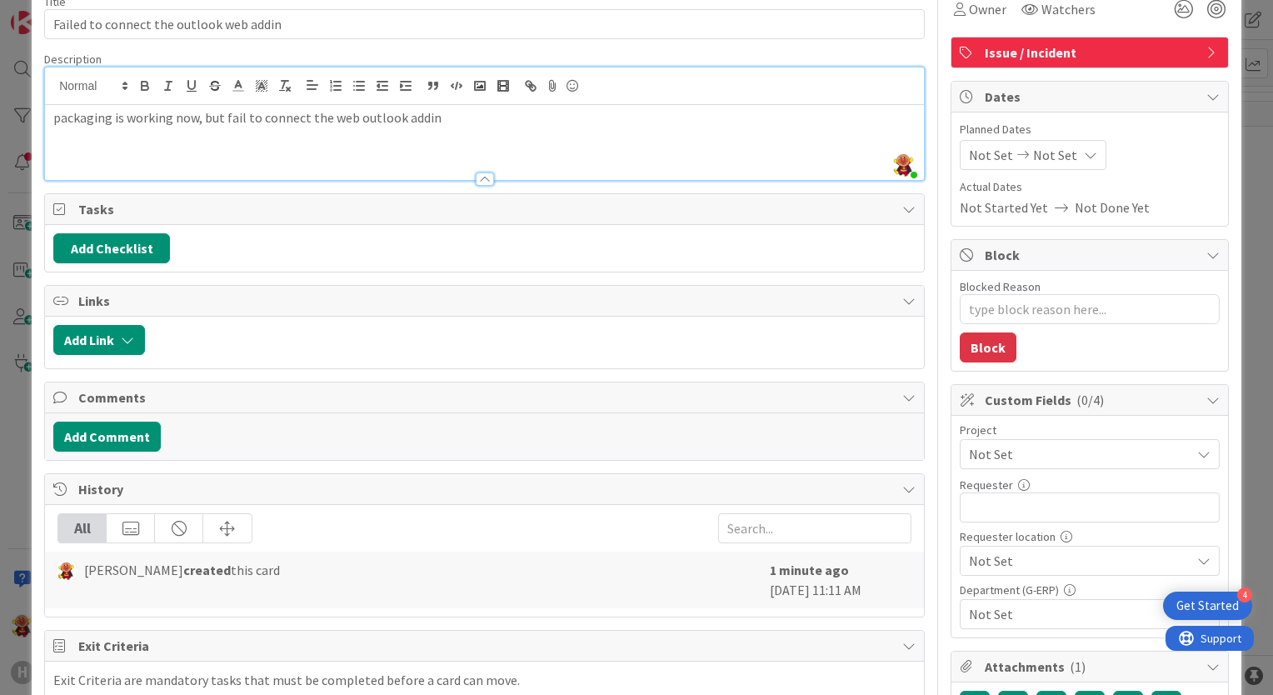
scroll to position [0, 0]
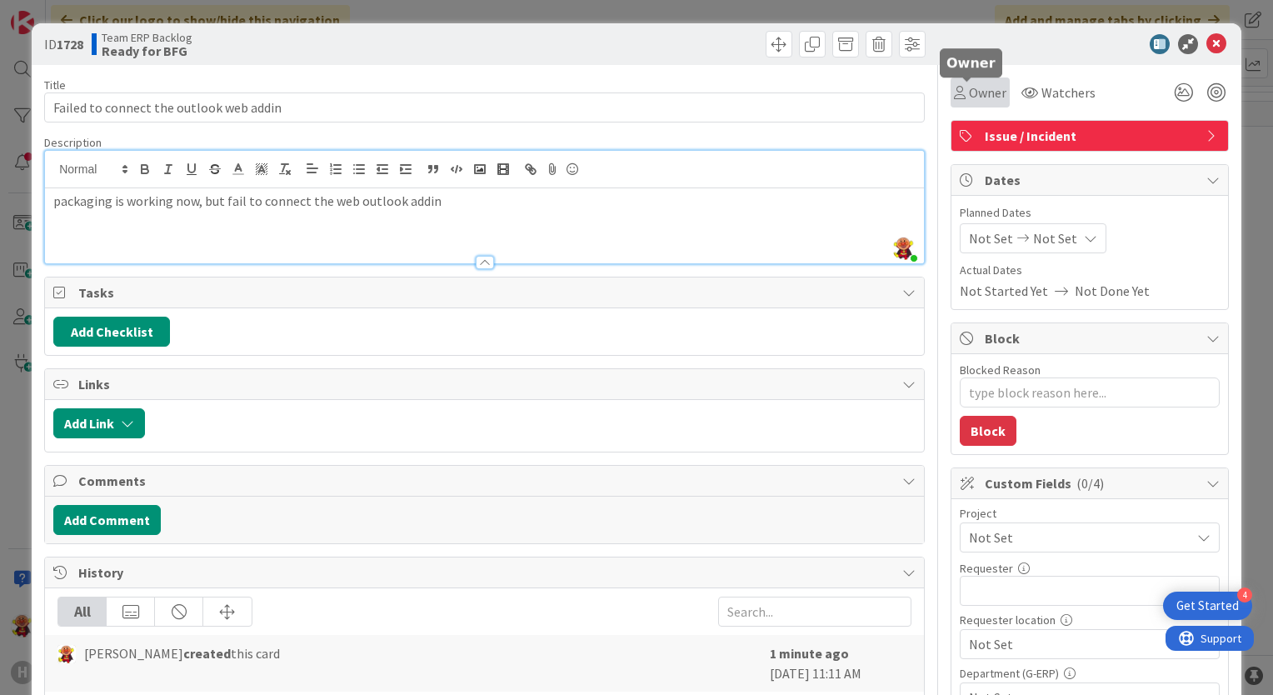
click at [969, 93] on span "Owner" at bounding box center [987, 92] width 37 height 20
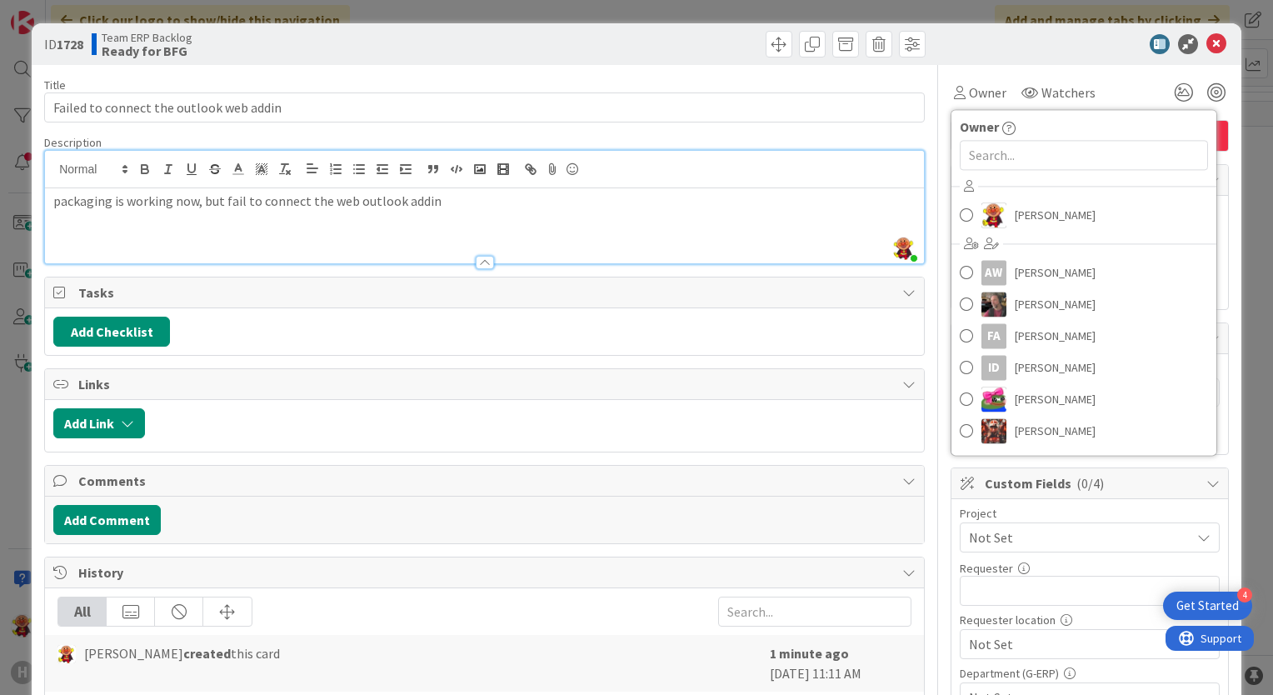
click at [1000, 232] on div "Lareina Cheng AW Alexandra Catherina Weteling Ben Francis FA Fu Alex ID Ivo Dij…" at bounding box center [1084, 310] width 265 height 275
click at [1015, 223] on span "[PERSON_NAME]" at bounding box center [1055, 214] width 81 height 25
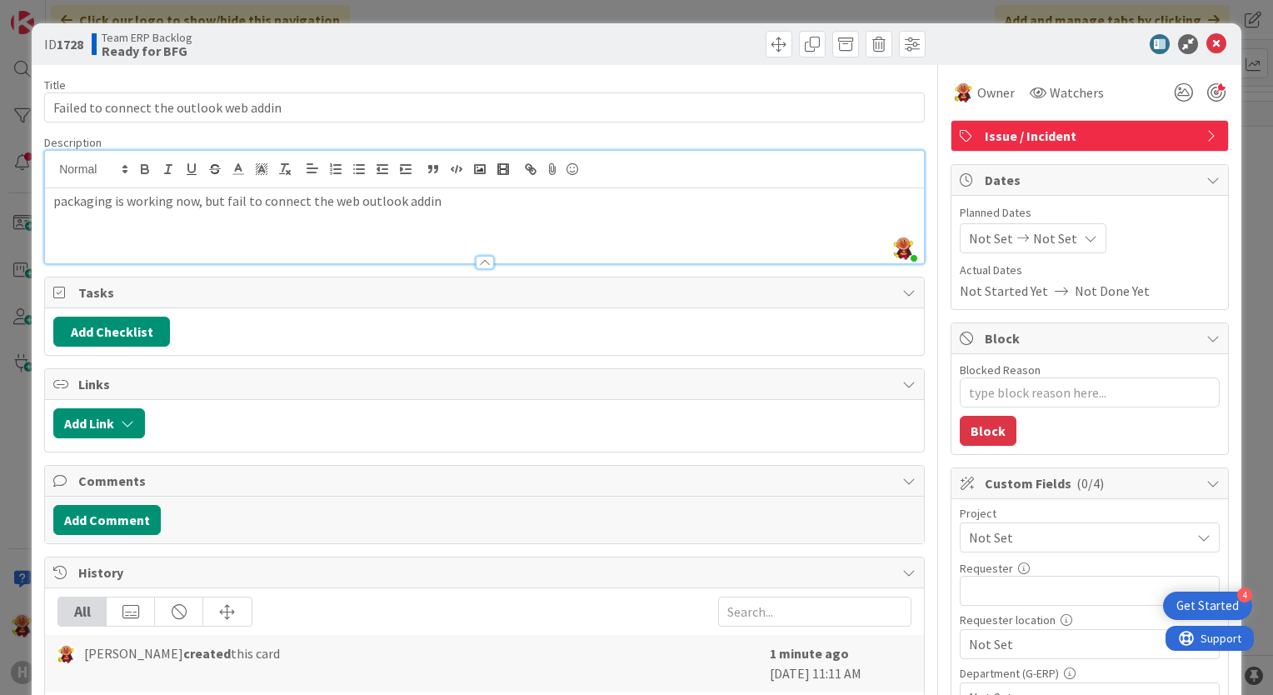
type textarea "x"
drag, startPoint x: 1219, startPoint y: 42, endPoint x: 1210, endPoint y: 53, distance: 14.2
click at [1218, 45] on div "ID 1728 Team ERP Backlog Ready for BFG" at bounding box center [637, 44] width 1210 height 42
drag, startPoint x: 1210, startPoint y: 53, endPoint x: 1174, endPoint y: 101, distance: 59.5
click at [1210, 55] on div "ID 1728 Team ERP Backlog Ready for BFG" at bounding box center [637, 44] width 1210 height 42
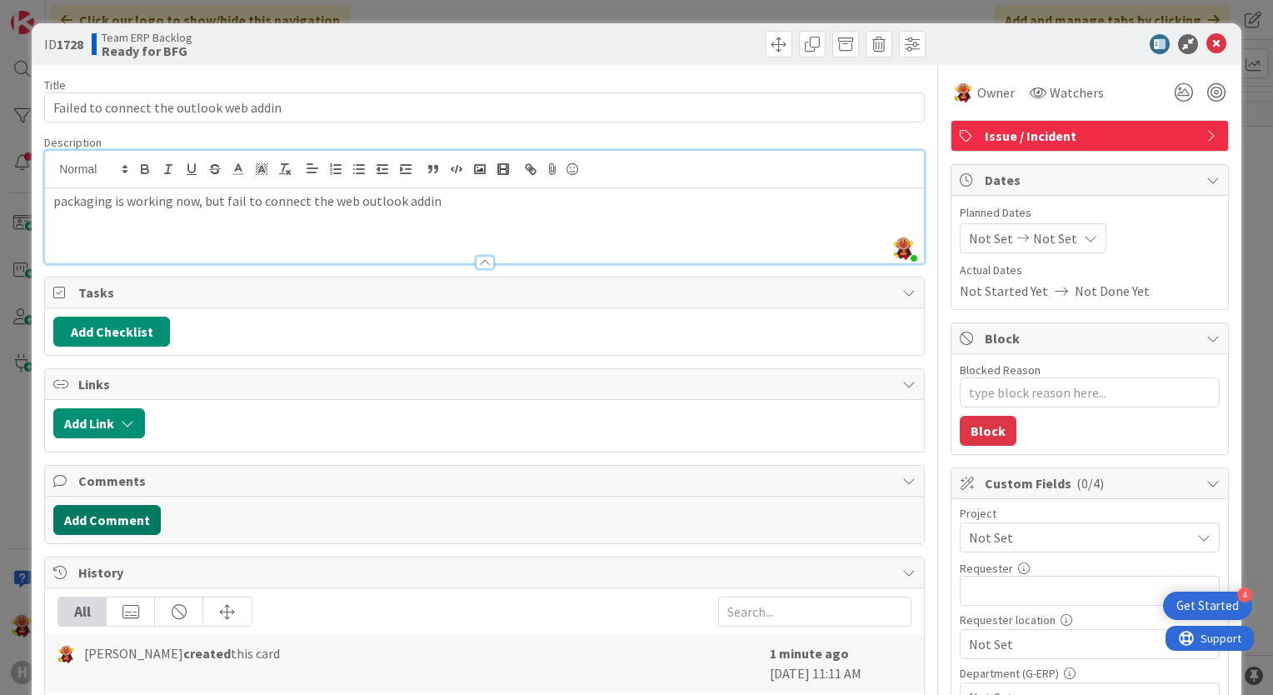
click at [94, 517] on button "Add Comment" at bounding box center [106, 520] width 107 height 30
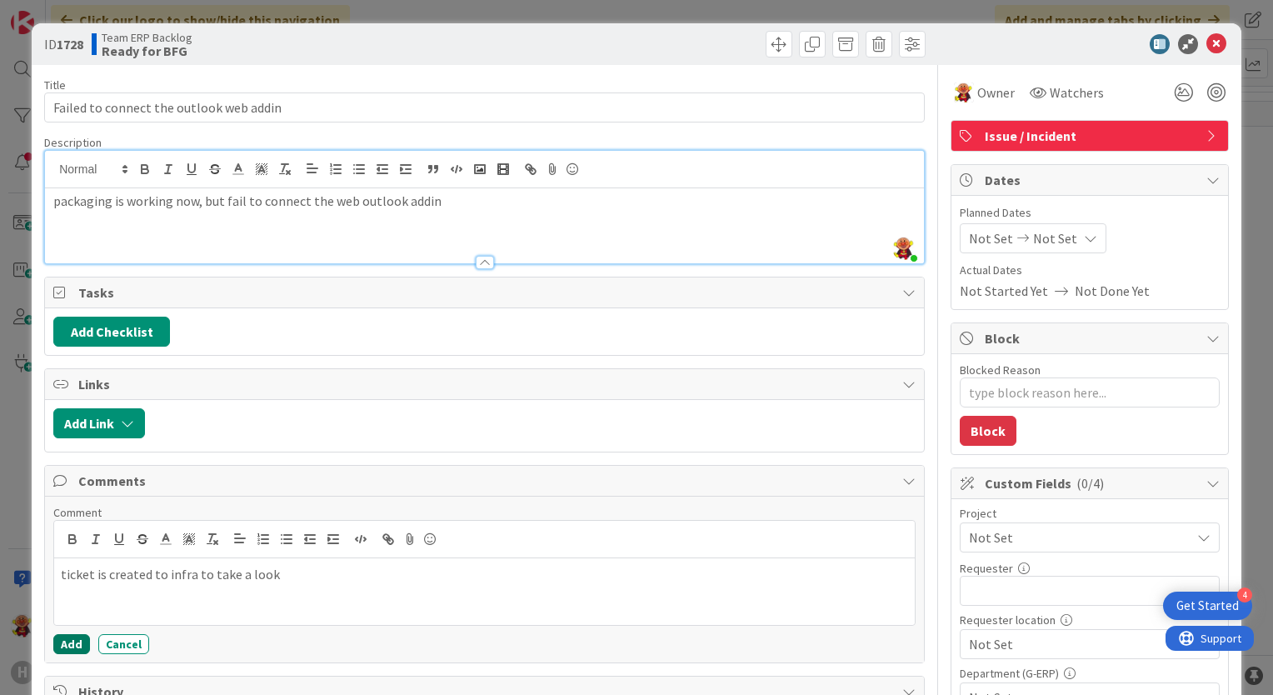
click at [64, 648] on button "Add" at bounding box center [71, 644] width 37 height 20
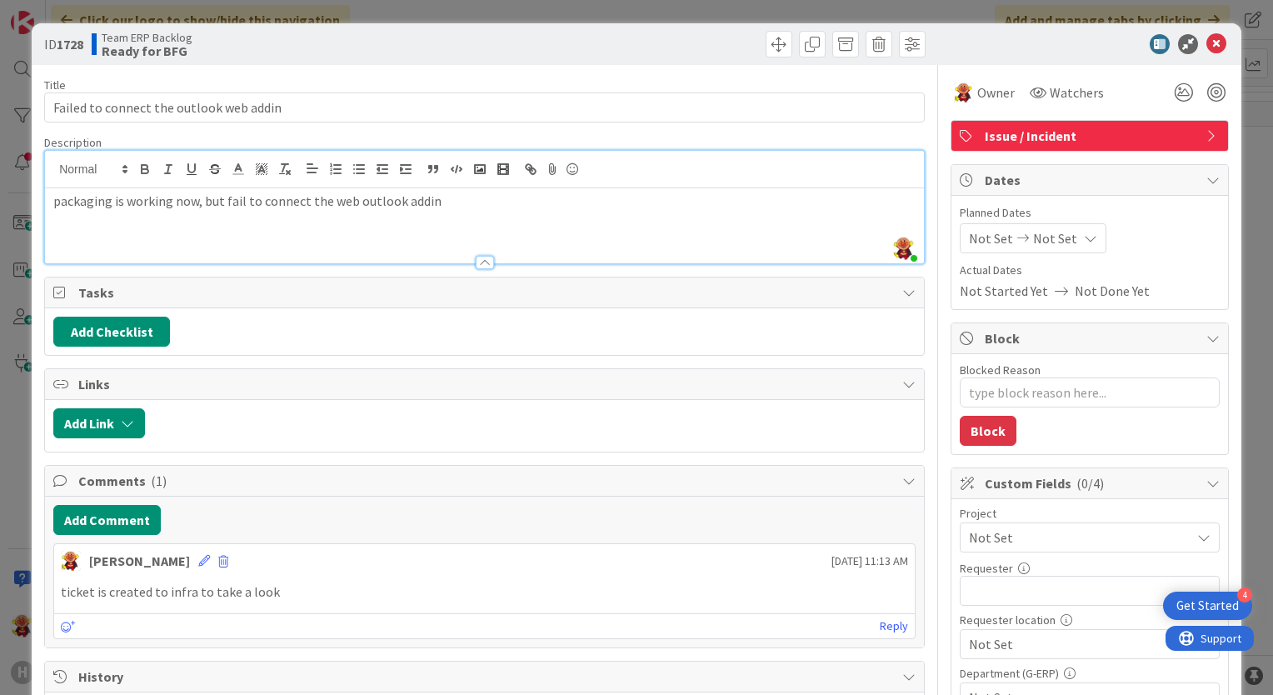
click at [1202, 54] on div "ID 1728 Team ERP Backlog Ready for BFG" at bounding box center [637, 44] width 1210 height 42
click at [1207, 51] on icon at bounding box center [1217, 44] width 20 height 20
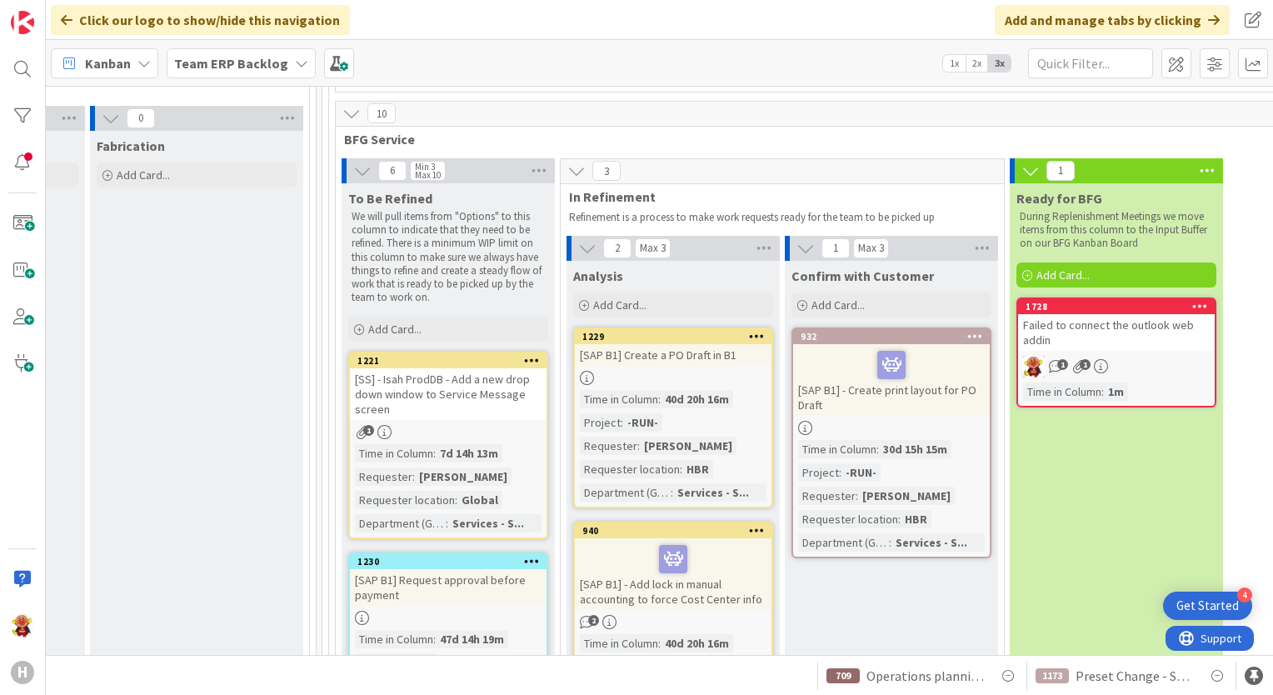
click at [1133, 314] on div "Failed to connect the outlook web addin" at bounding box center [1116, 332] width 197 height 37
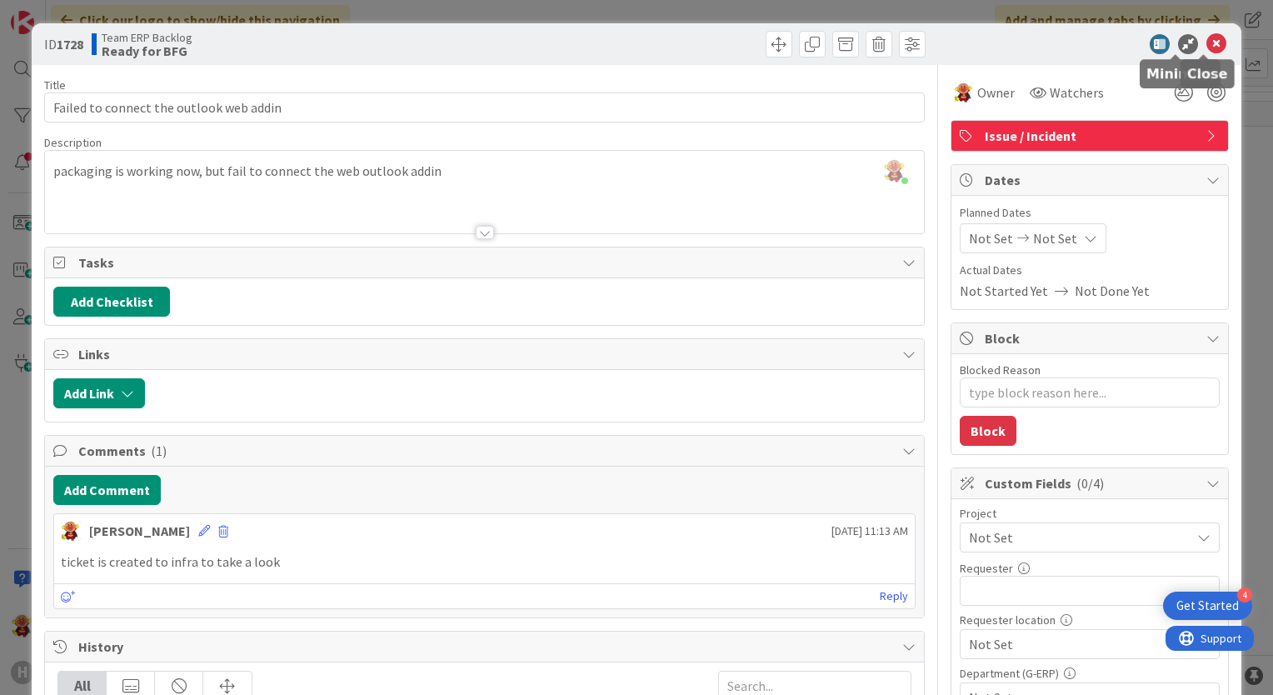
click at [1207, 41] on icon at bounding box center [1217, 44] width 20 height 20
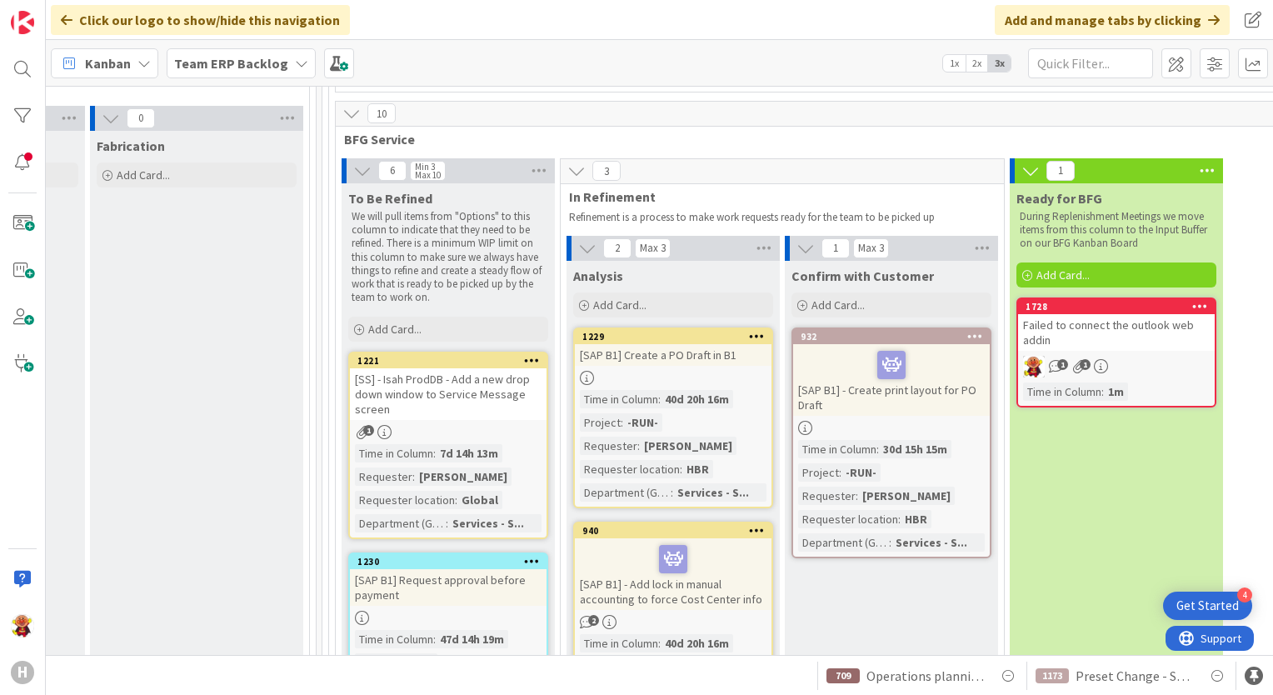
click at [189, 65] on b "Team ERP Backlog" at bounding box center [231, 63] width 114 height 17
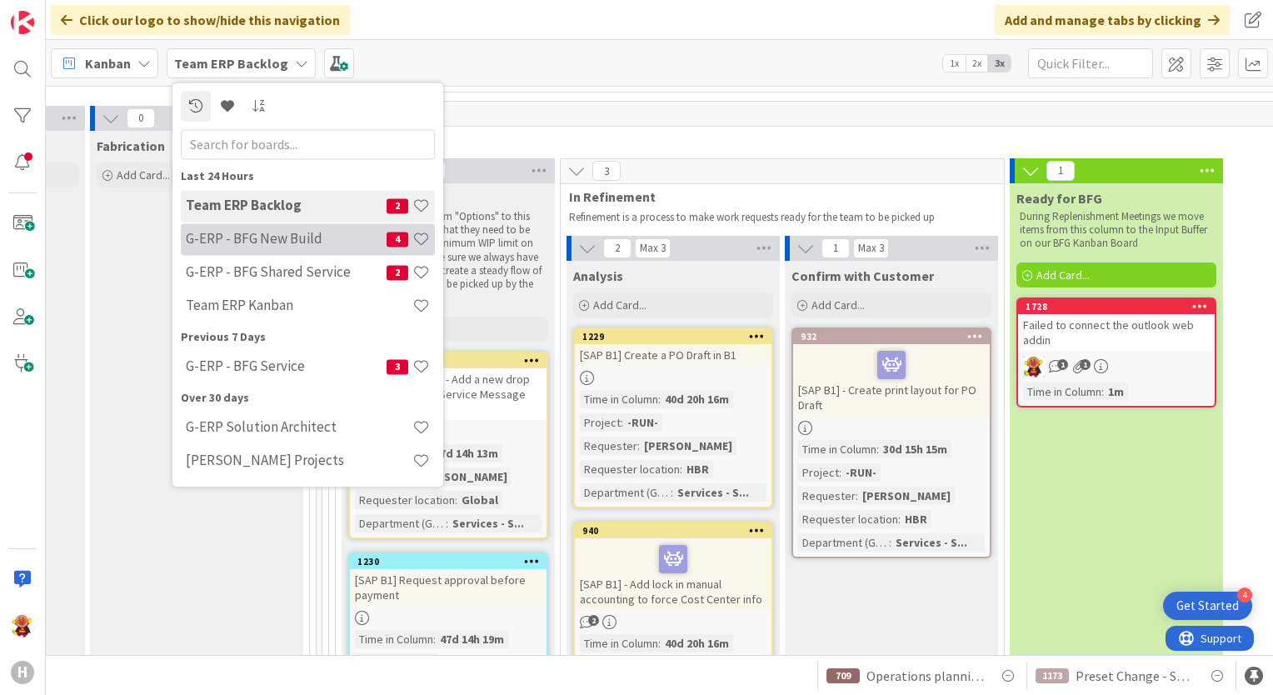
click at [297, 238] on h4 "G-ERP - BFG New Build" at bounding box center [286, 239] width 201 height 17
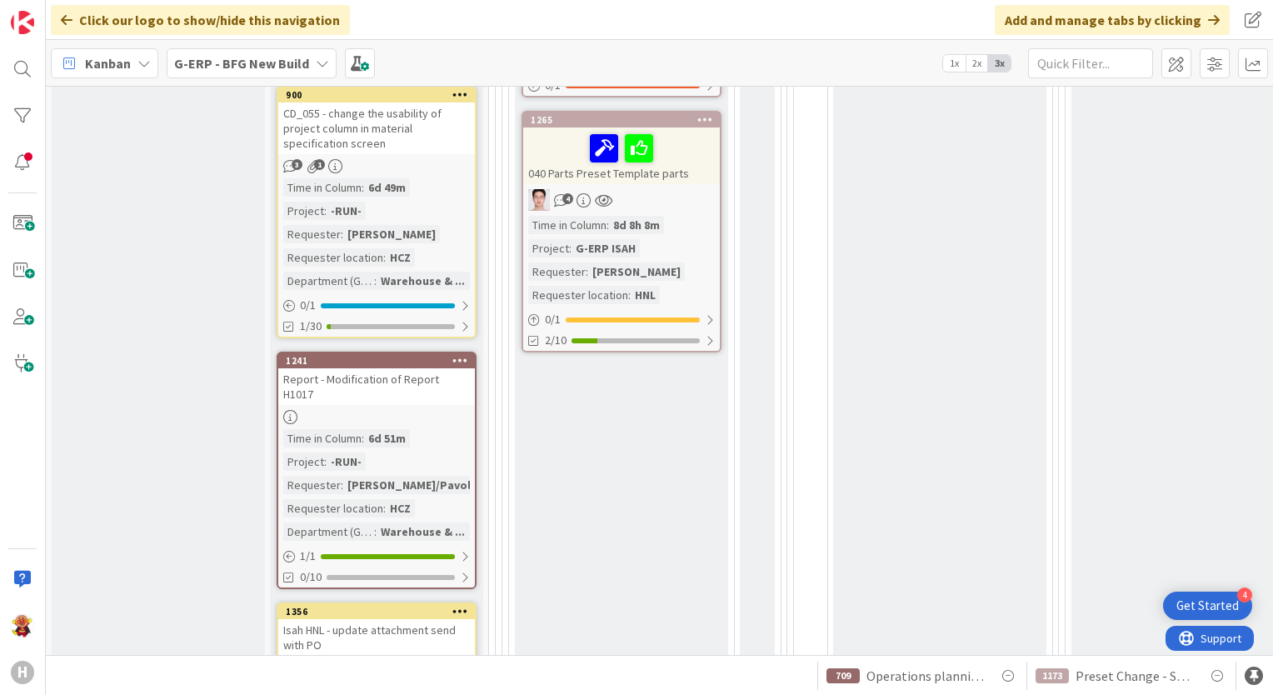
scroll to position [1250, 0]
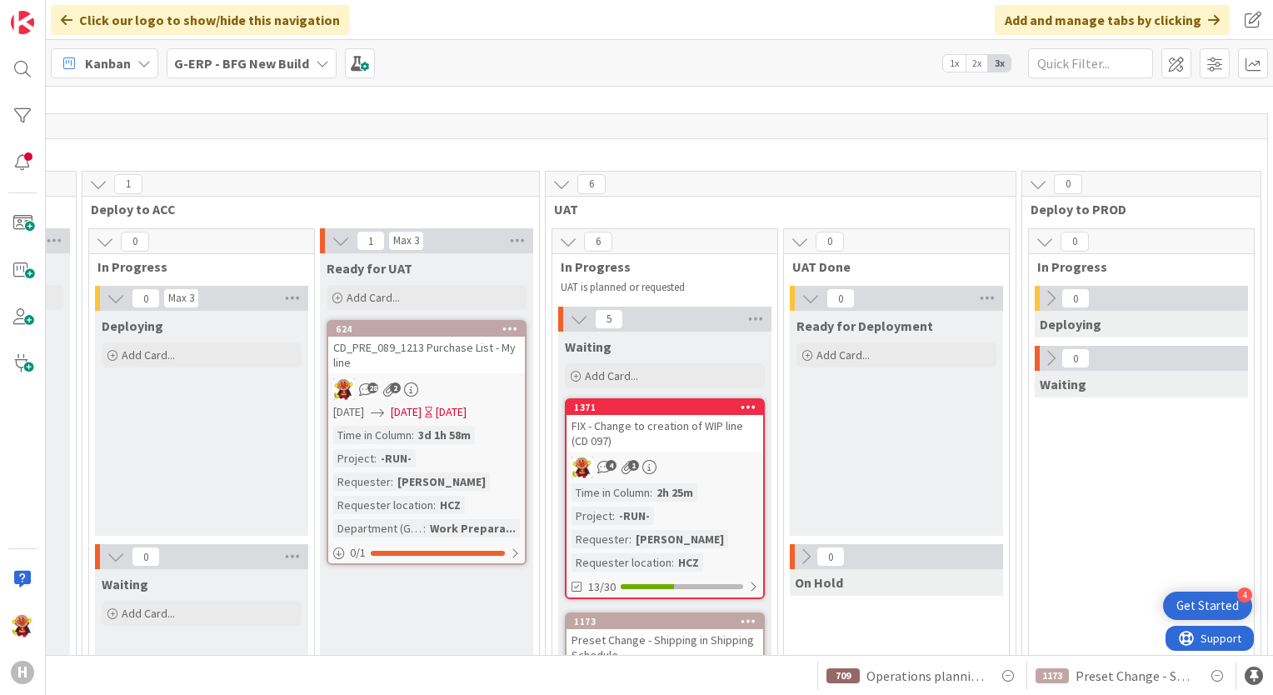
scroll to position [83, 1935]
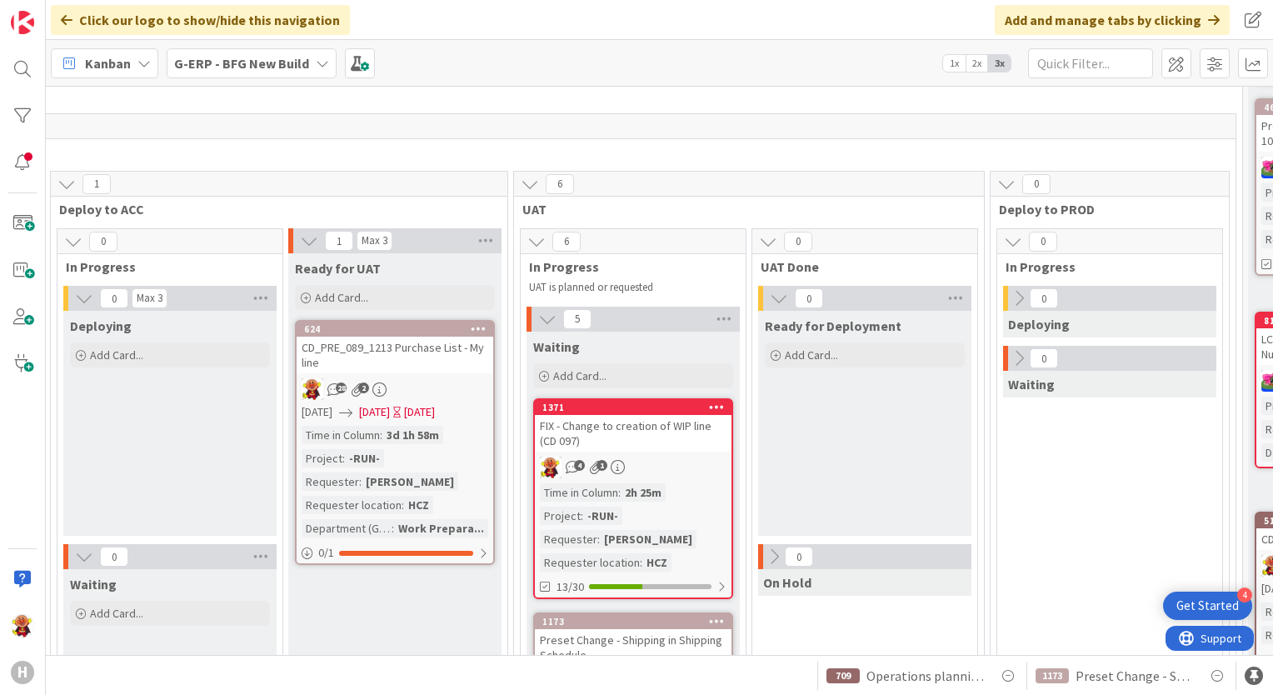
click at [425, 372] on link "624 CD_PRE_089_1213 Purchase List - My line 28 2 03/17/2025 03/17/2025 Today Ti…" at bounding box center [395, 442] width 200 height 245
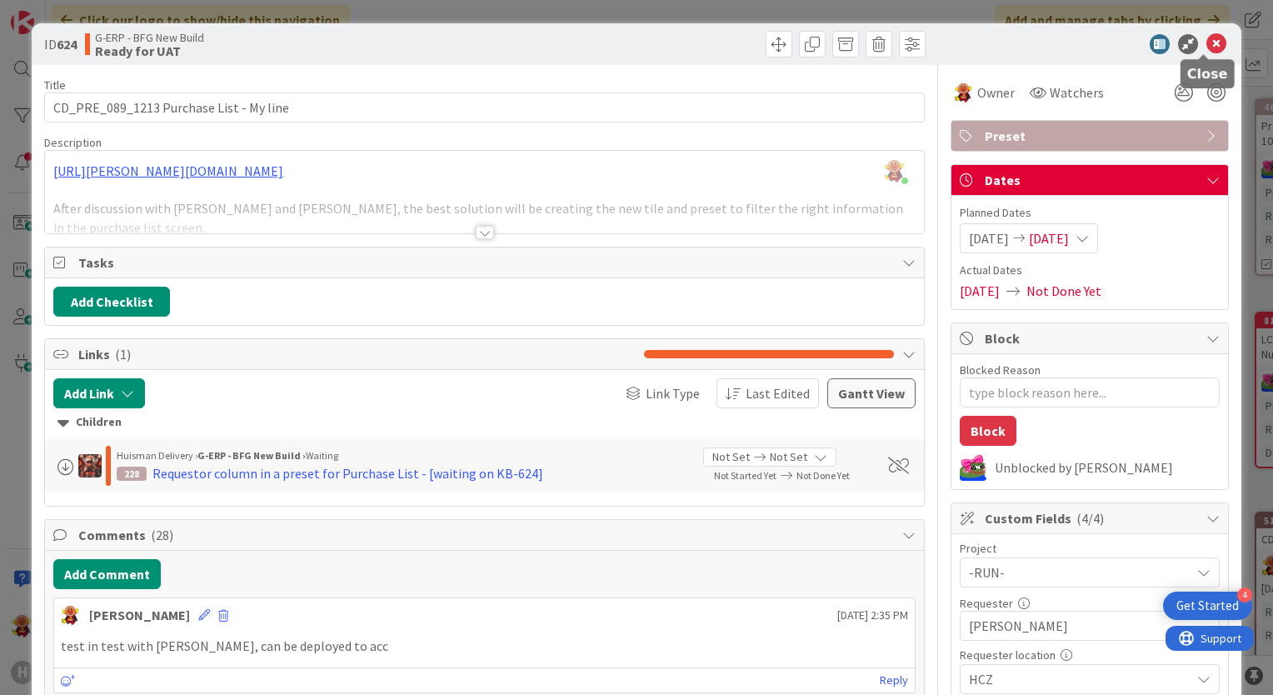
click at [1210, 35] on icon at bounding box center [1217, 44] width 20 height 20
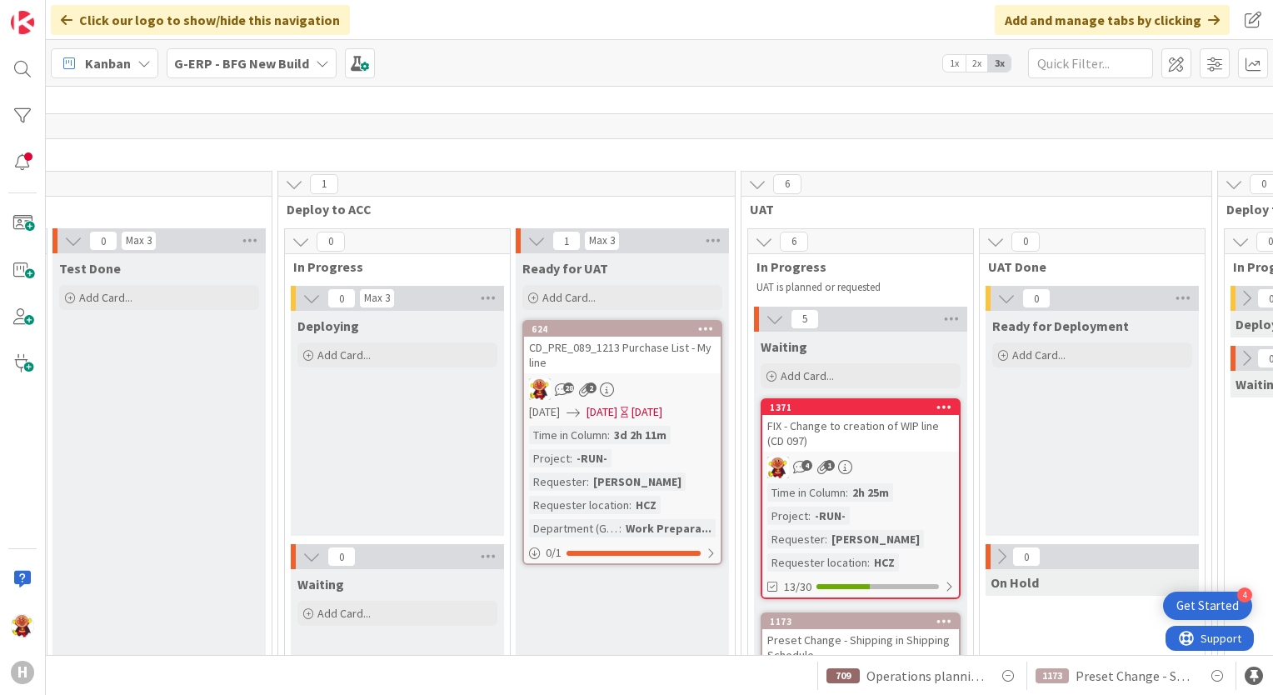
scroll to position [83, 1705]
click at [651, 381] on div "28 2" at bounding box center [625, 389] width 197 height 22
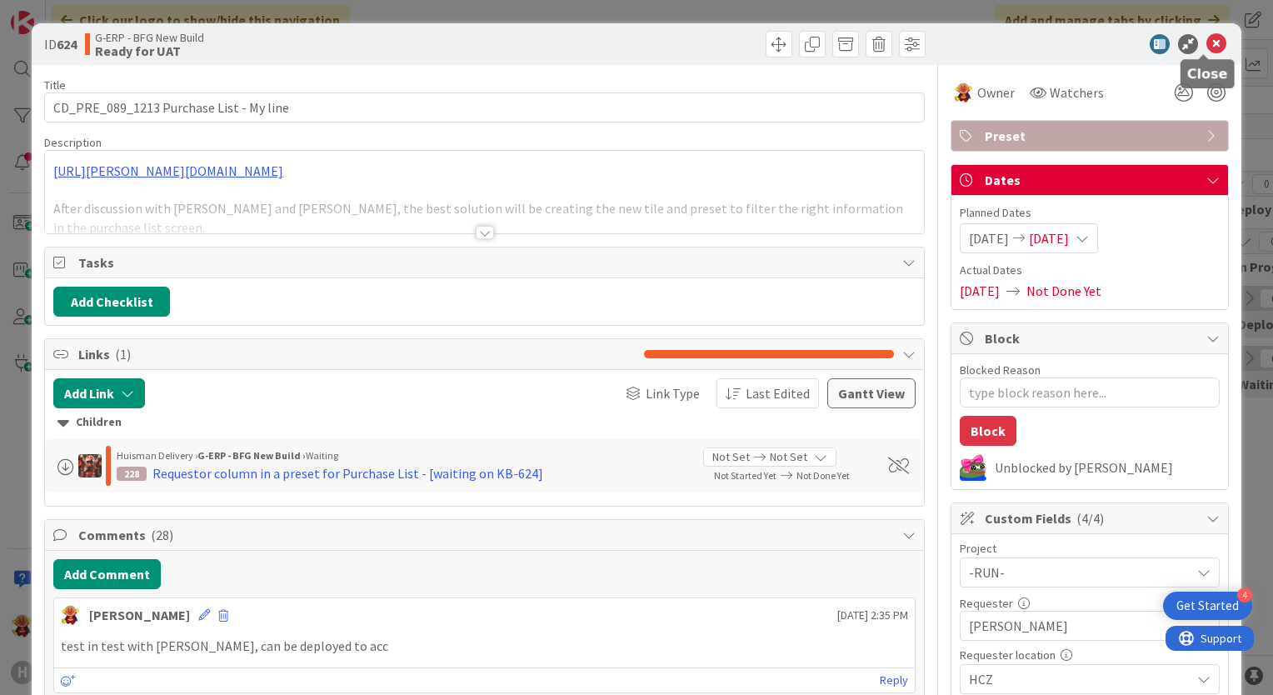
click at [1208, 41] on icon at bounding box center [1217, 44] width 20 height 20
click at [1198, 42] on div "Kanban G-ERP - BFG New Build 1x 2x 3x" at bounding box center [659, 63] width 1227 height 46
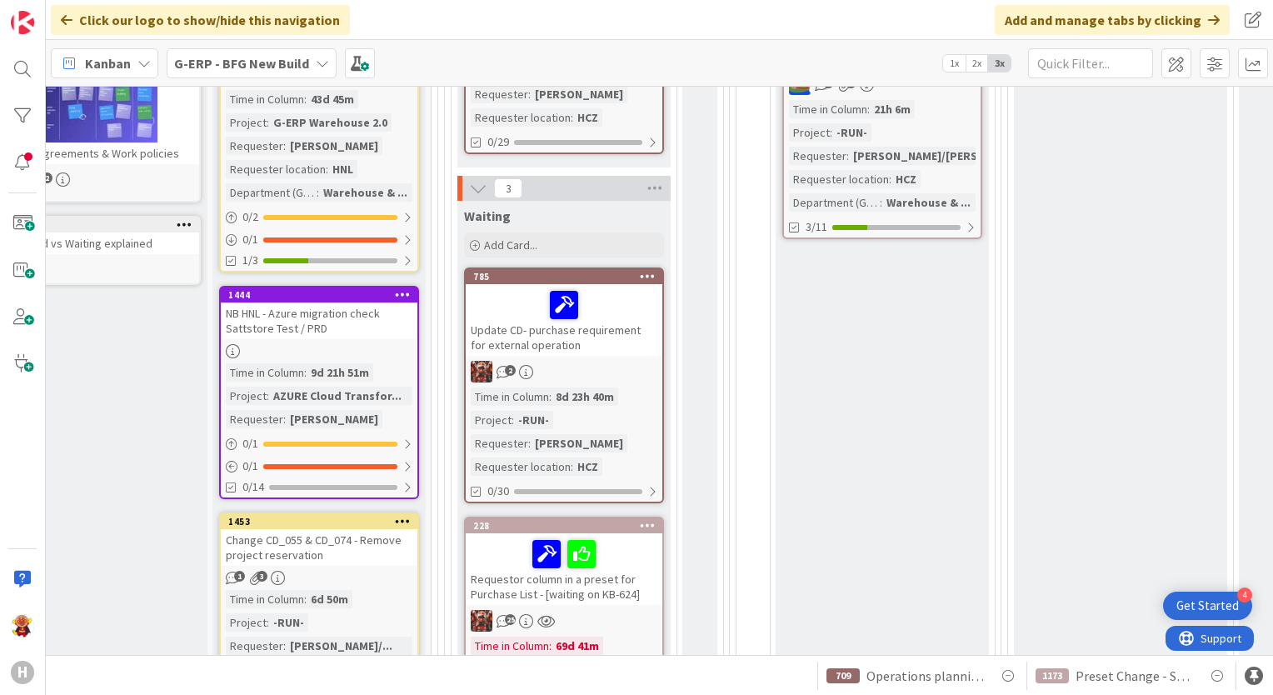
scroll to position [583, 57]
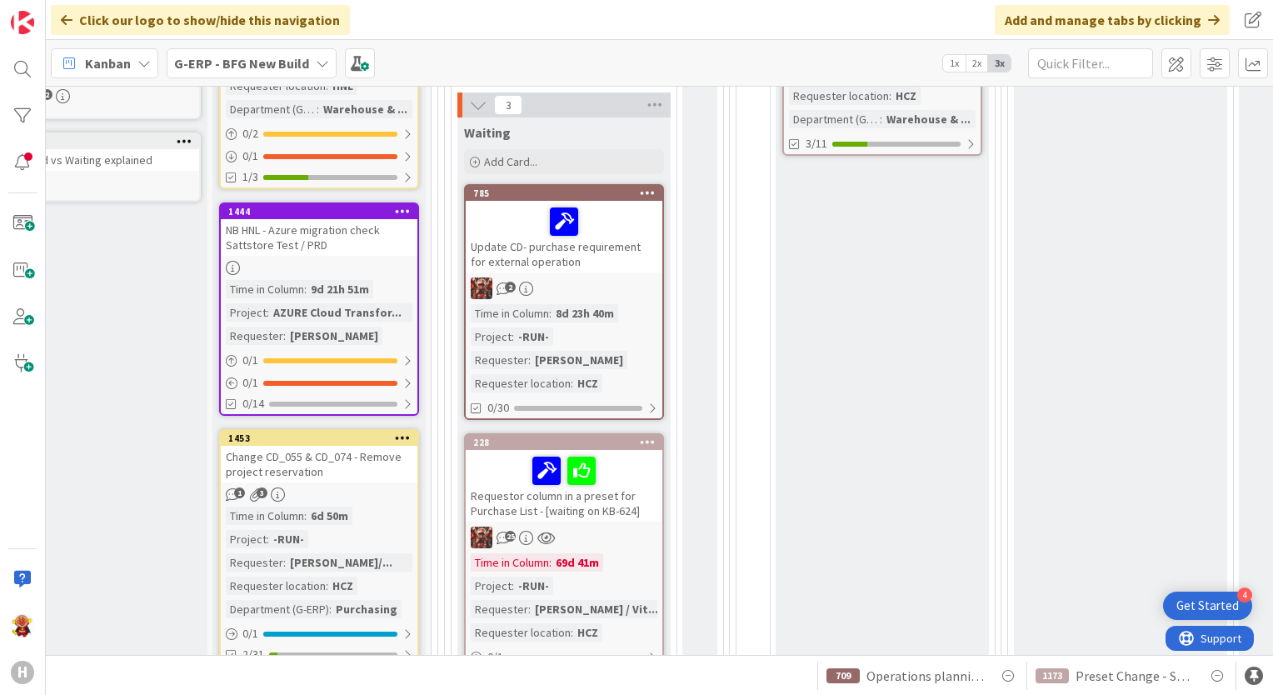
click at [630, 517] on div "Requestor column in a preset for Purchase List - [waiting on KB-624]" at bounding box center [564, 486] width 197 height 72
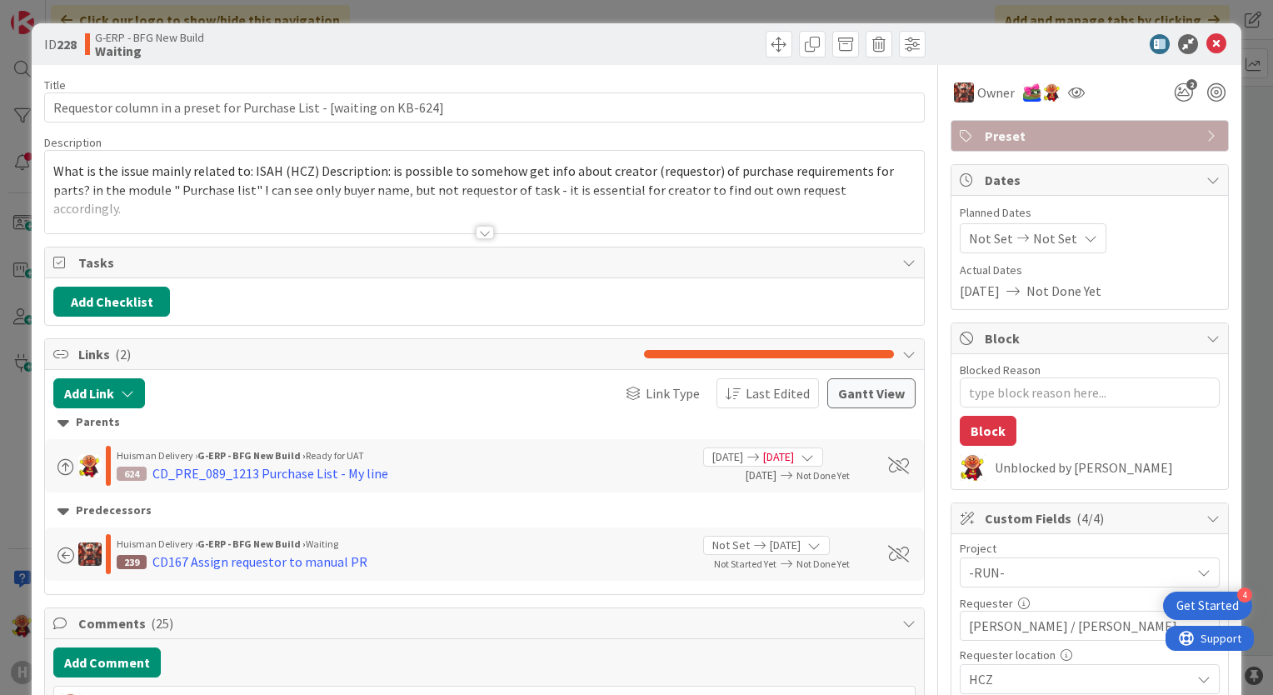
type textarea "x"
click at [476, 235] on div at bounding box center [485, 232] width 18 height 13
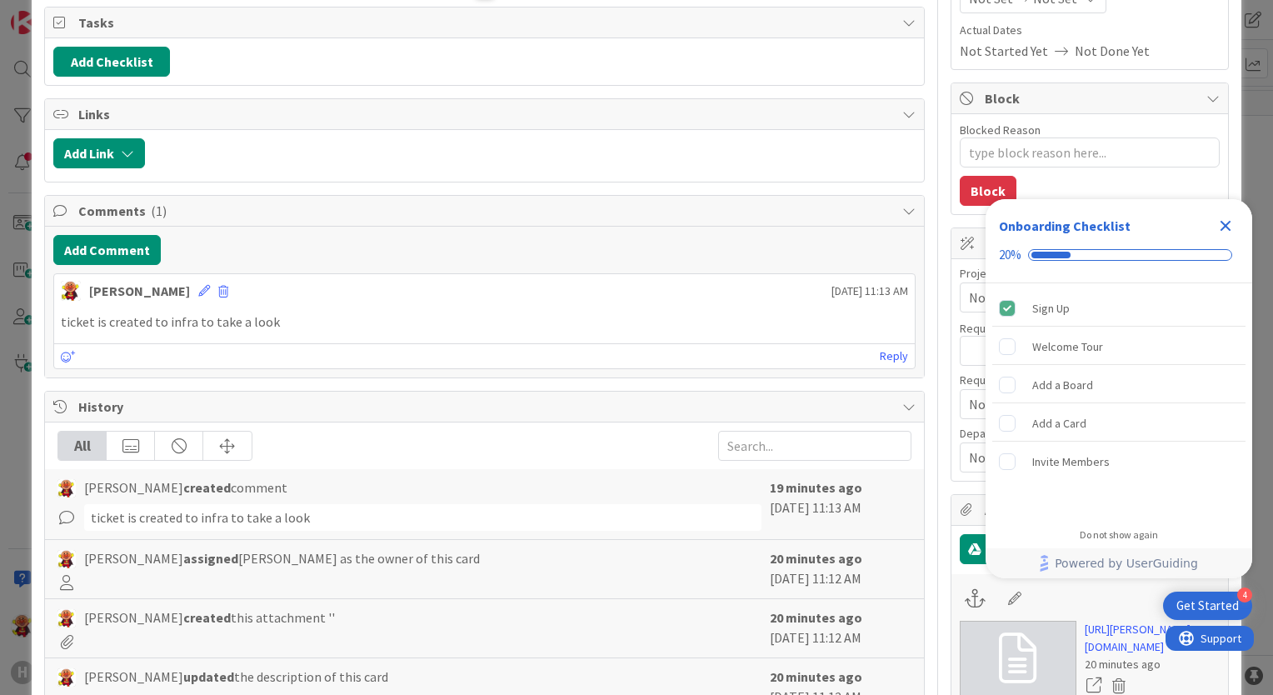
scroll to position [73, 0]
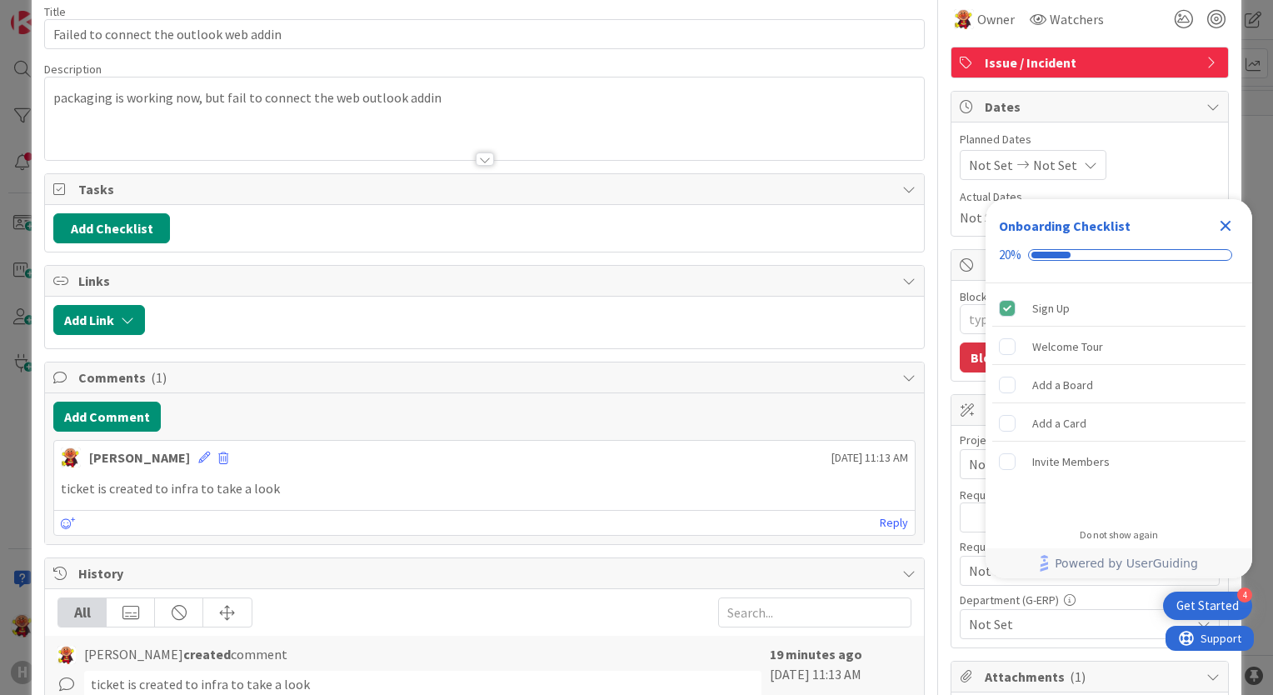
click at [1226, 223] on icon "Close Checklist" at bounding box center [1226, 226] width 20 height 20
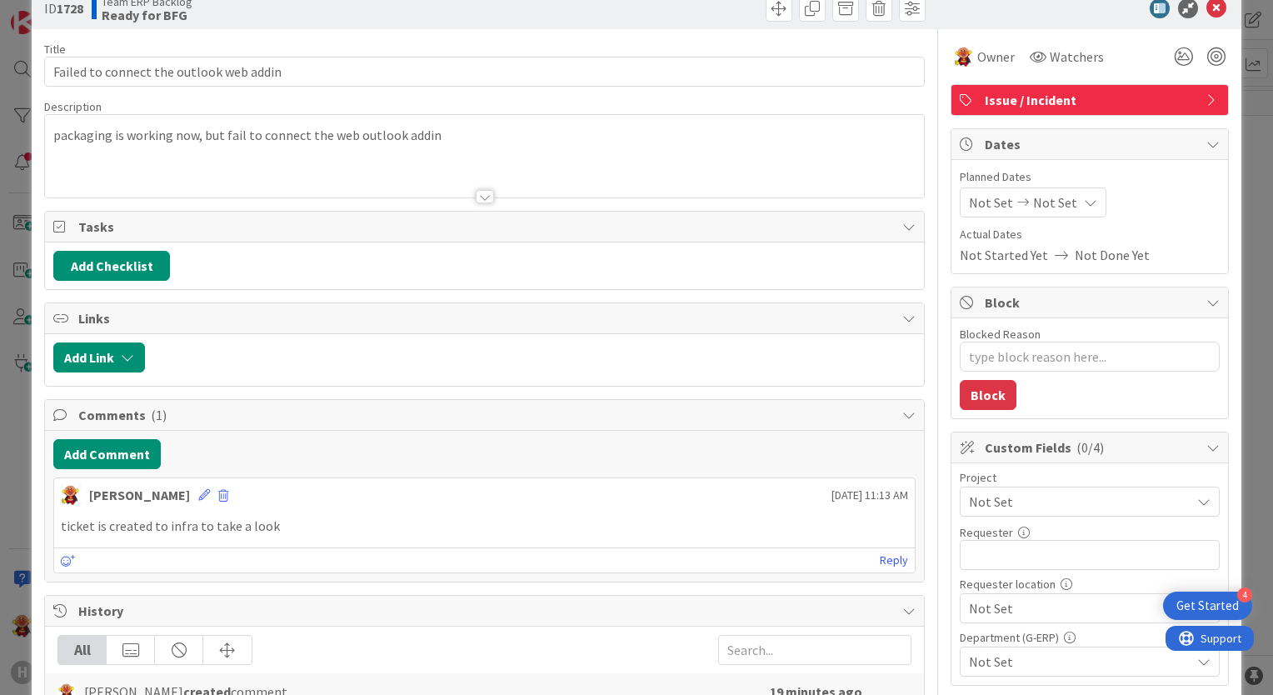
scroll to position [0, 0]
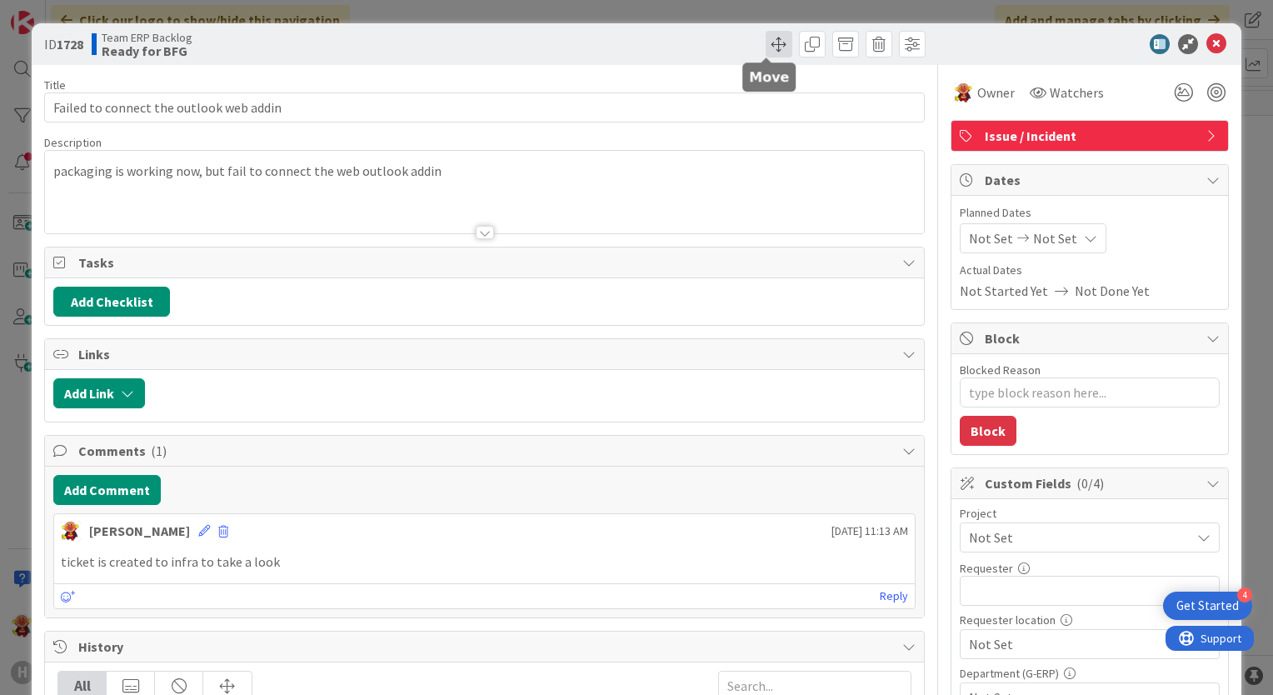
click at [769, 51] on span at bounding box center [779, 44] width 27 height 27
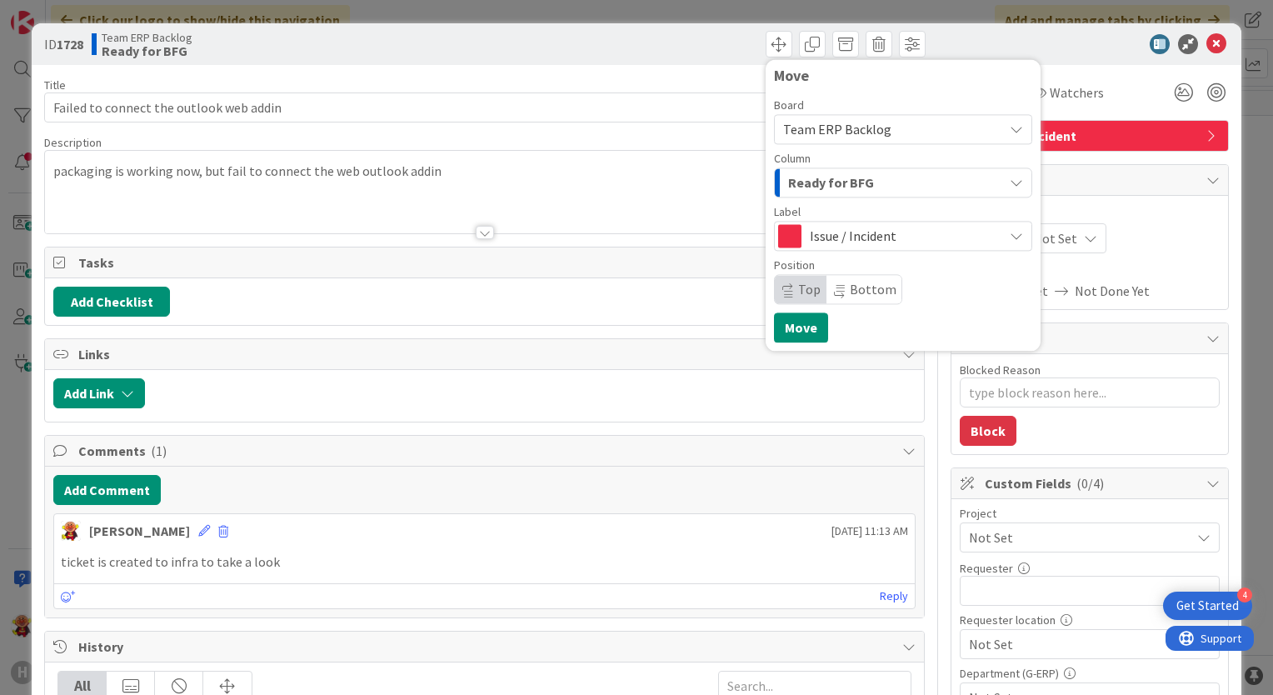
click at [897, 184] on div "Ready for BFG" at bounding box center [893, 182] width 219 height 27
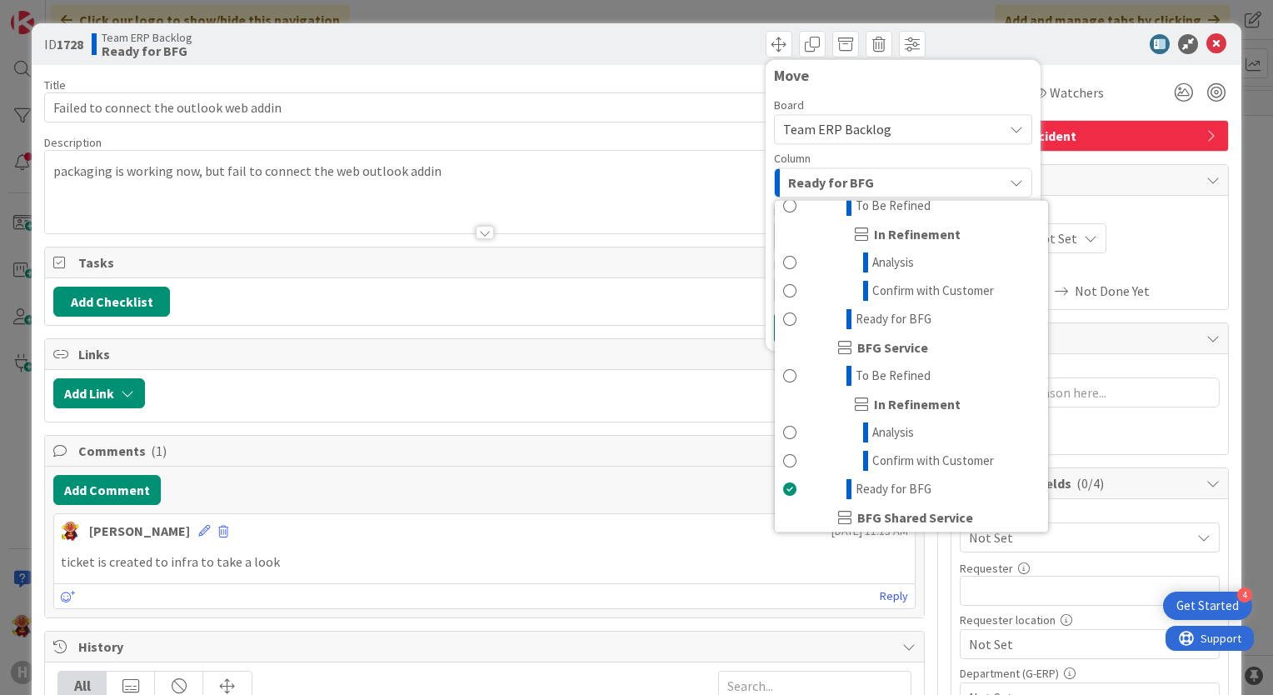
scroll to position [1057, 0]
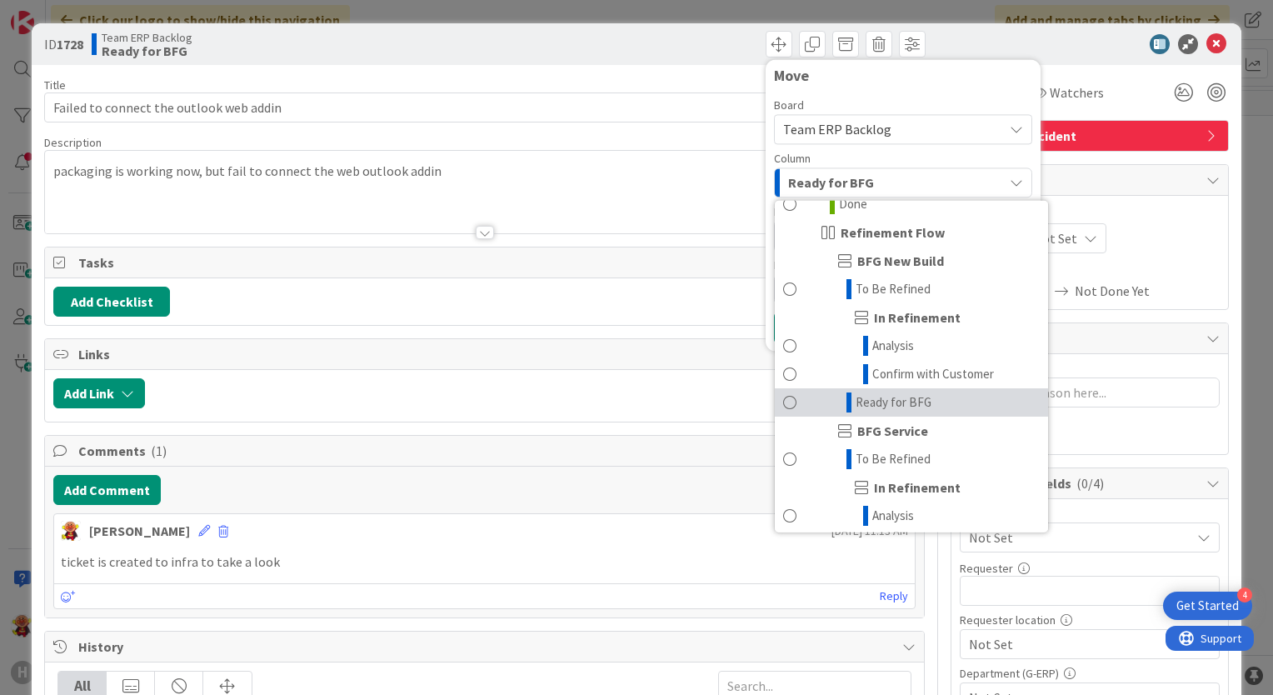
click at [908, 412] on span "Ready for BFG" at bounding box center [894, 402] width 76 height 20
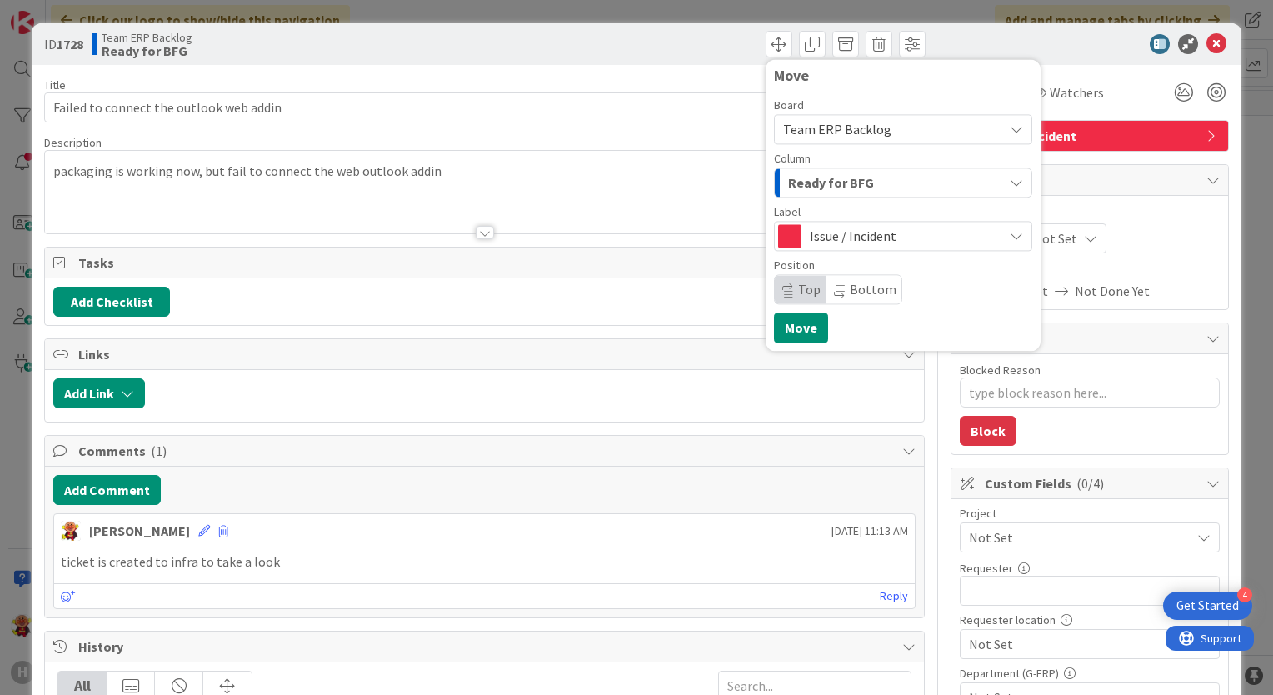
click at [788, 342] on div "Move Board Team ERP Backlog Column Ready for BFG INFO New Input from BFG BFG Ne…" at bounding box center [903, 205] width 275 height 292
click at [789, 332] on button "Move" at bounding box center [801, 327] width 54 height 30
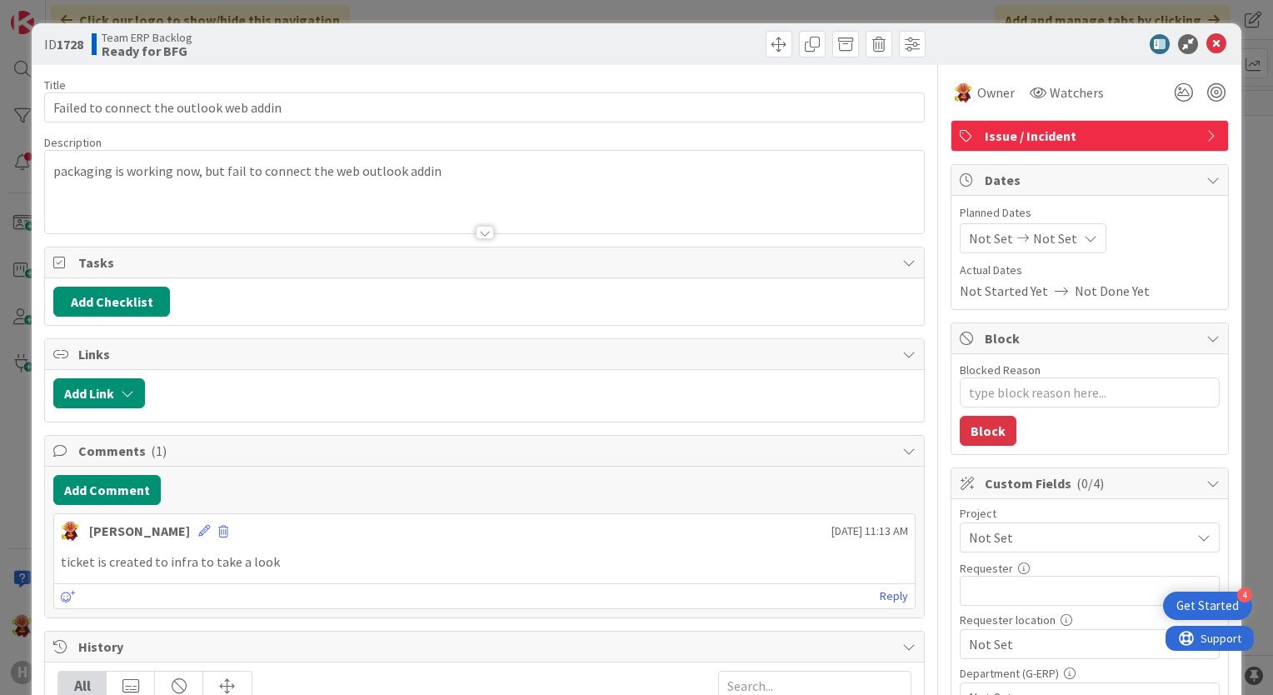
type textarea "x"
click at [1207, 46] on icon at bounding box center [1217, 44] width 20 height 20
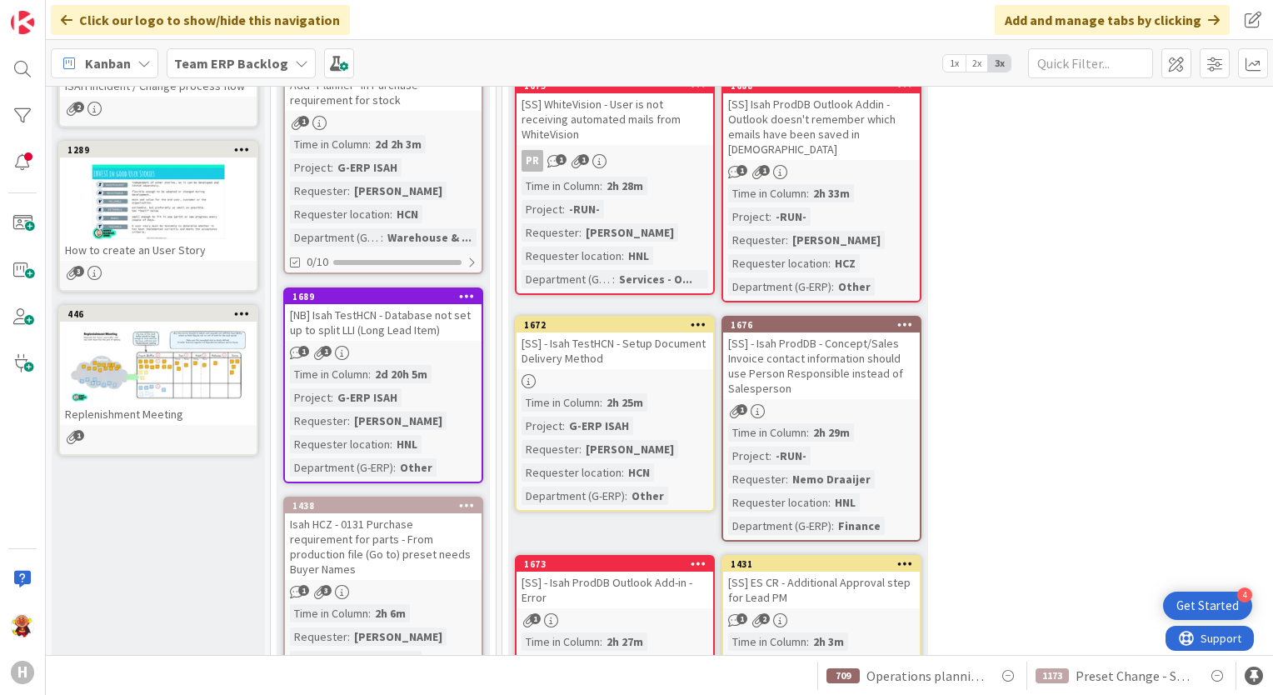
scroll to position [750, 0]
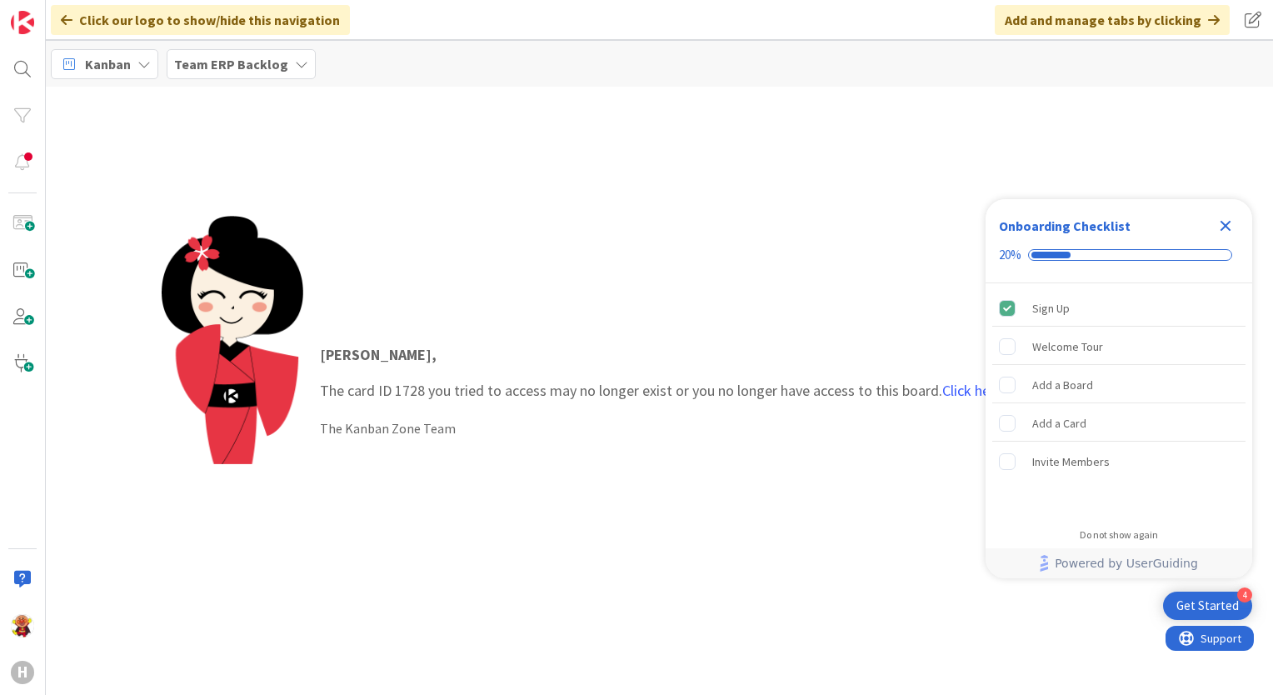
click at [711, 180] on div "Lareina , The card ID 1728 you tried to access may no longer exist or you no lo…" at bounding box center [659, 391] width 1227 height 608
click at [1223, 227] on icon "Close Checklist" at bounding box center [1226, 226] width 11 height 11
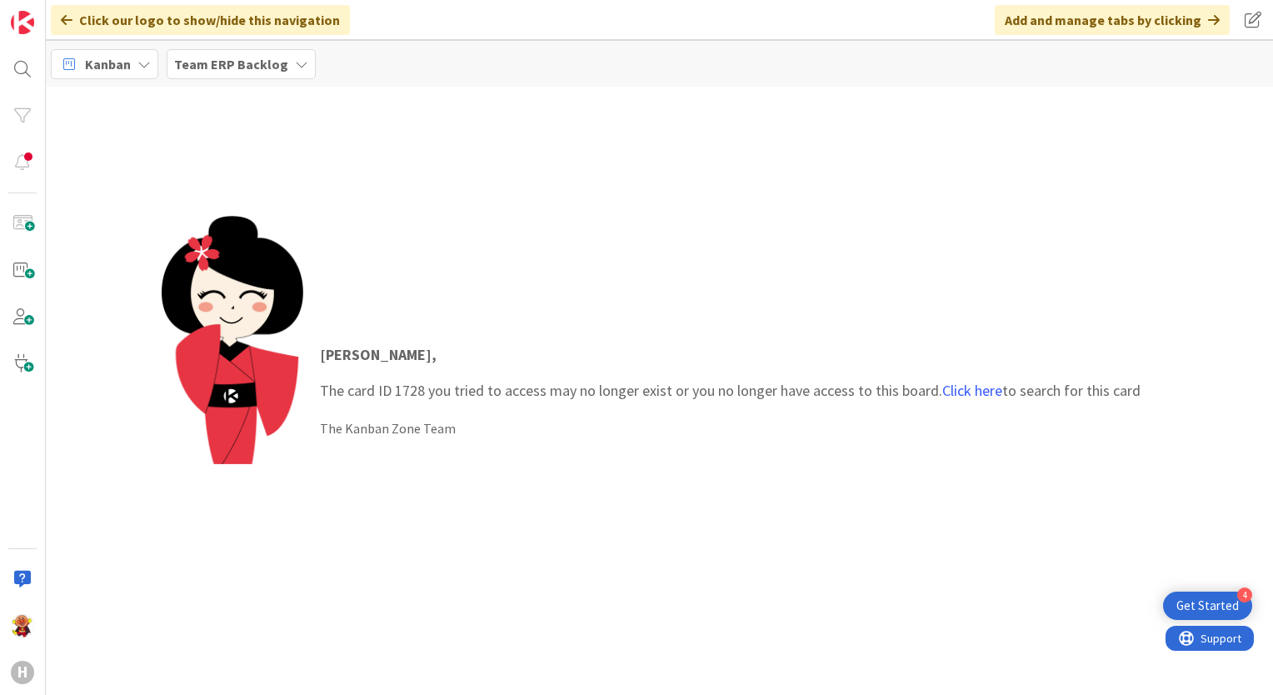
click at [202, 67] on b "Team ERP Backlog" at bounding box center [231, 64] width 114 height 17
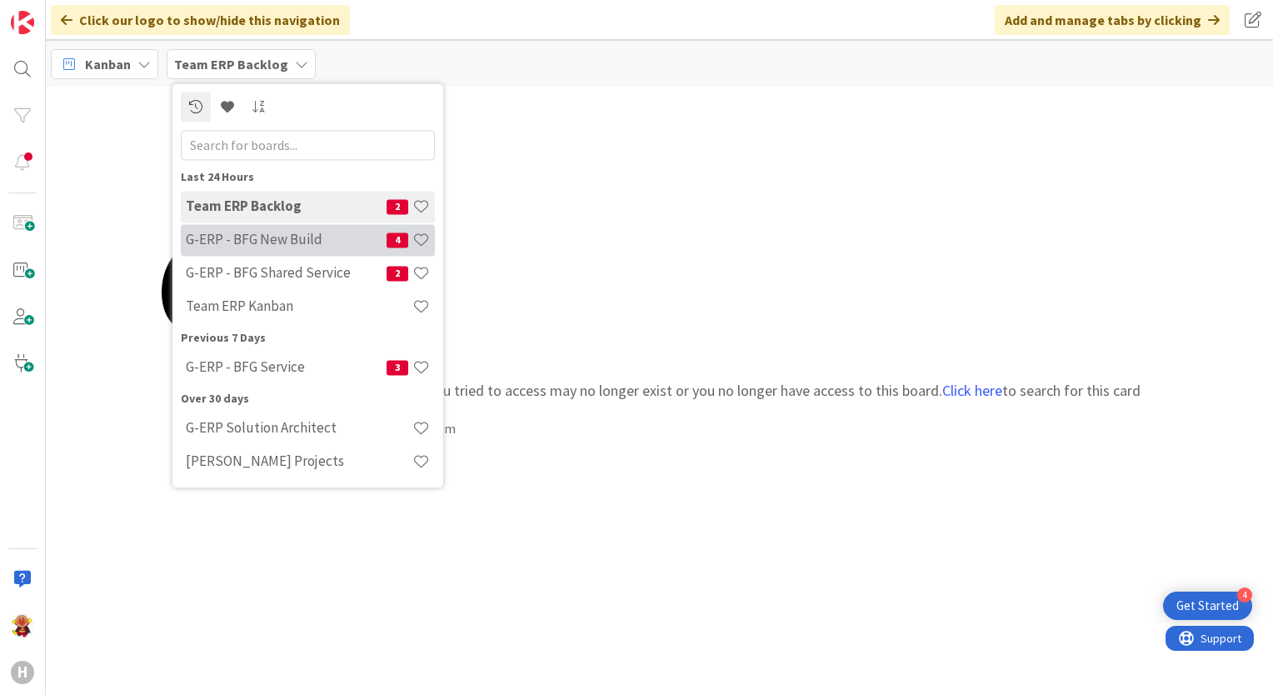
click at [247, 242] on h4 "G-ERP - BFG New Build" at bounding box center [286, 240] width 201 height 17
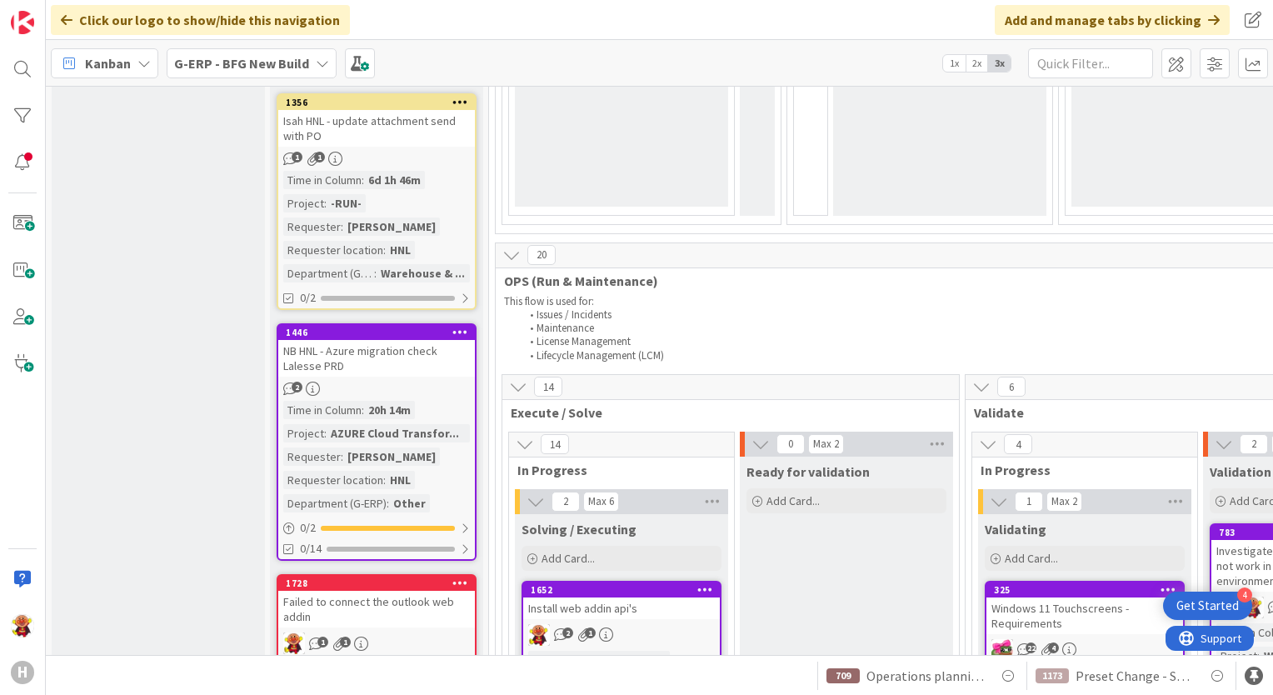
scroll to position [1833, 0]
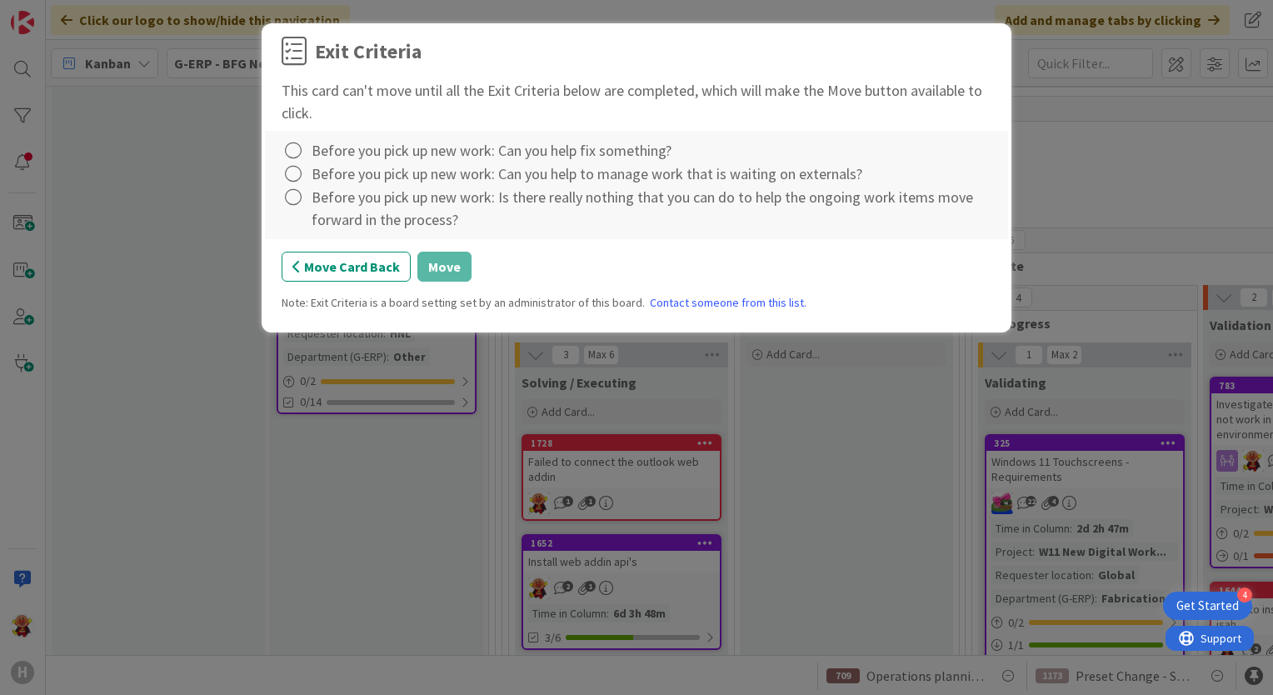
click at [564, 163] on div "Before you pick up new work: Can you help to manage work that is waiting on ext…" at bounding box center [587, 173] width 551 height 22
click at [294, 152] on icon at bounding box center [293, 150] width 23 height 23
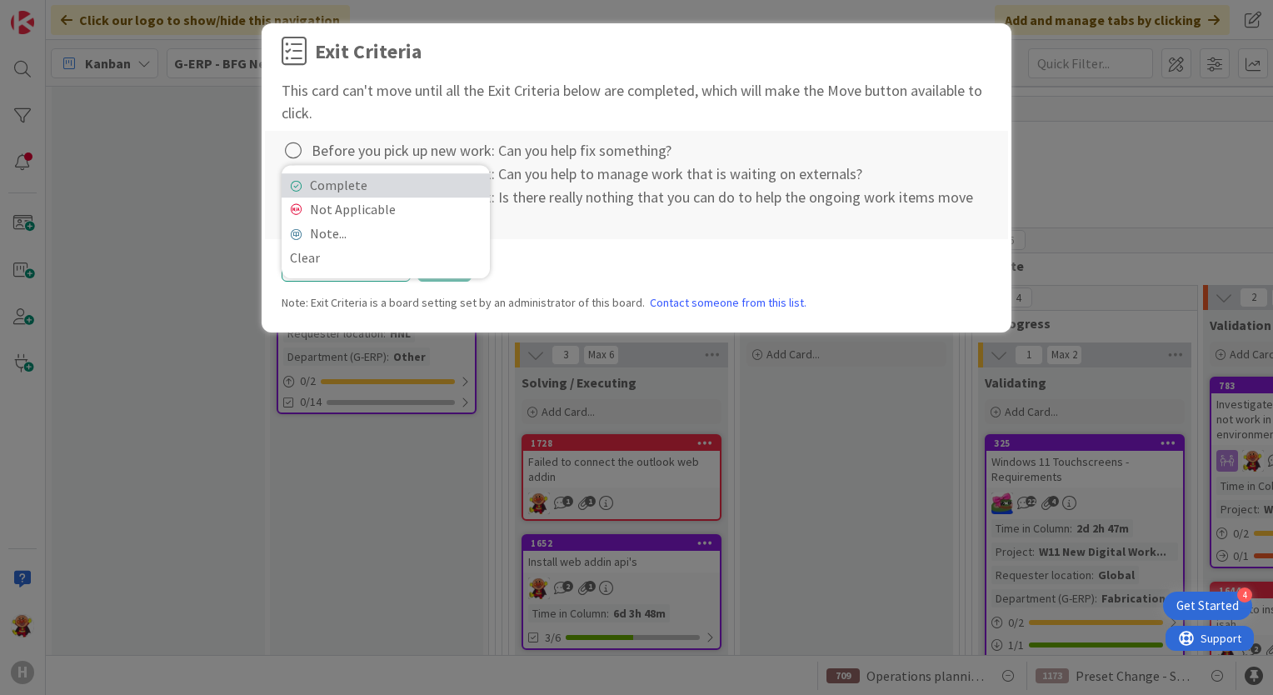
click at [295, 184] on icon at bounding box center [296, 186] width 12 height 10
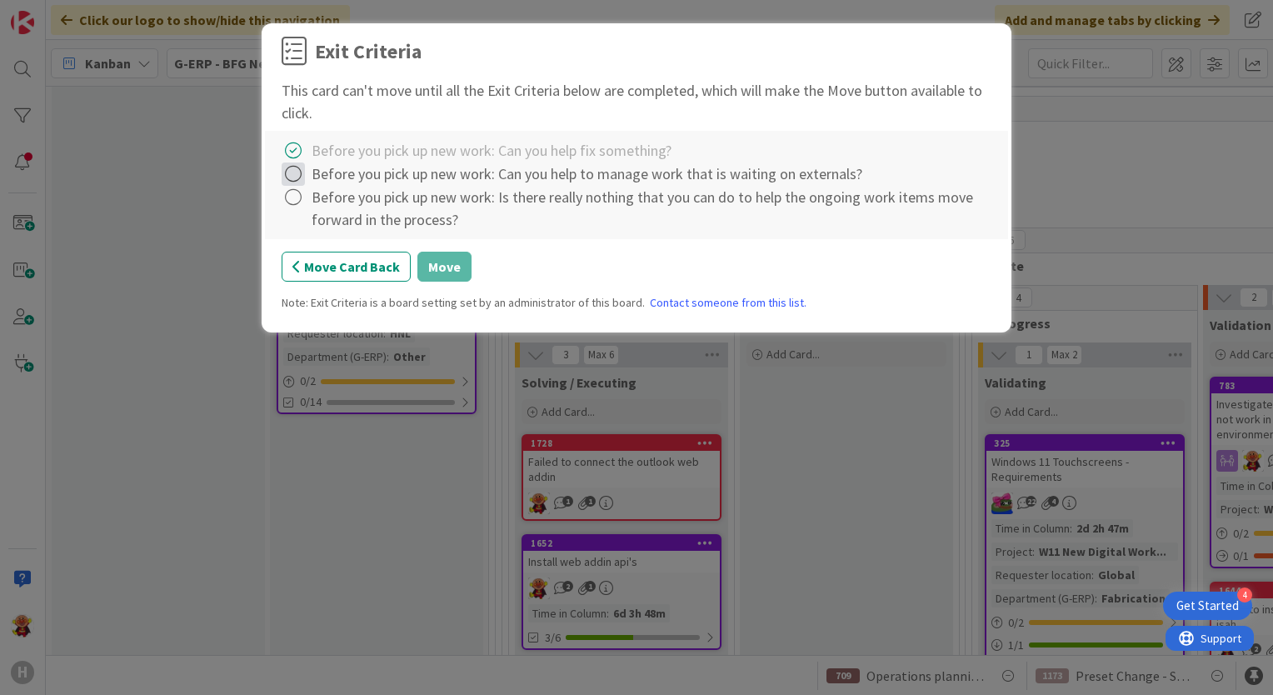
click at [292, 177] on icon at bounding box center [293, 173] width 23 height 23
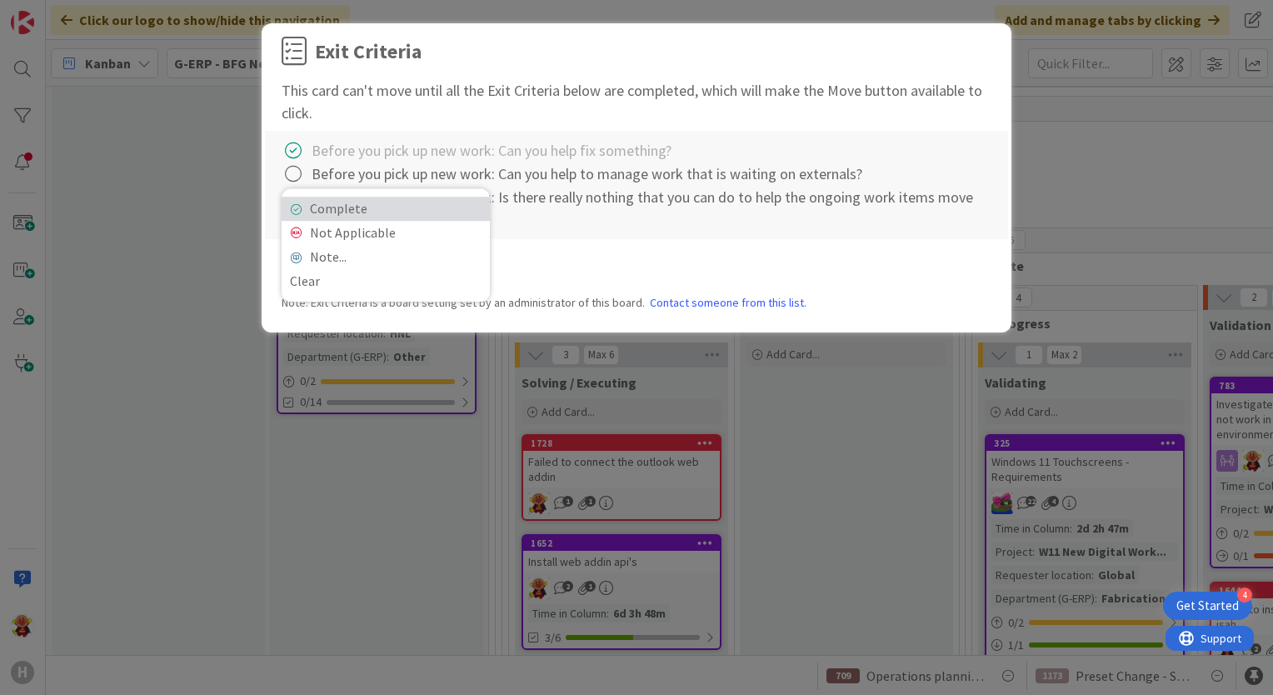
click at [300, 202] on link "Complete" at bounding box center [386, 209] width 208 height 24
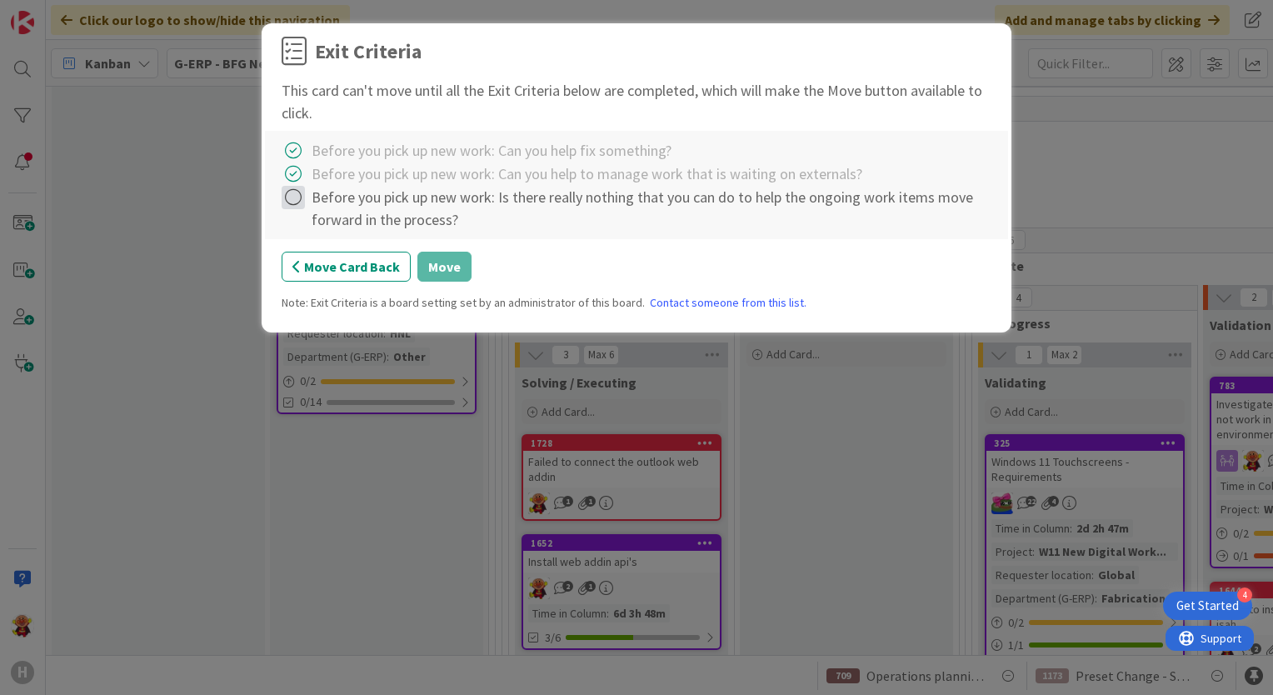
click at [297, 198] on icon at bounding box center [293, 197] width 23 height 23
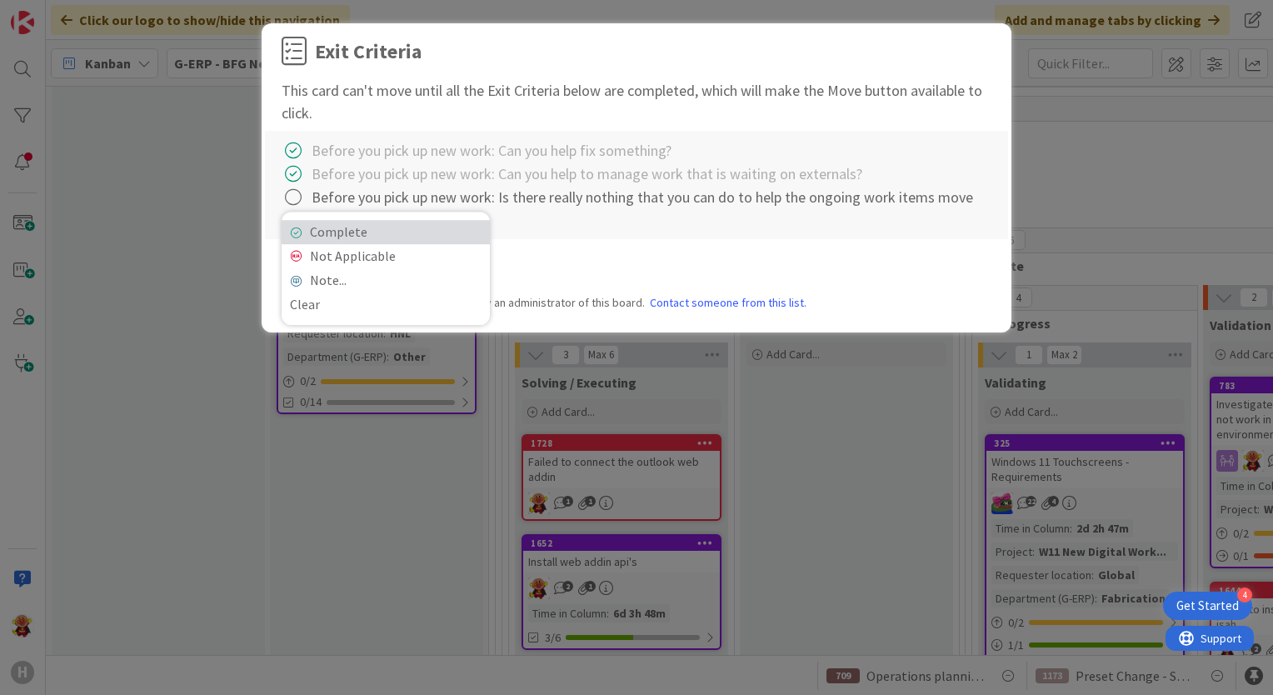
click at [309, 224] on link "Complete" at bounding box center [386, 232] width 208 height 24
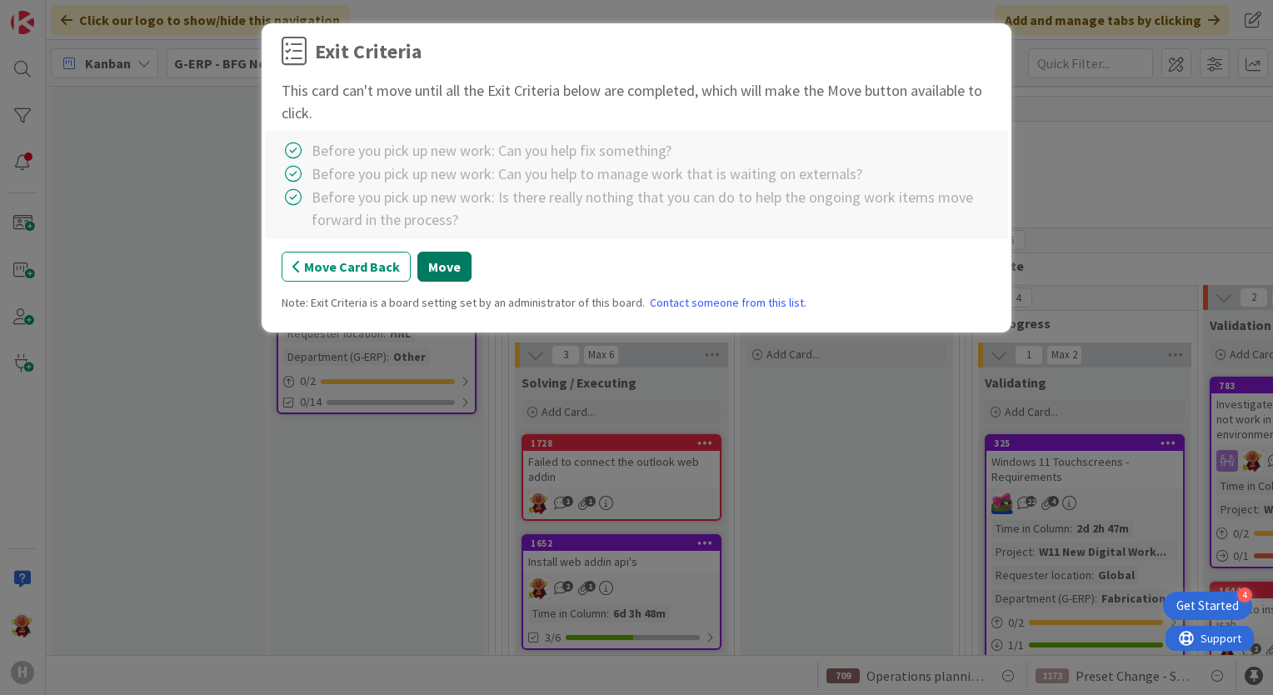
click at [447, 277] on button "Move" at bounding box center [444, 267] width 54 height 30
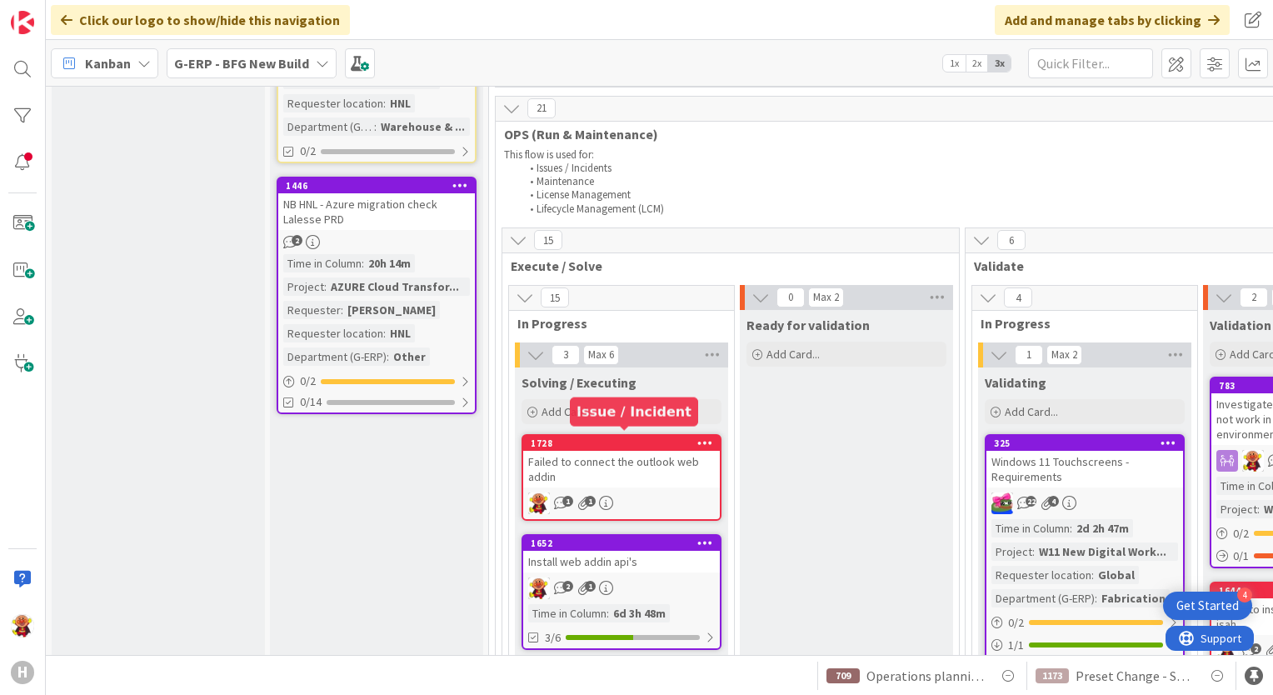
click at [608, 453] on div "Failed to connect the outlook web addin" at bounding box center [621, 469] width 197 height 37
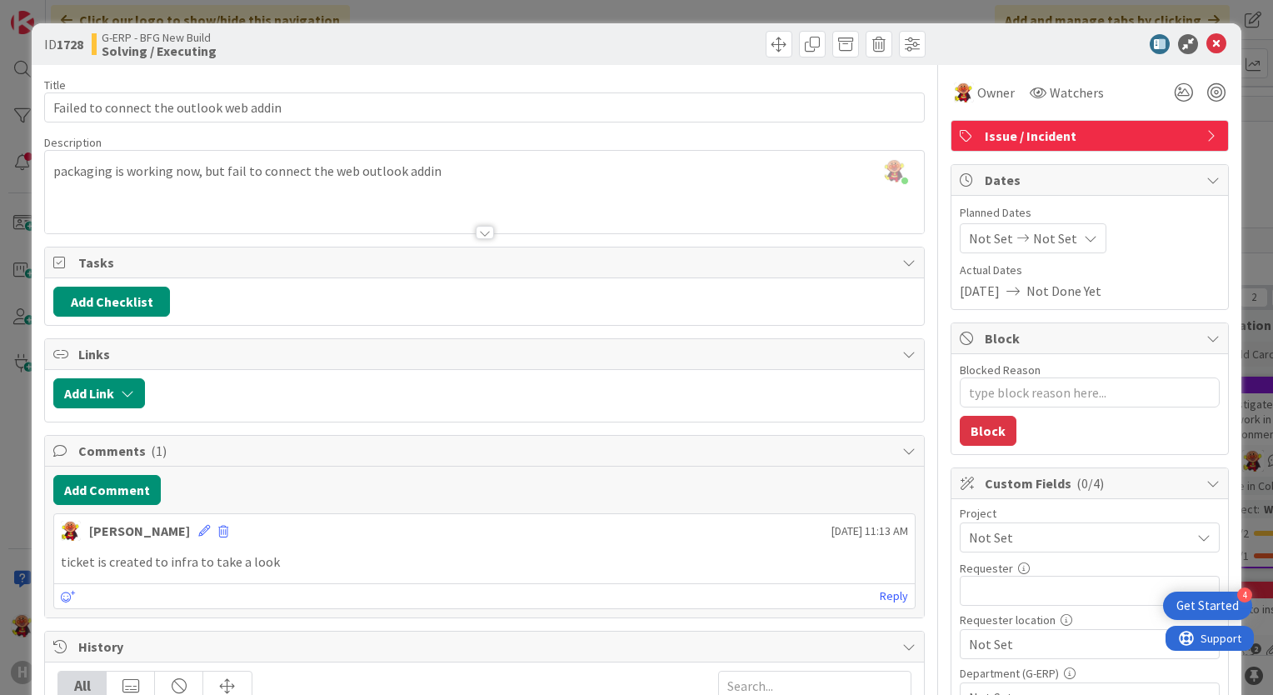
type textarea "x"
